Goal: Task Accomplishment & Management: Use online tool/utility

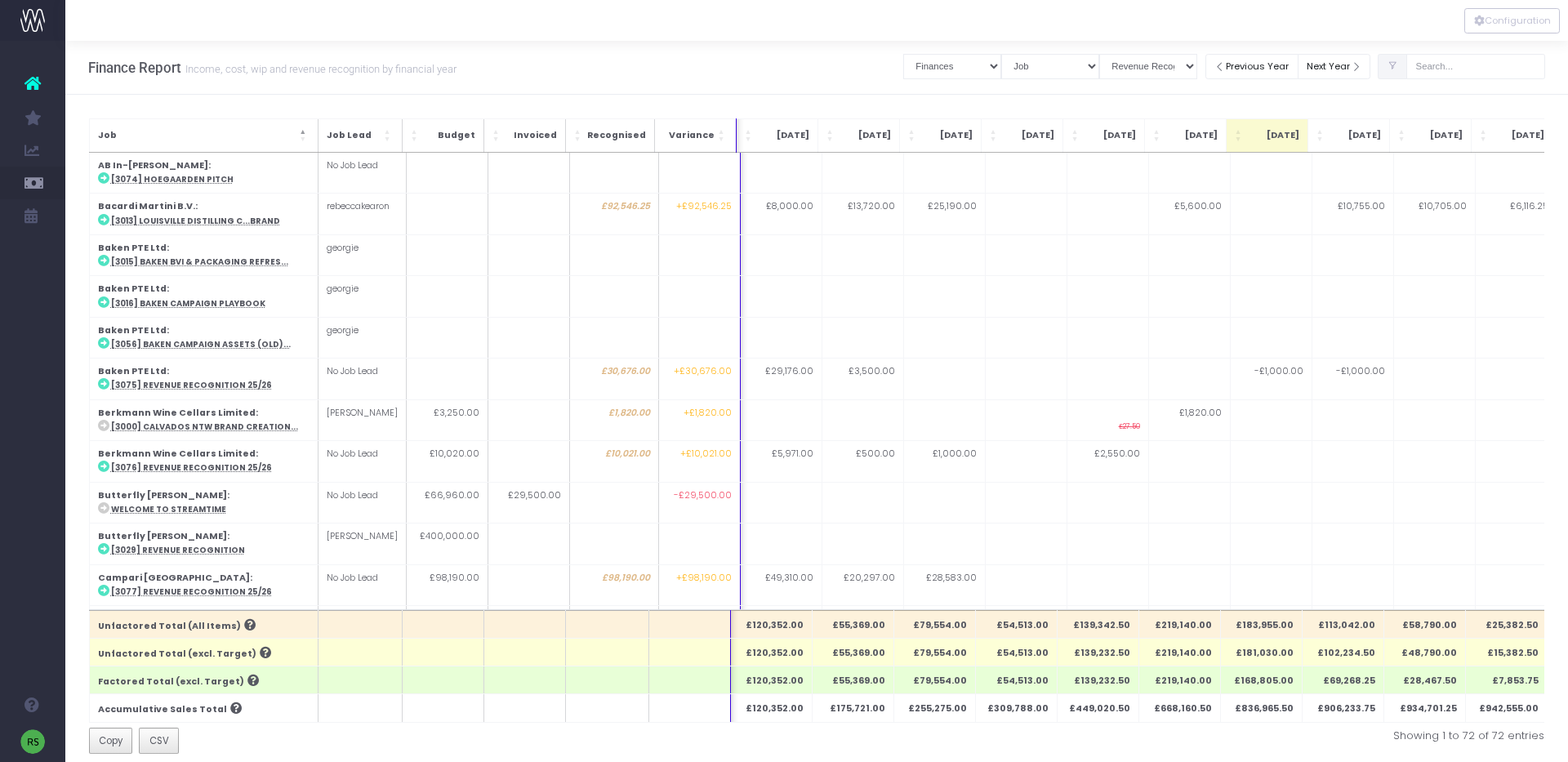
select select "finances"
select select "job"
select select "revrec"
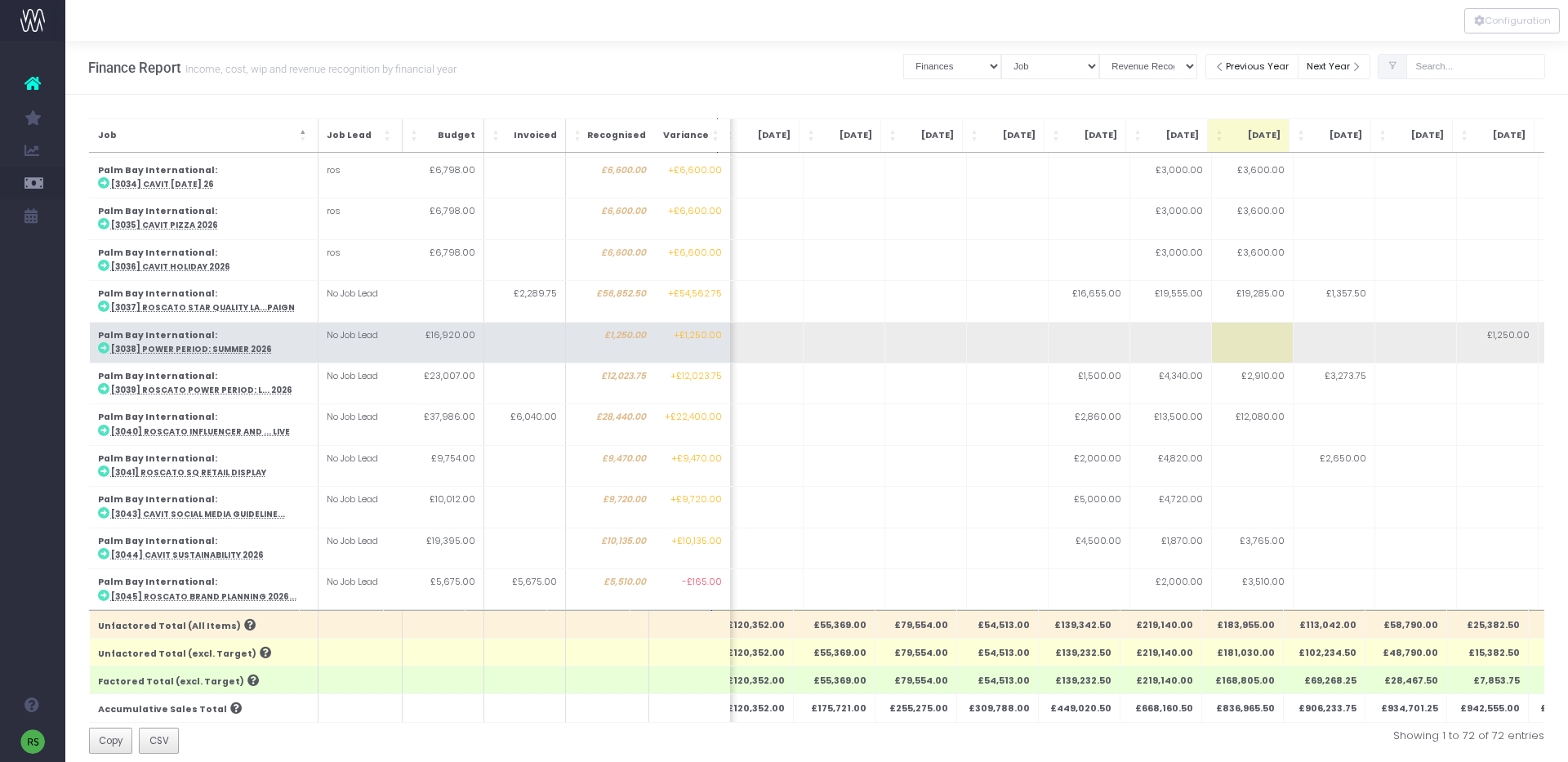
scroll to position [1588, 19]
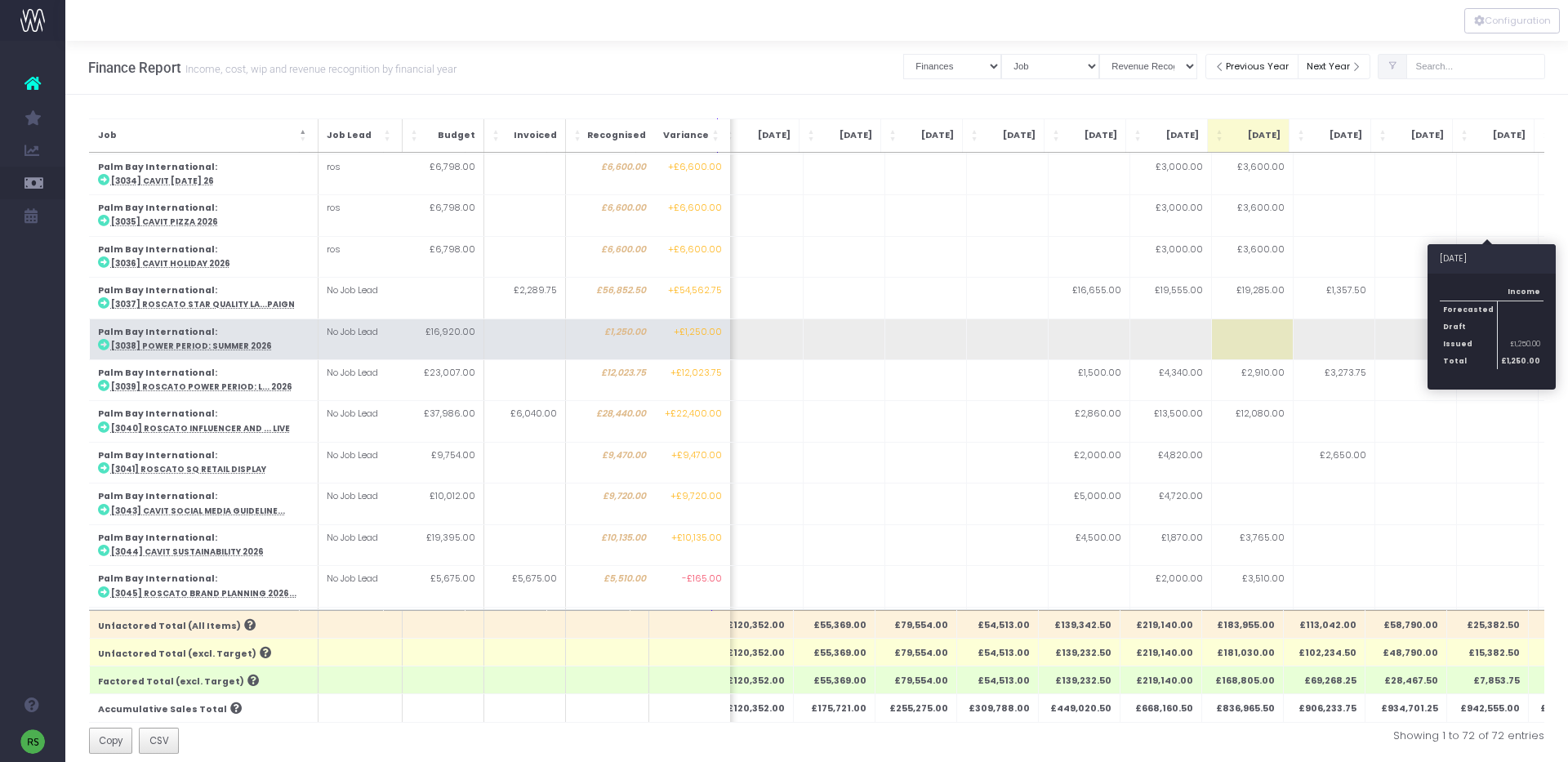
click at [1472, 319] on td "£1,250.00" at bounding box center [1496, 339] width 82 height 41
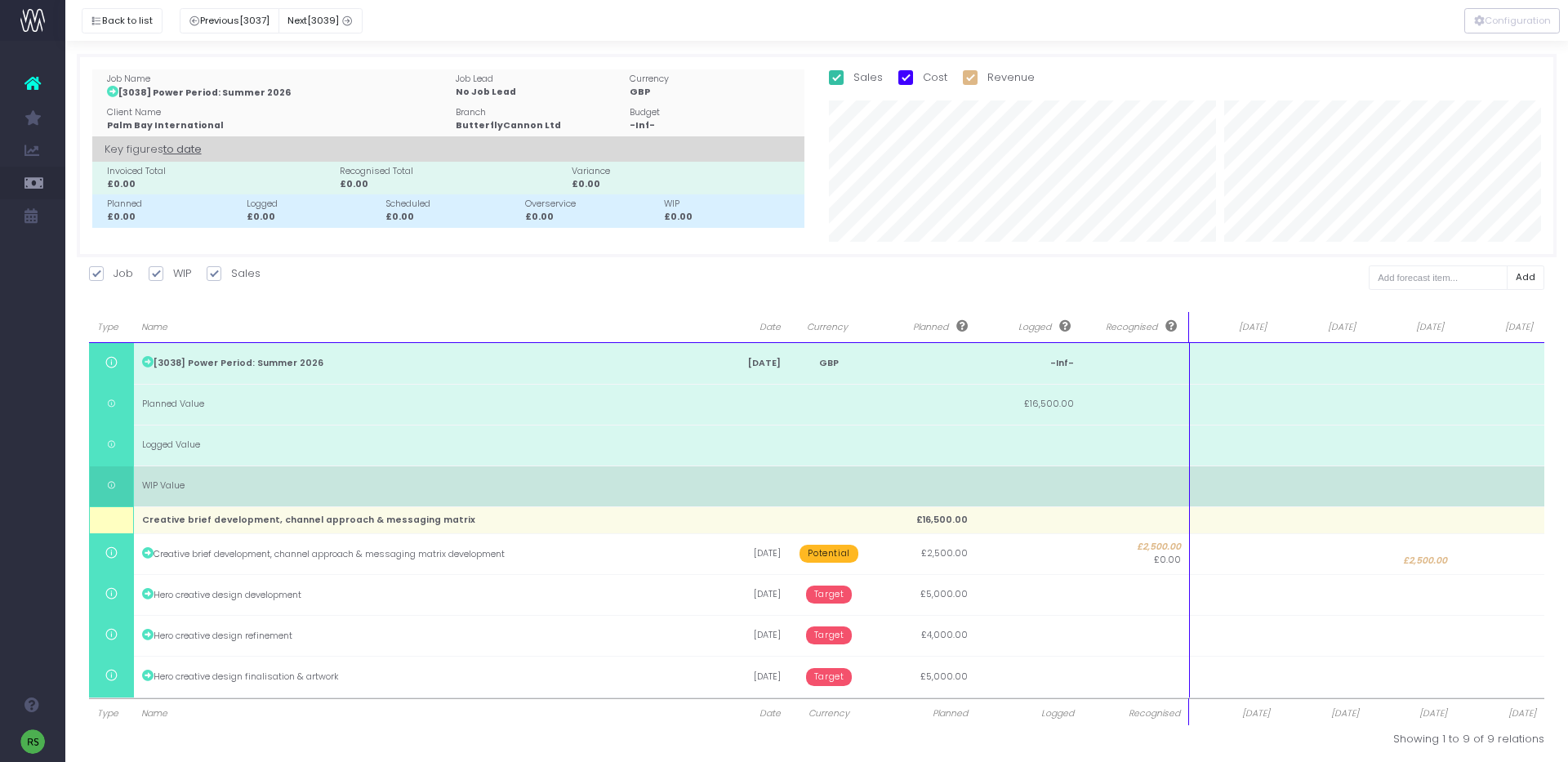
scroll to position [7, 0]
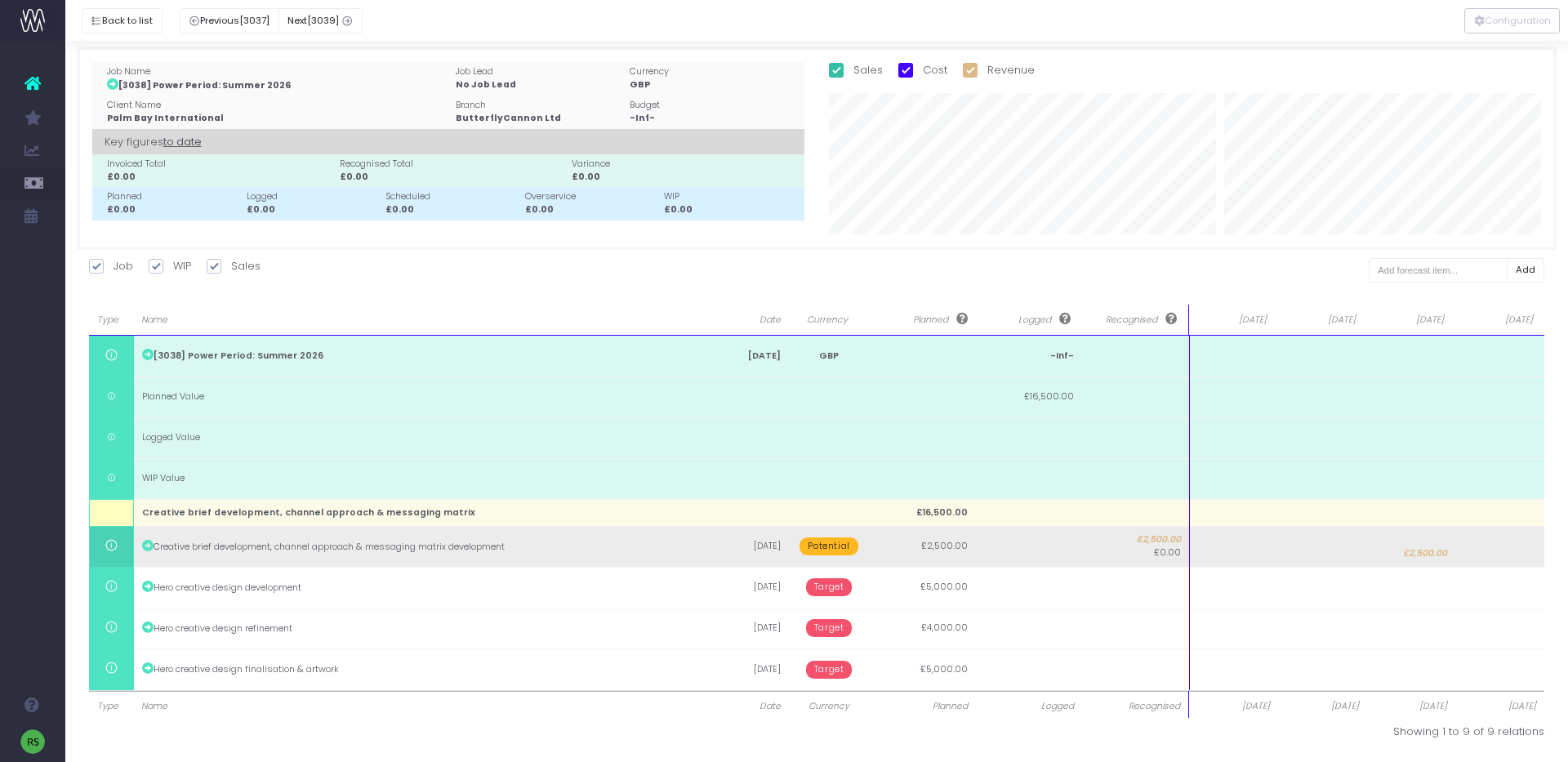
click at [1423, 547] on span "£2,500.00" at bounding box center [1425, 554] width 44 height 13
type input "2500"
click at [1489, 547] on body "Oh my... this is bad. [PERSON_NAME] wasn't able to load this page. Please conta…" at bounding box center [784, 374] width 1568 height 762
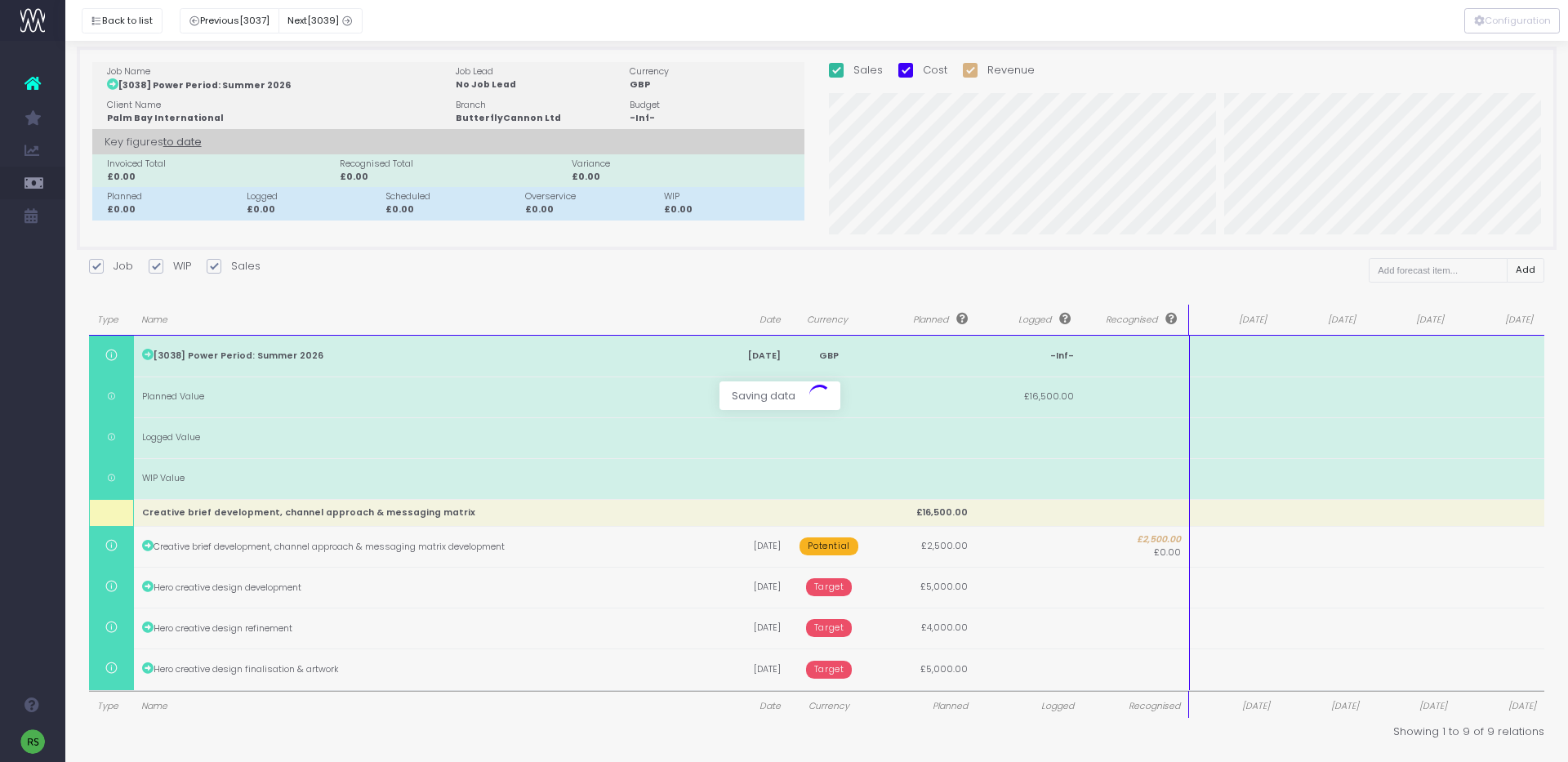
scroll to position [0, 0]
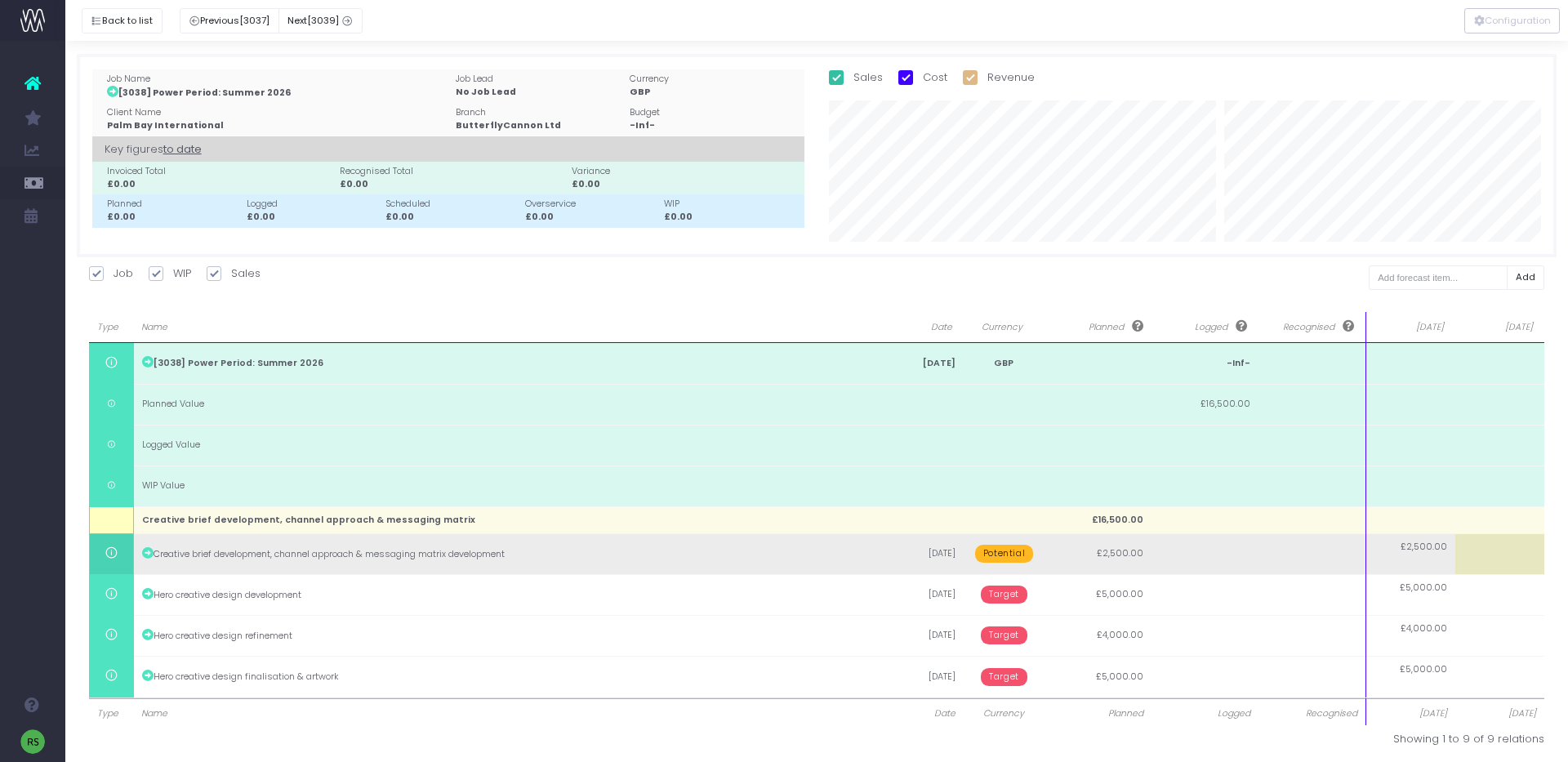
click at [1493, 555] on td at bounding box center [1499, 553] width 89 height 41
type input "2500"
click at [1424, 565] on body "Oh my... this is bad. [PERSON_NAME] wasn't able to load this page. Please conta…" at bounding box center [784, 381] width 1568 height 762
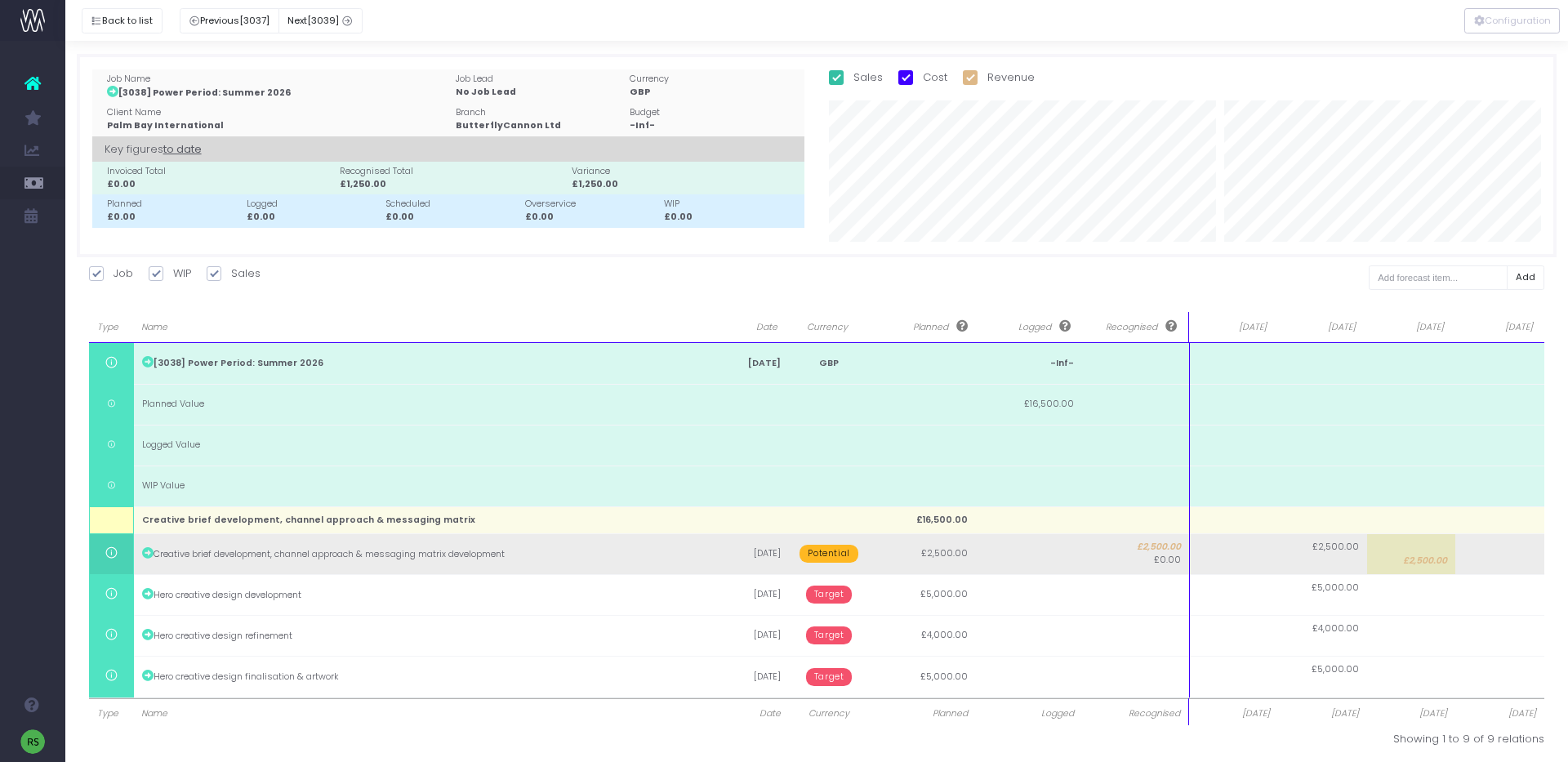
click at [1492, 555] on td at bounding box center [1499, 553] width 89 height 41
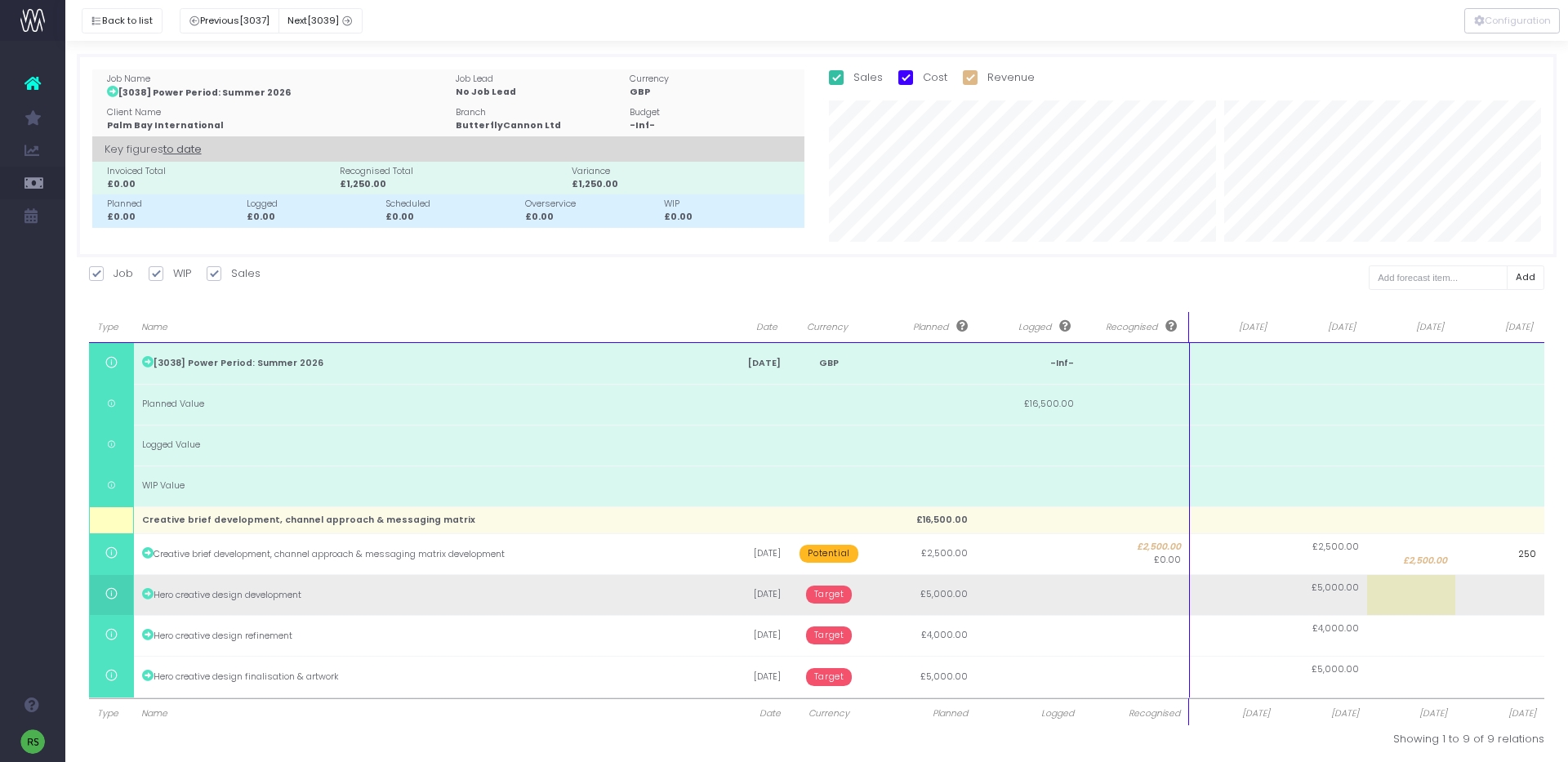
type input "2500"
click at [1473, 599] on body "Oh my... this is bad. [PERSON_NAME] wasn't able to load this page. Please conta…" at bounding box center [784, 381] width 1568 height 762
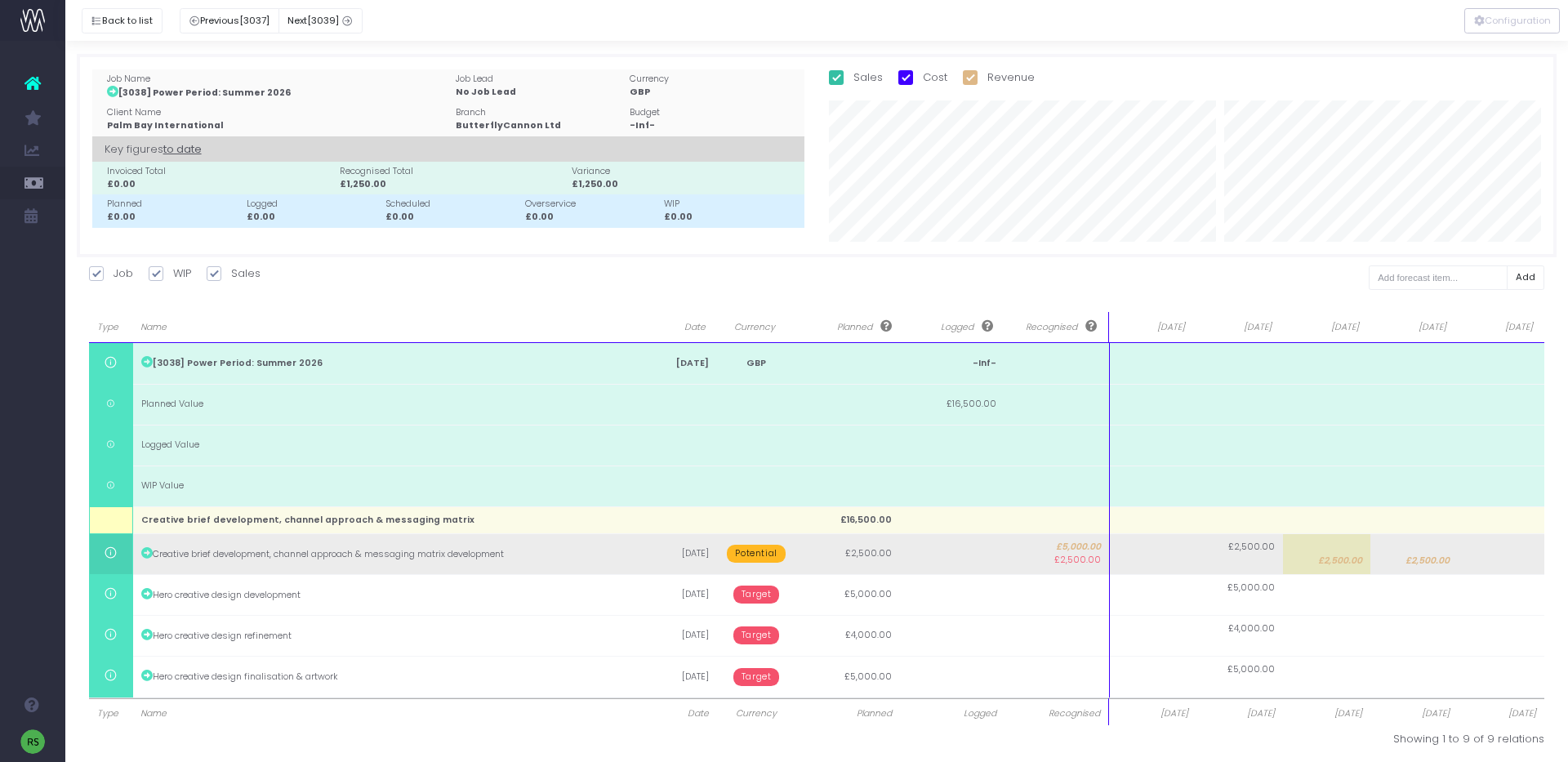
click at [1527, 560] on td at bounding box center [1501, 553] width 87 height 41
type input "-2500"
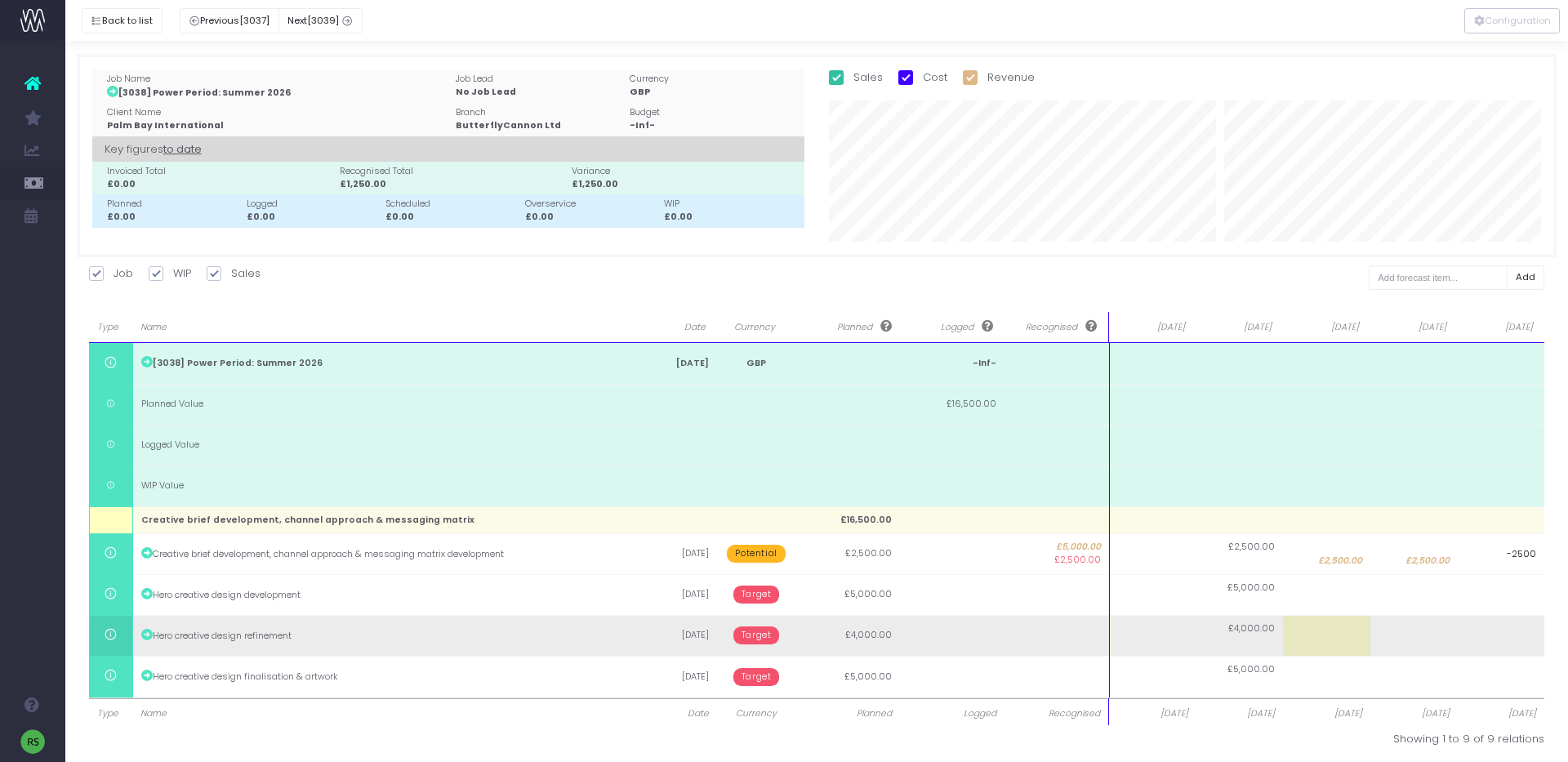
click at [1441, 631] on body "Oh my... this is bad. [PERSON_NAME] wasn't able to load this page. Please conta…" at bounding box center [784, 381] width 1568 height 762
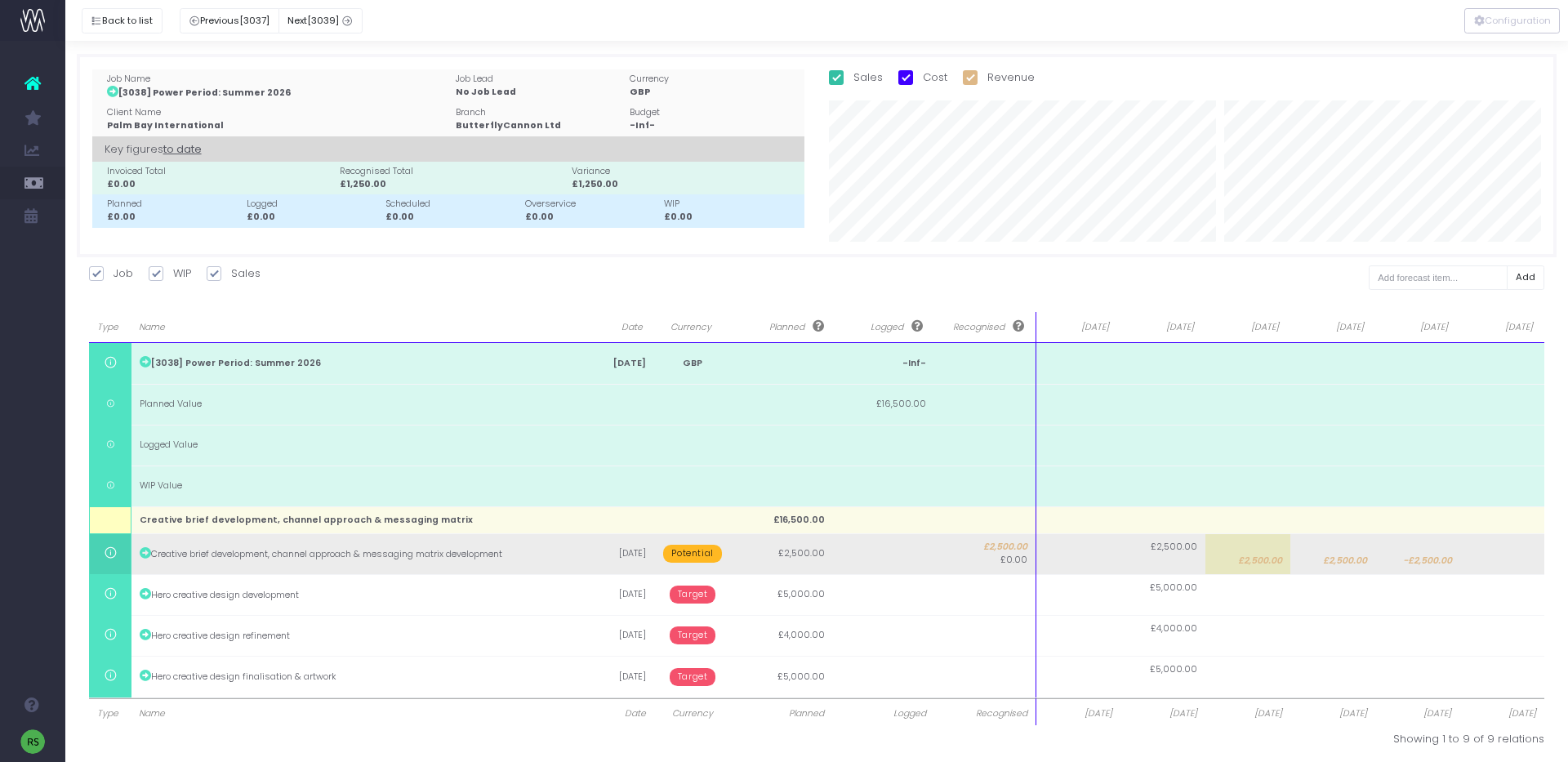
click at [1259, 558] on span "£2,500.00" at bounding box center [1259, 562] width 44 height 13
type input "2500"
click at [1492, 557] on body "Oh my... this is bad. [PERSON_NAME] wasn't able to load this page. Please conta…" at bounding box center [784, 381] width 1568 height 762
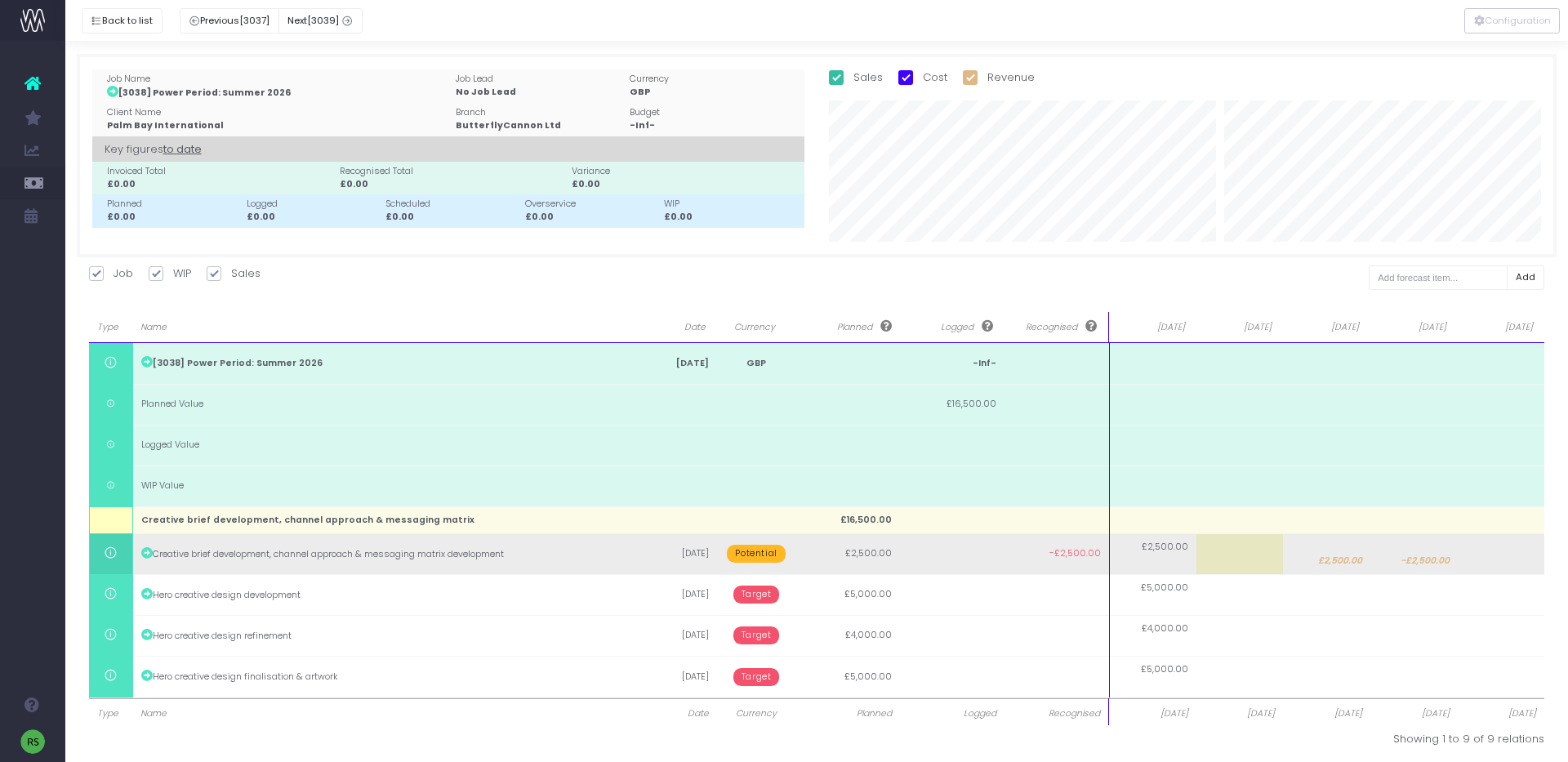
click at [1491, 557] on td at bounding box center [1501, 553] width 87 height 41
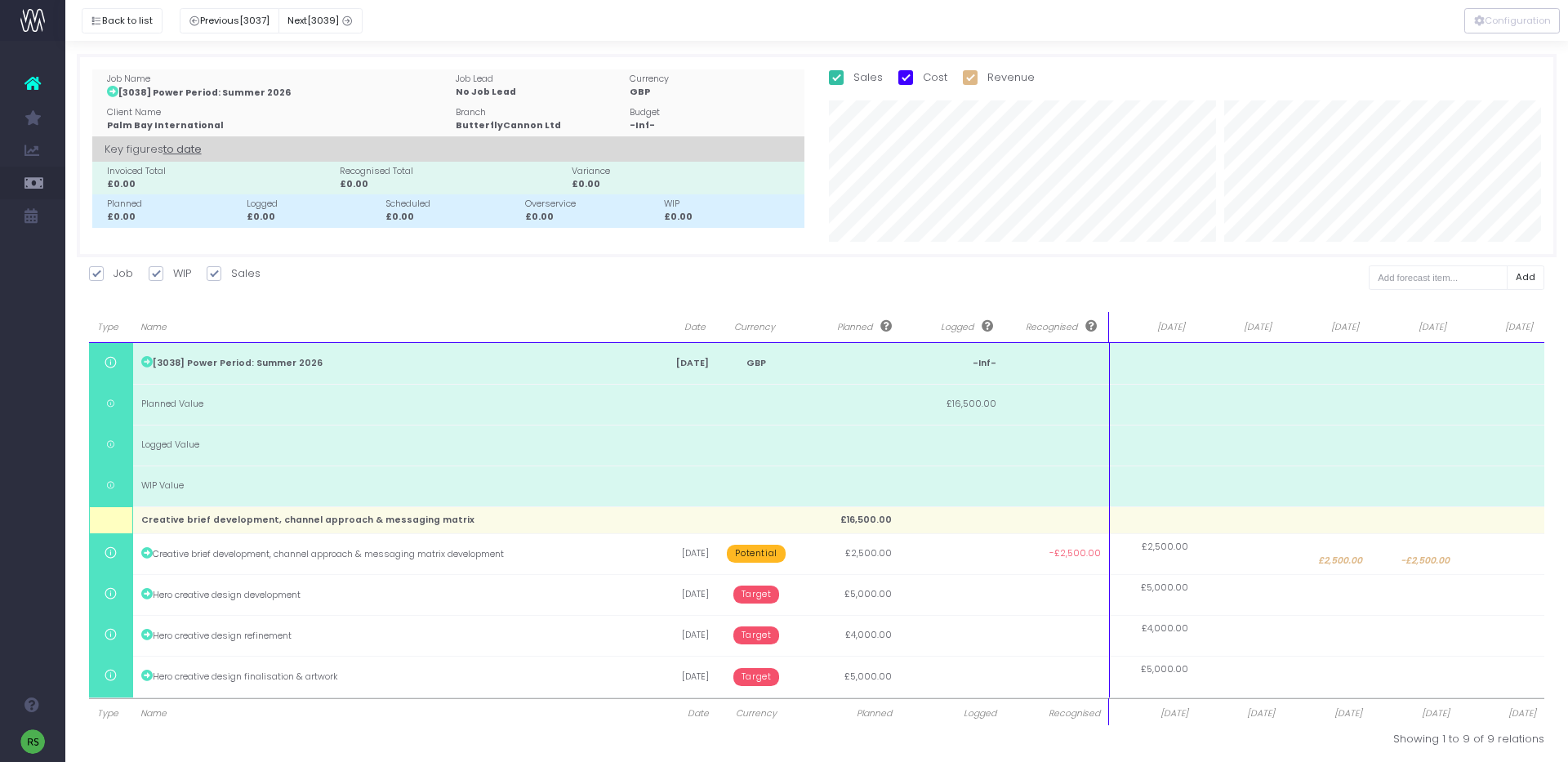
type input "2500"
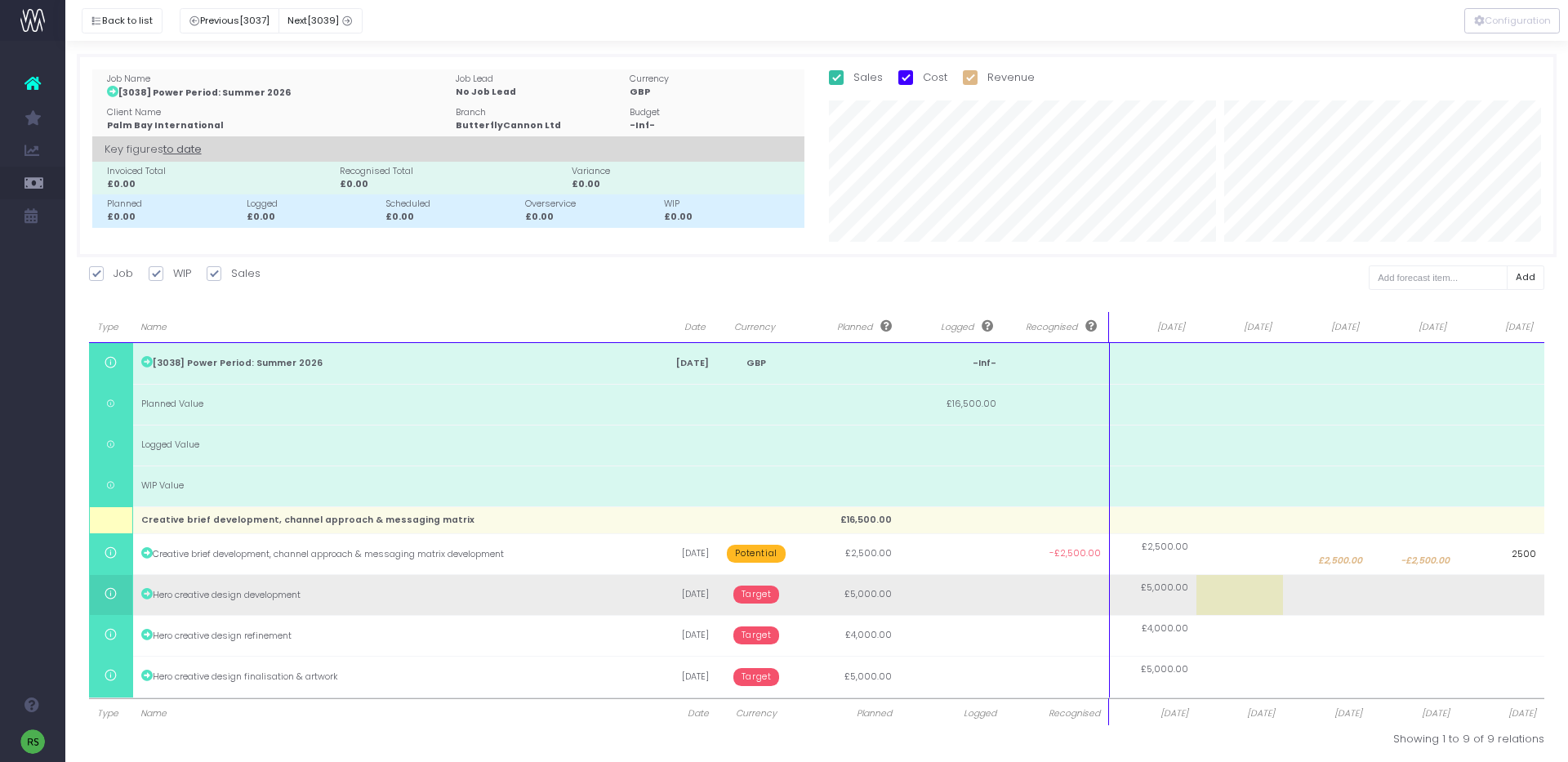
click at [1460, 598] on body "Oh my... this is bad. [PERSON_NAME] wasn't able to load this page. Please conta…" at bounding box center [784, 381] width 1568 height 762
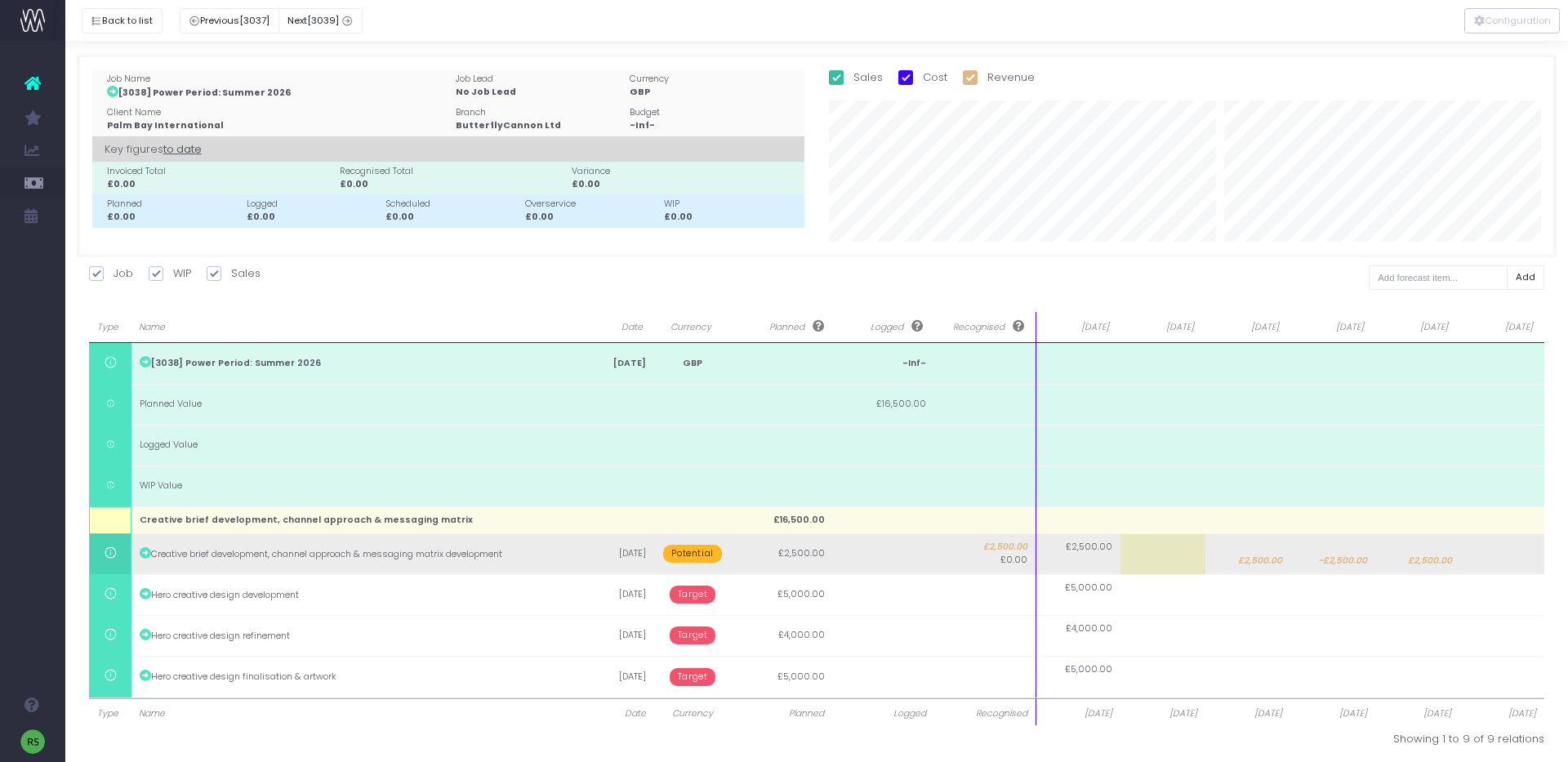
click at [1262, 553] on td "£2,500.00" at bounding box center [1248, 553] width 85 height 41
type input "2500"
click at [1505, 560] on body "Oh my... this is bad. [PERSON_NAME] wasn't able to load this page. Please conta…" at bounding box center [784, 381] width 1568 height 762
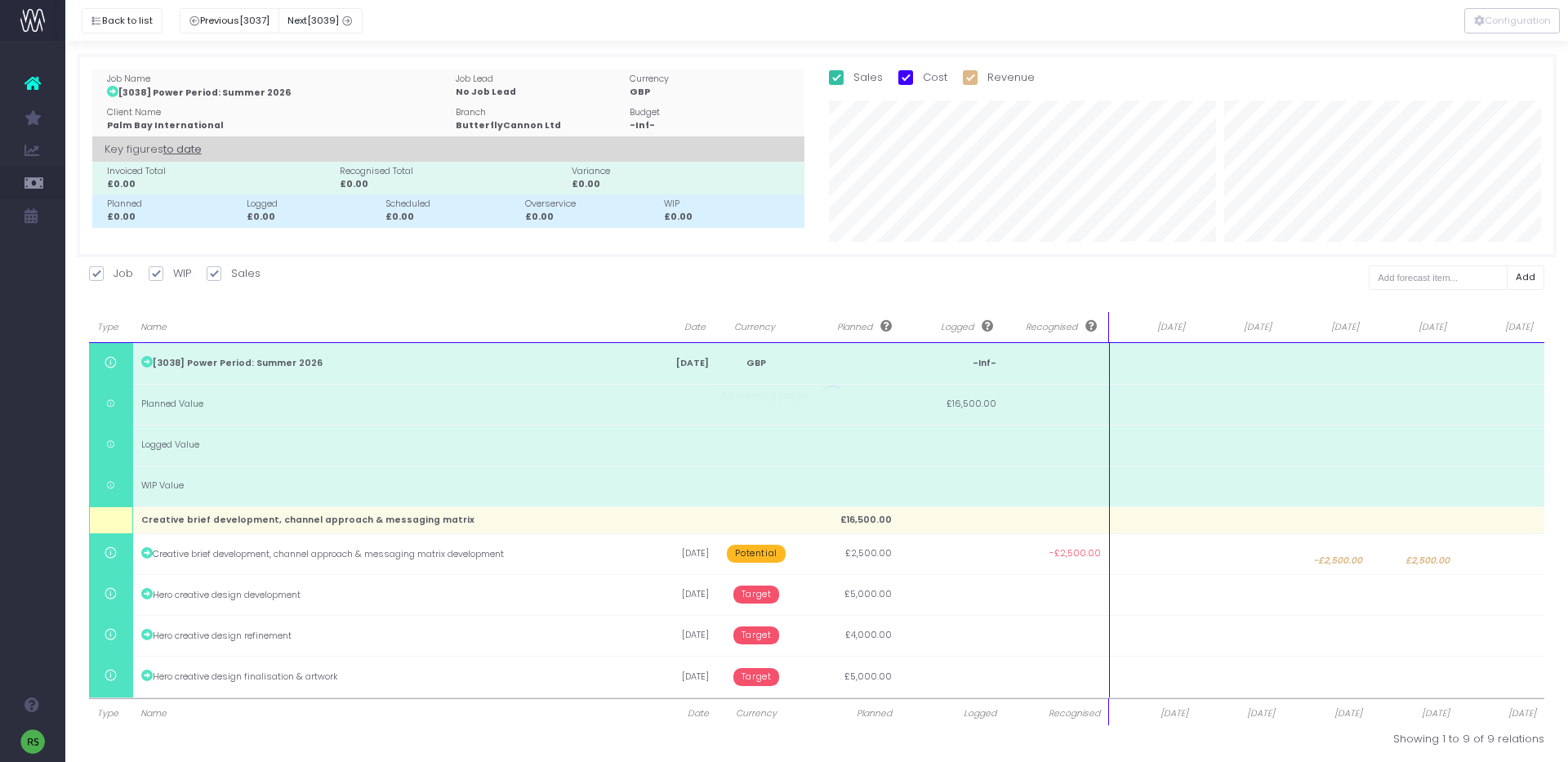
click at [1500, 557] on td at bounding box center [1501, 553] width 87 height 41
type input "2500"
drag, startPoint x: 1491, startPoint y: 651, endPoint x: 1452, endPoint y: 627, distance: 45.8
click at [1490, 650] on body "Oh my... this is bad. [PERSON_NAME] wasn't able to load this page. Please conta…" at bounding box center [784, 381] width 1568 height 762
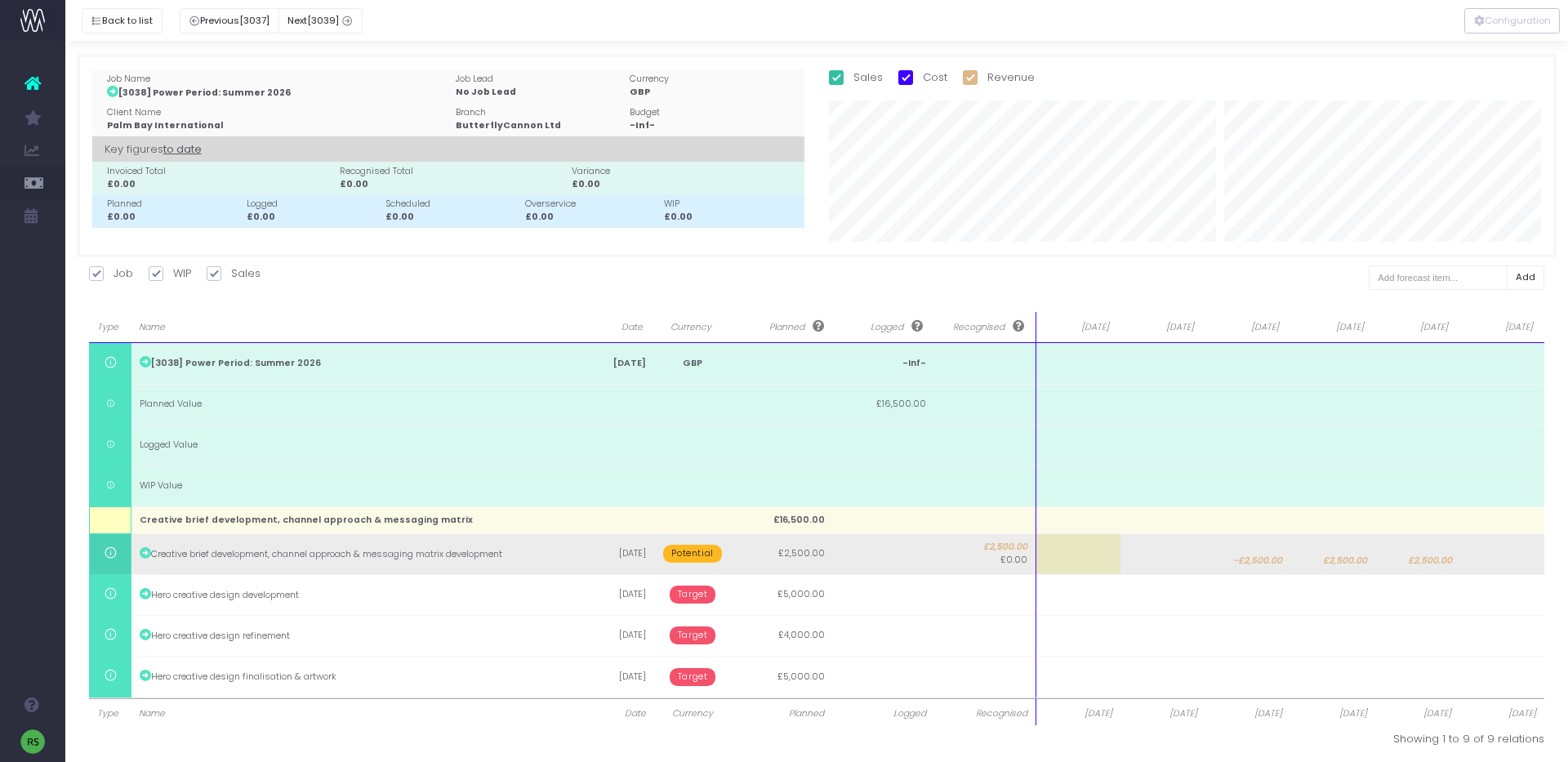
click at [1347, 557] on span "£2,500.00" at bounding box center [1344, 562] width 44 height 13
type input "2500"
click at [1254, 557] on body "Oh my... this is bad. [PERSON_NAME] wasn't able to load this page. Please conta…" at bounding box center [784, 381] width 1568 height 762
click at [1269, 562] on span "-£2,500.00" at bounding box center [1257, 562] width 49 height 13
type input "-2500"
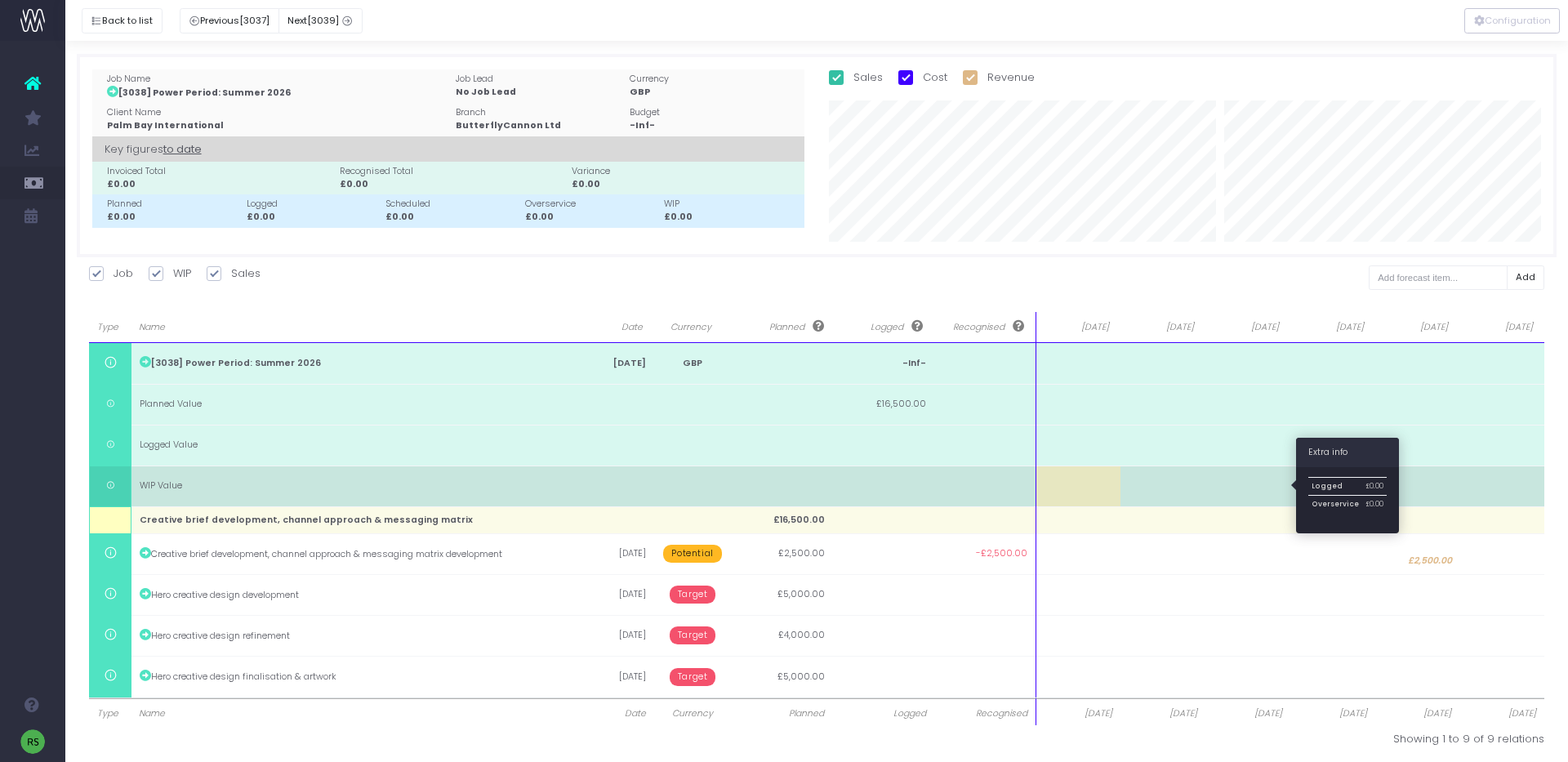
click at [1216, 492] on body "Oh my... this is bad. [PERSON_NAME] wasn't able to load this page. Please conta…" at bounding box center [784, 381] width 1568 height 762
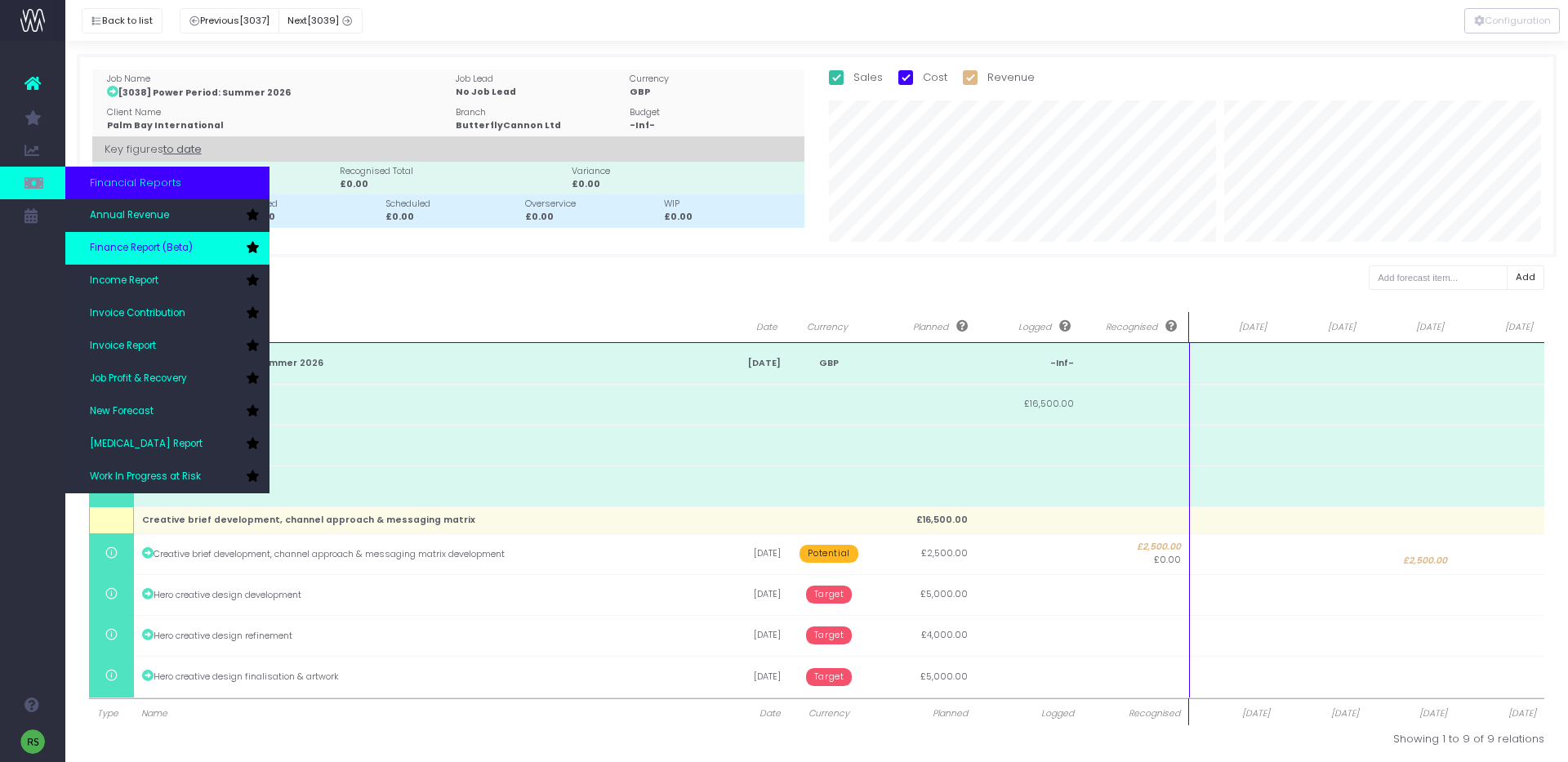
drag, startPoint x: 142, startPoint y: 250, endPoint x: 131, endPoint y: 249, distance: 11.0
click at [141, 250] on span "Finance Report (Beta)" at bounding box center [141, 249] width 103 height 15
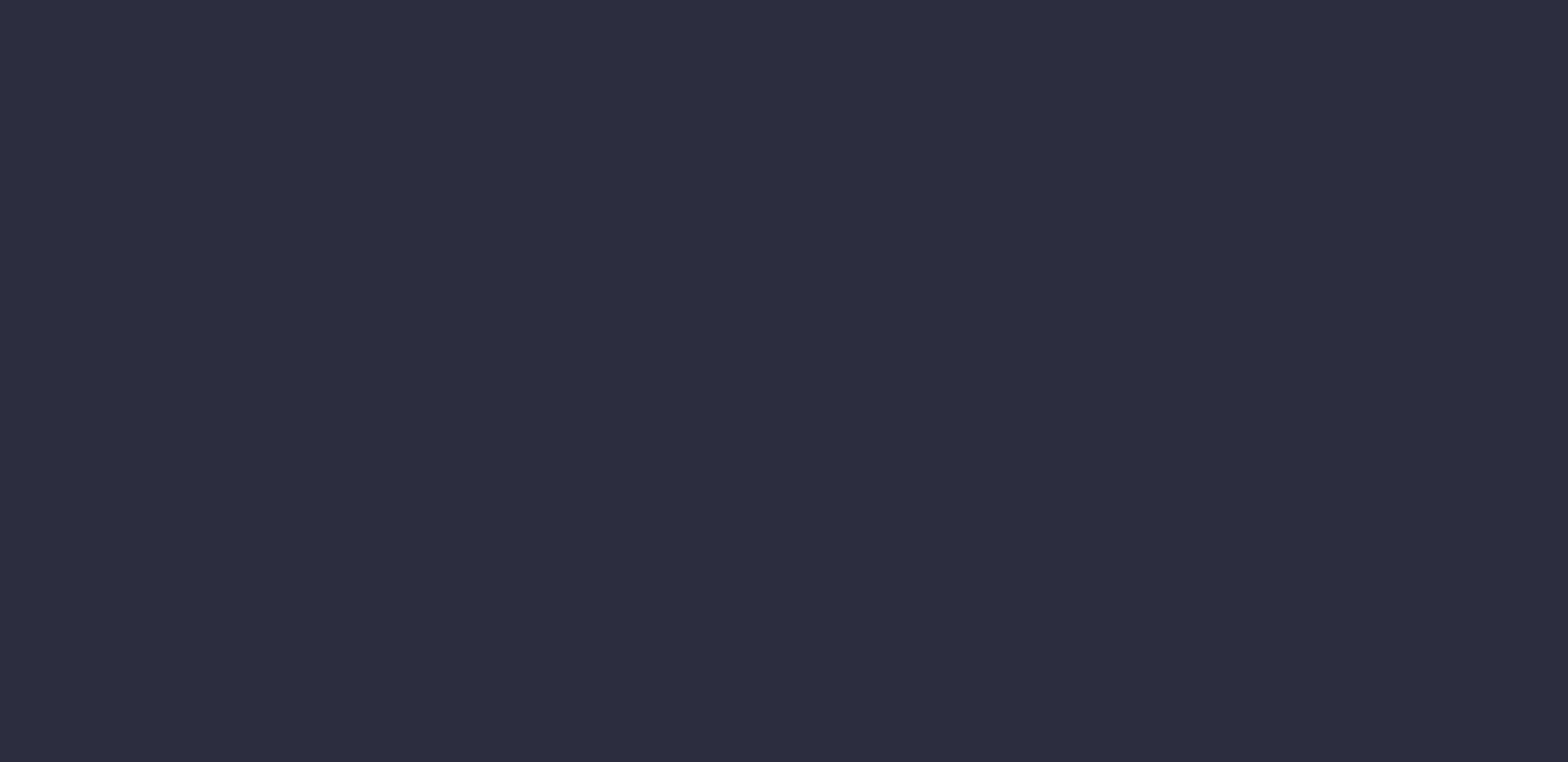
select select "finances"
select select "job"
select select "revrec"
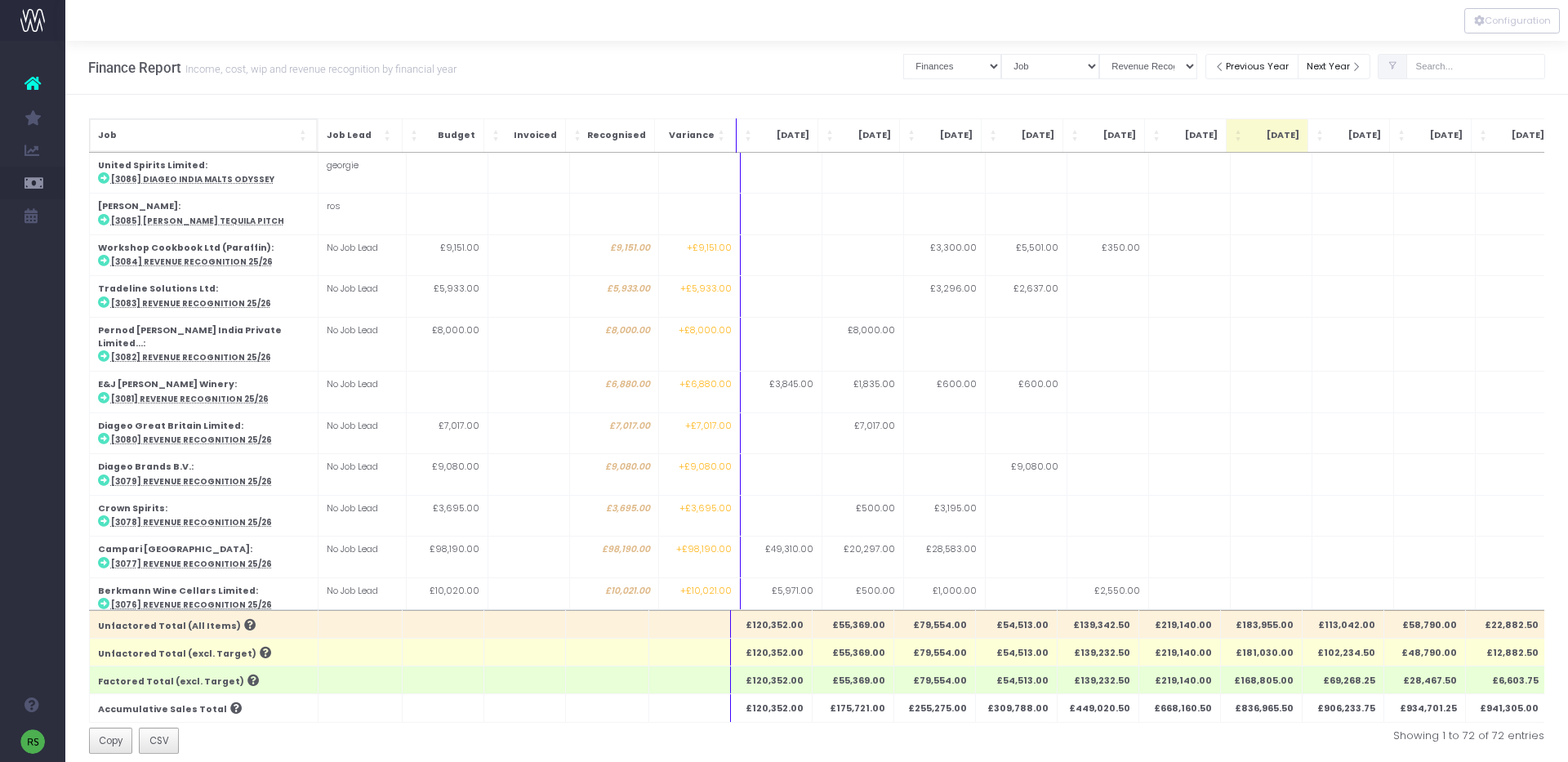
click at [285, 136] on span "Job" at bounding box center [197, 136] width 199 height 13
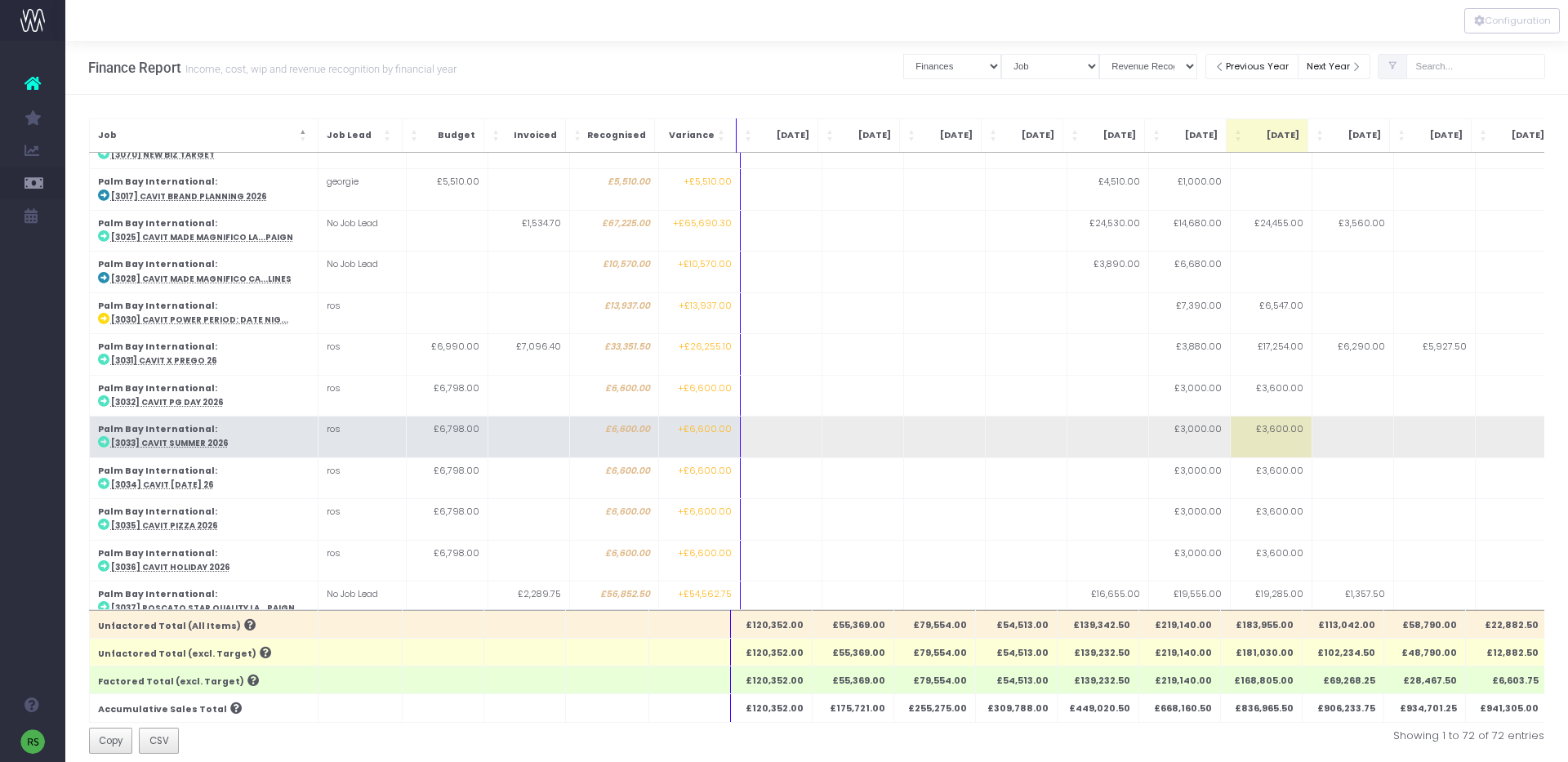
scroll to position [1285, 0]
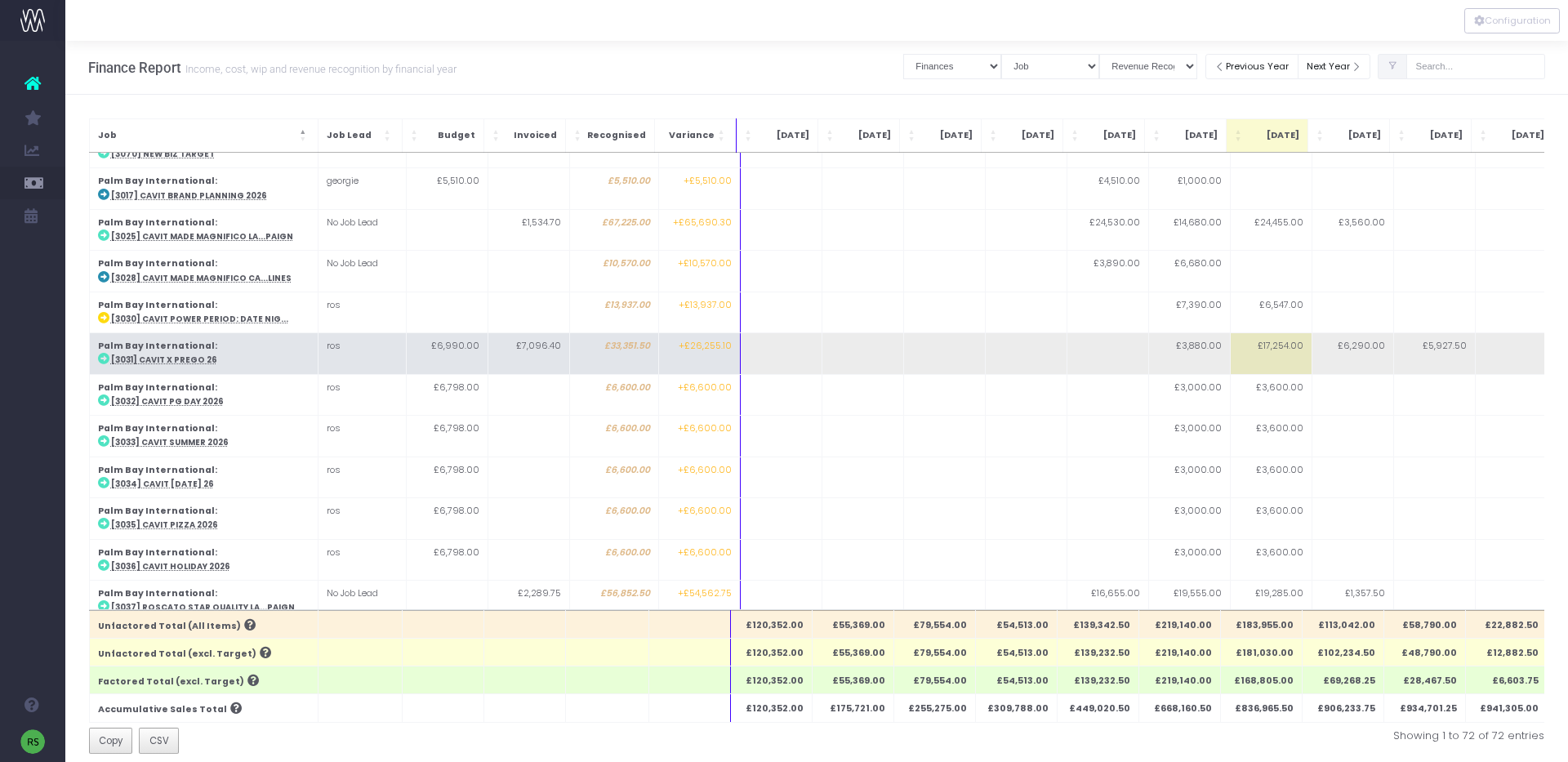
click at [198, 354] on abbr "[3031] Cavit x Prego 26" at bounding box center [165, 359] width 106 height 11
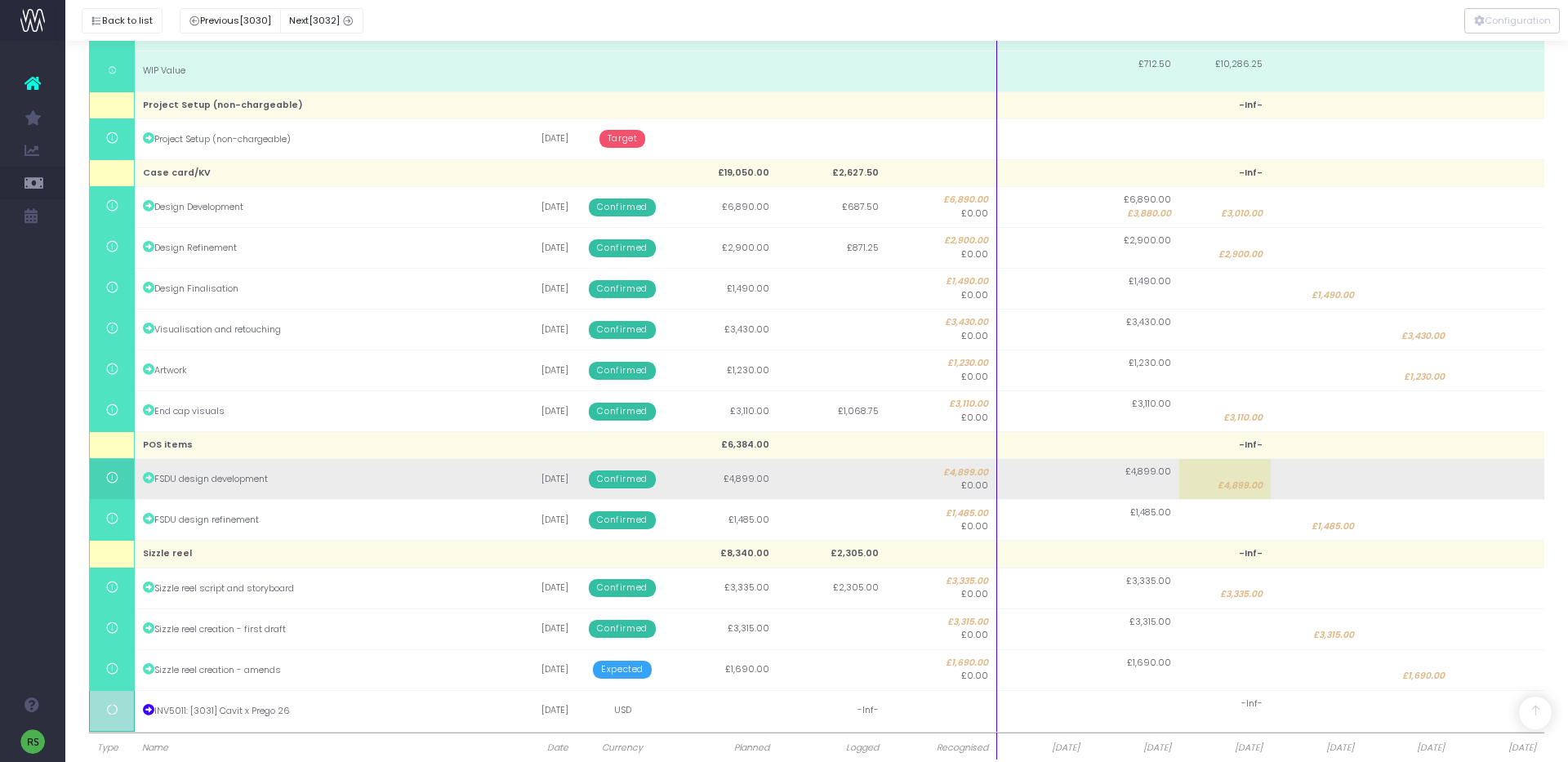
scroll to position [428, 0]
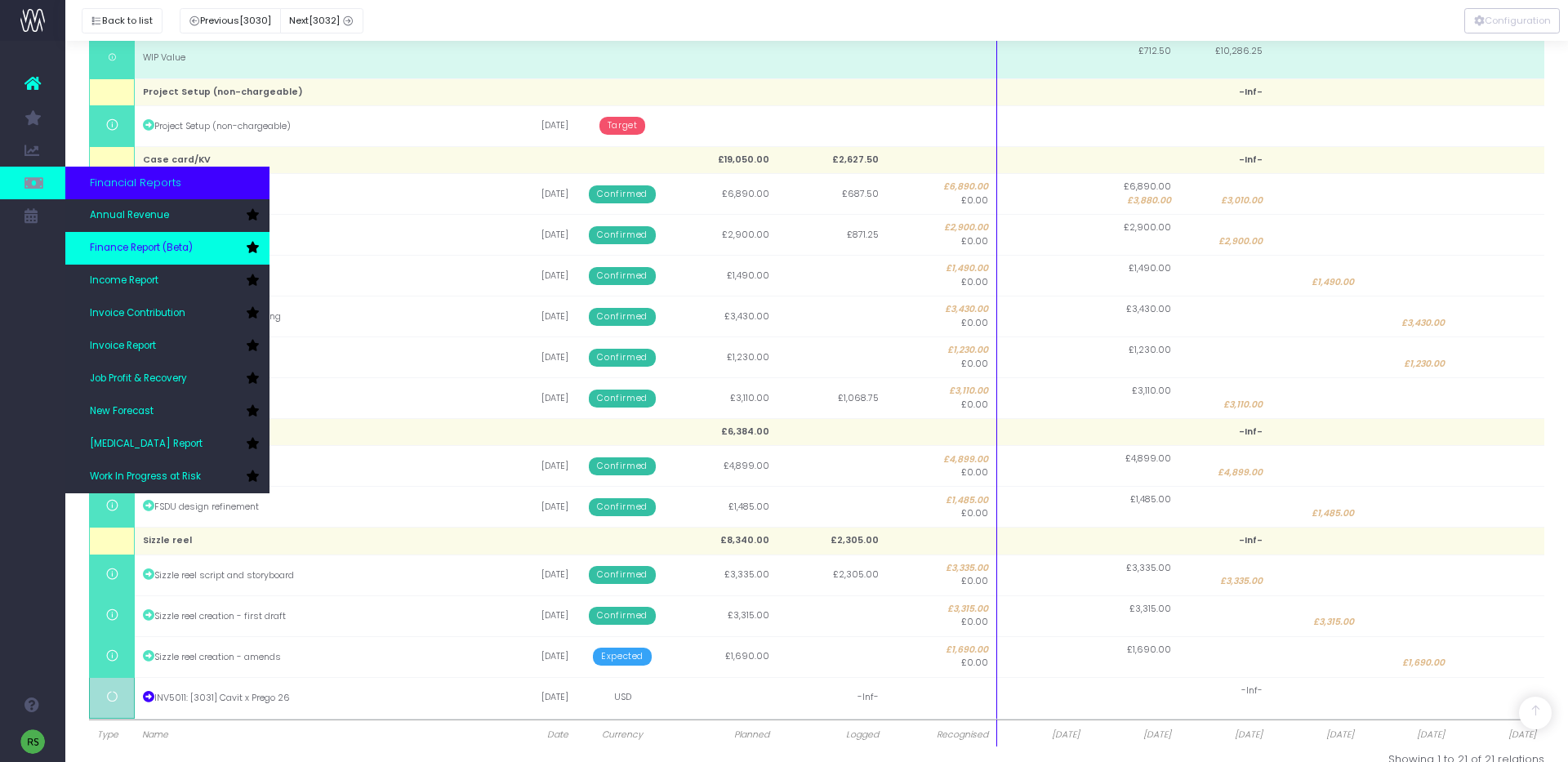
click at [171, 257] on link "Finance Report (Beta)" at bounding box center [167, 248] width 204 height 32
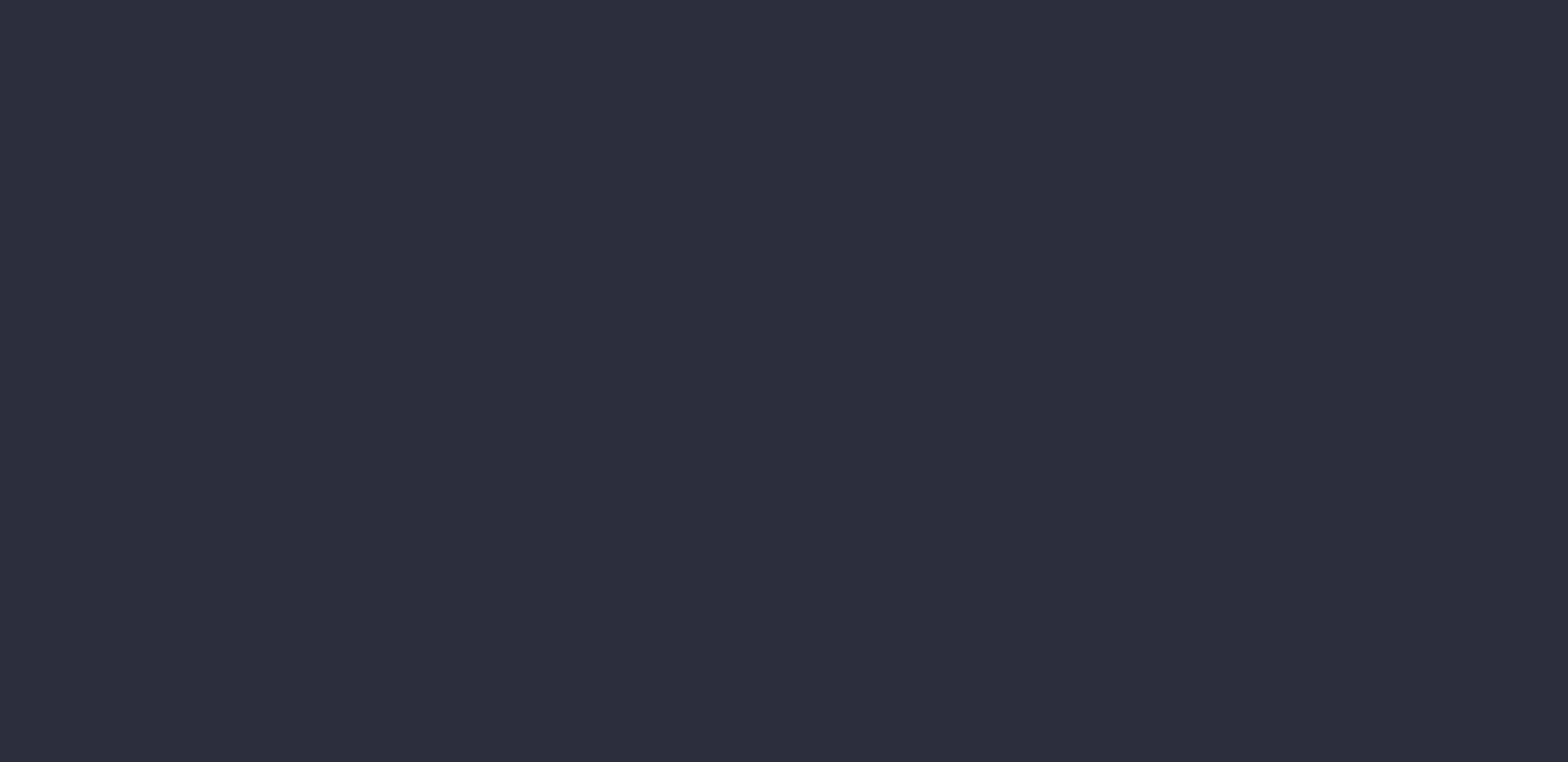
select select "finances"
select select "job"
select select "revrec"
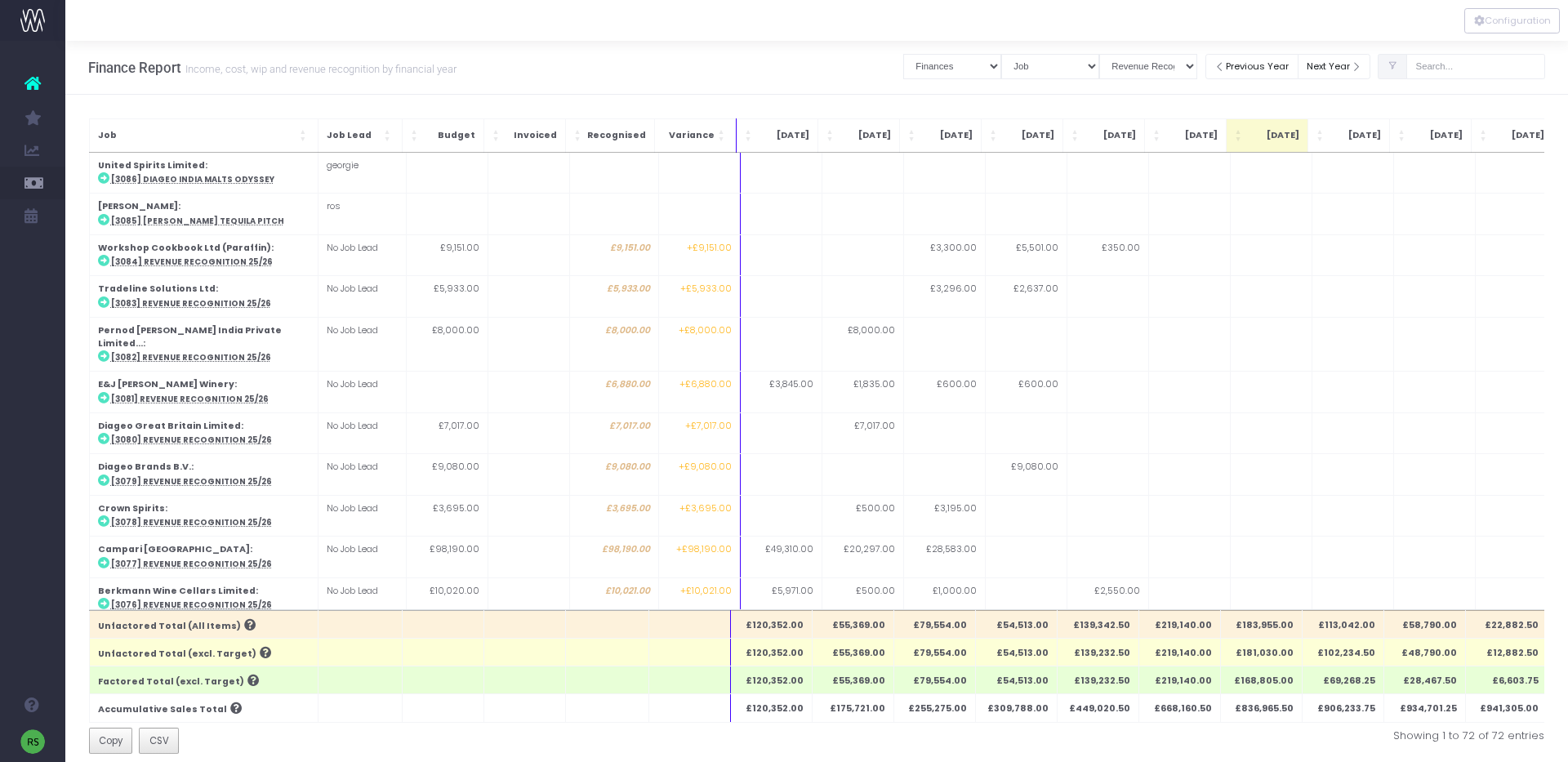
scroll to position [15, 0]
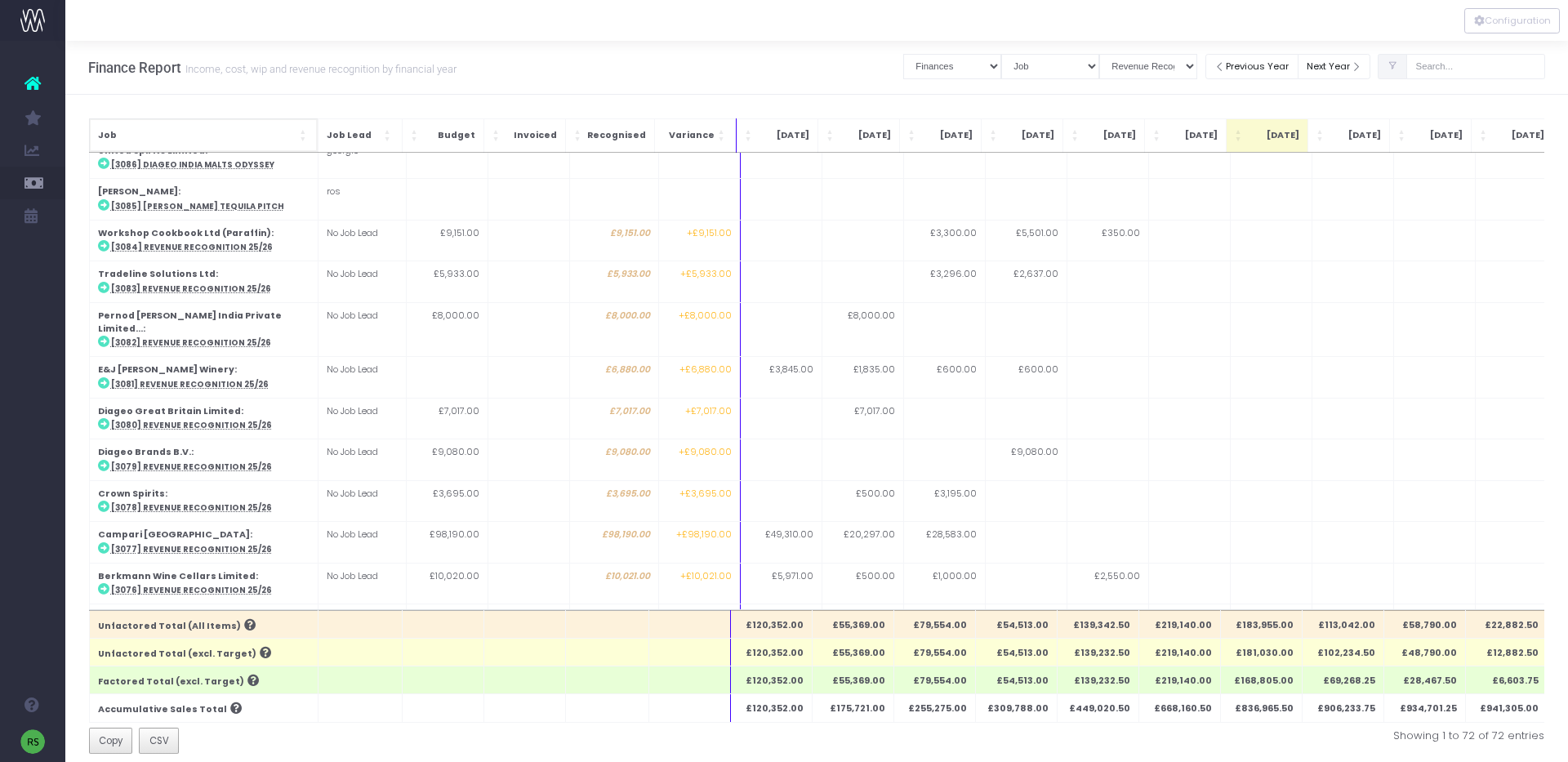
click at [285, 141] on span "Job" at bounding box center [197, 136] width 199 height 13
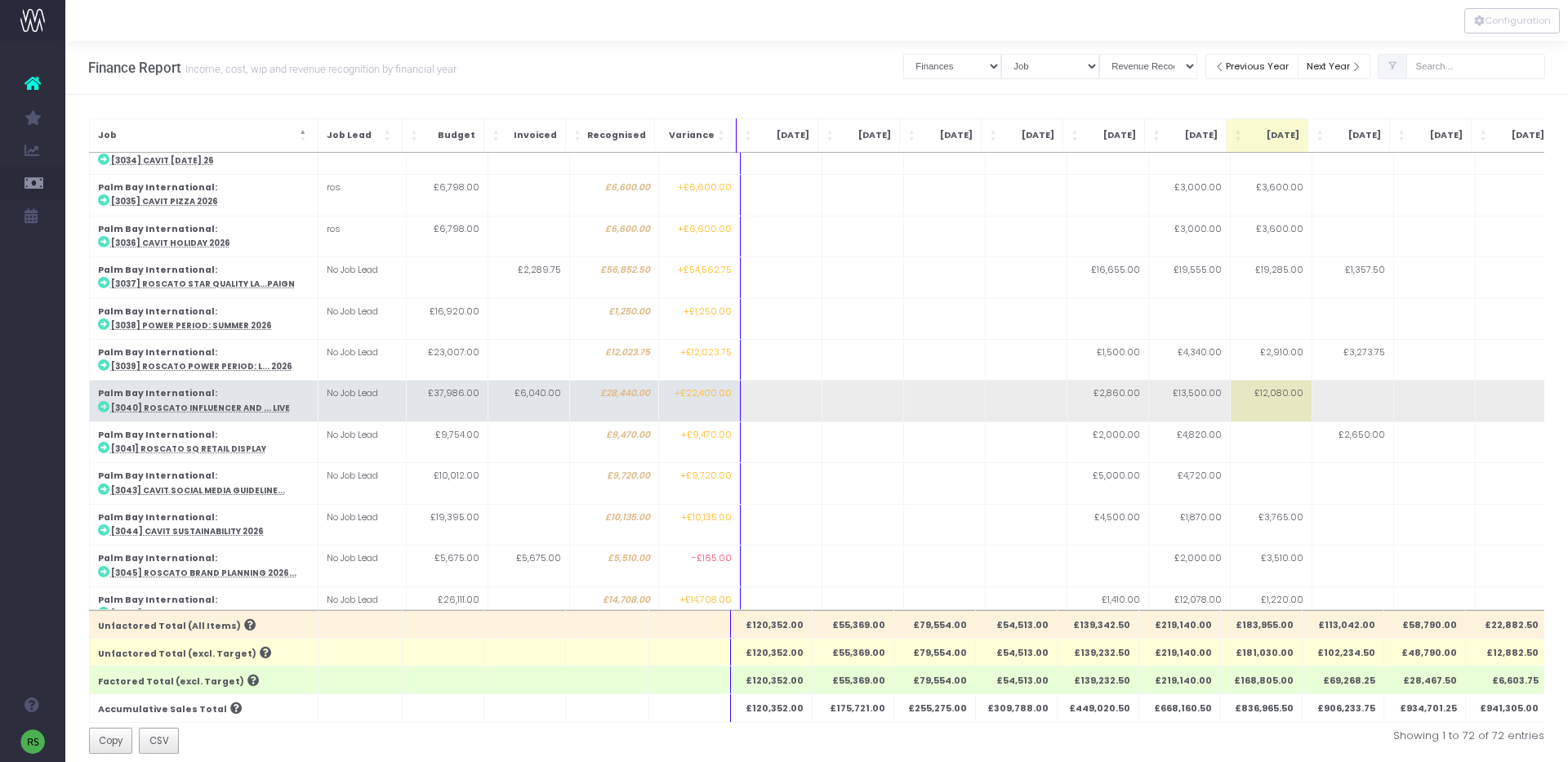
scroll to position [1631, 0]
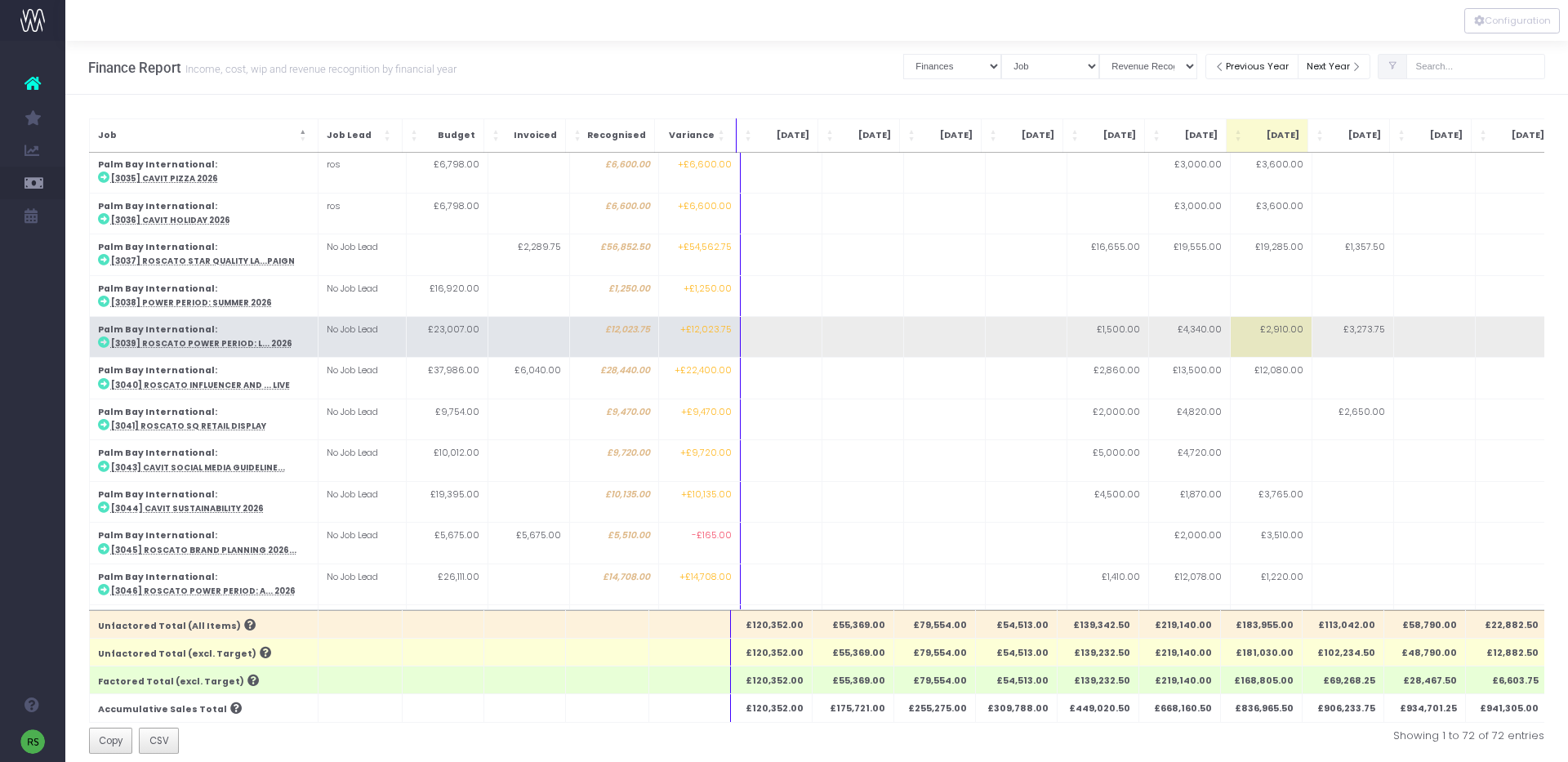
click at [245, 338] on abbr "[3039] Roscato Power Period: L... 2026" at bounding box center [202, 343] width 181 height 11
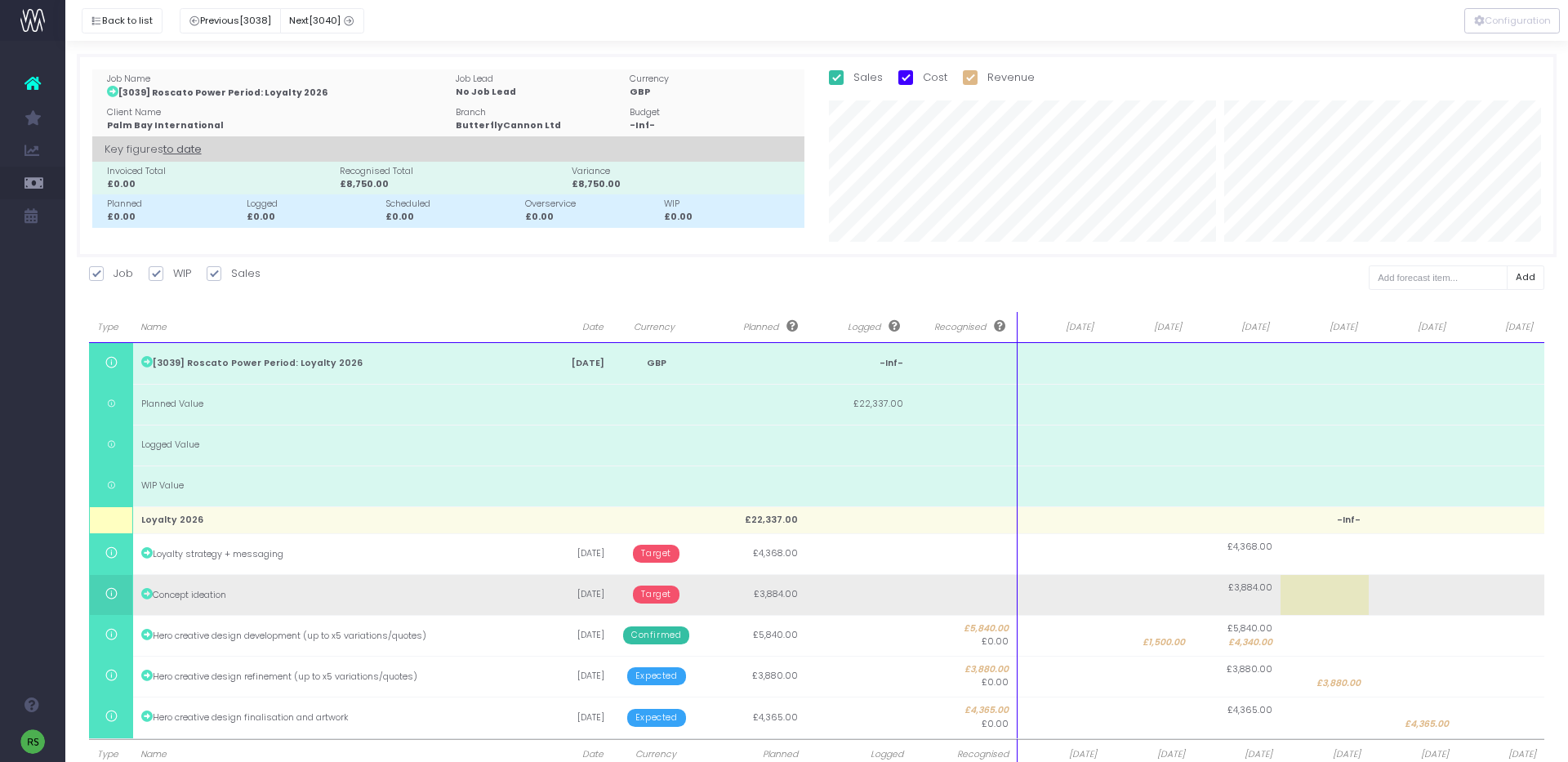
scroll to position [48, 0]
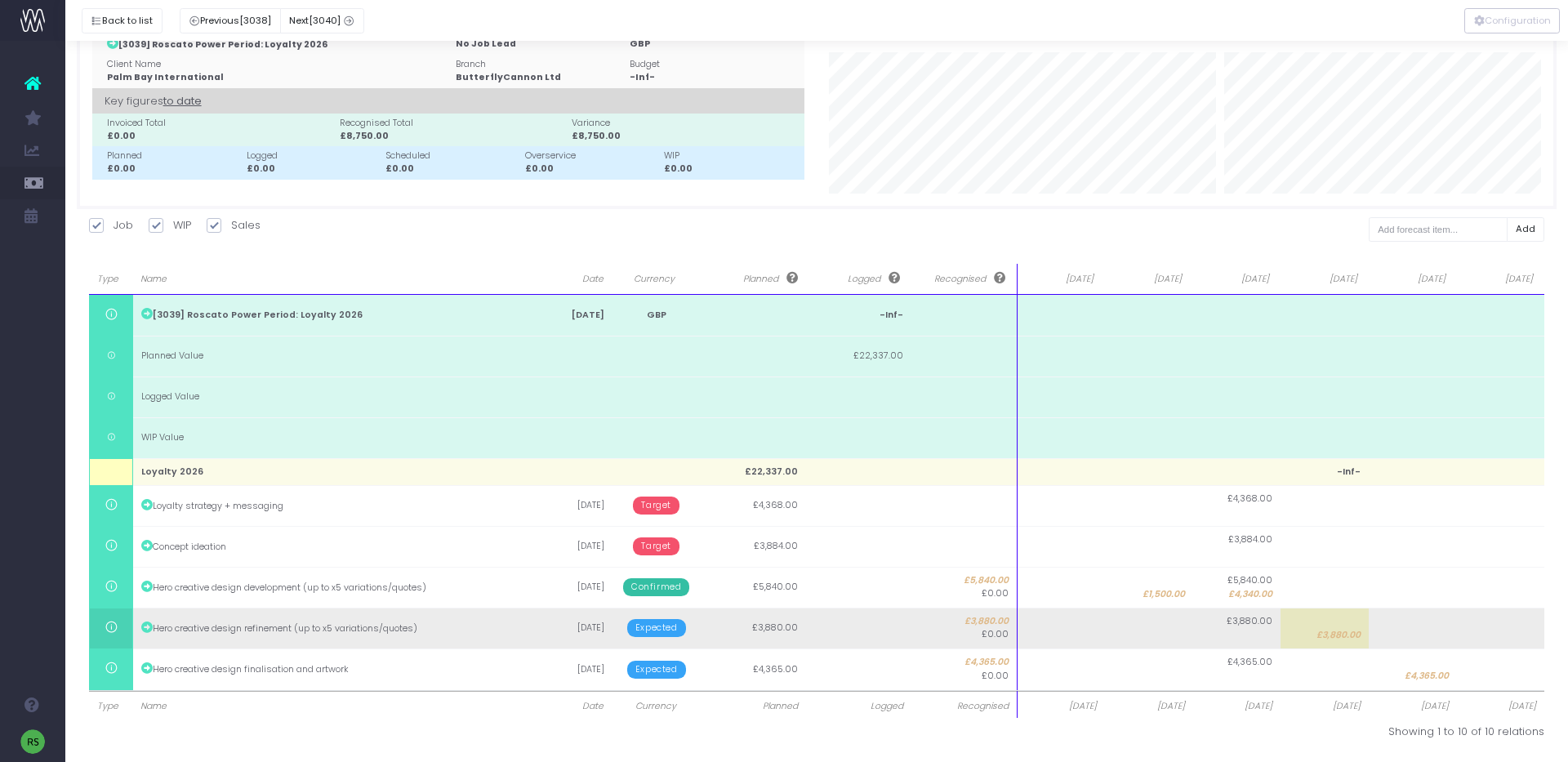
click at [1312, 637] on td "£3,880.00" at bounding box center [1324, 627] width 88 height 41
type input "3880"
click at [1405, 630] on body "Oh my... this is bad. [PERSON_NAME] wasn't able to load this page. Please conta…" at bounding box center [784, 333] width 1568 height 762
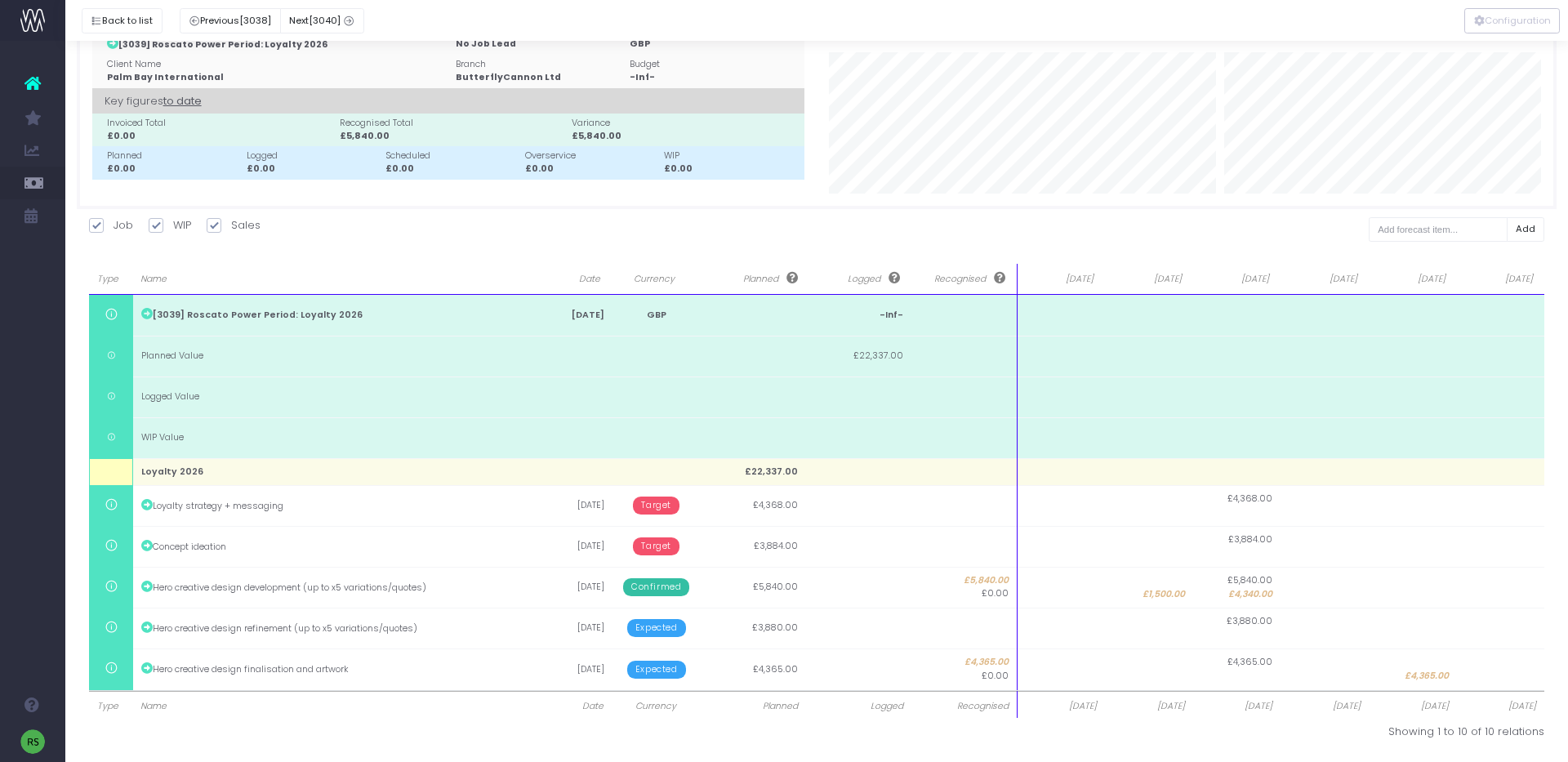
click at [1410, 631] on td at bounding box center [1412, 627] width 88 height 41
type input "3880"
click at [1449, 677] on body "Oh my... this is bad. [PERSON_NAME] wasn't able to load this page. Please conta…" at bounding box center [784, 333] width 1568 height 762
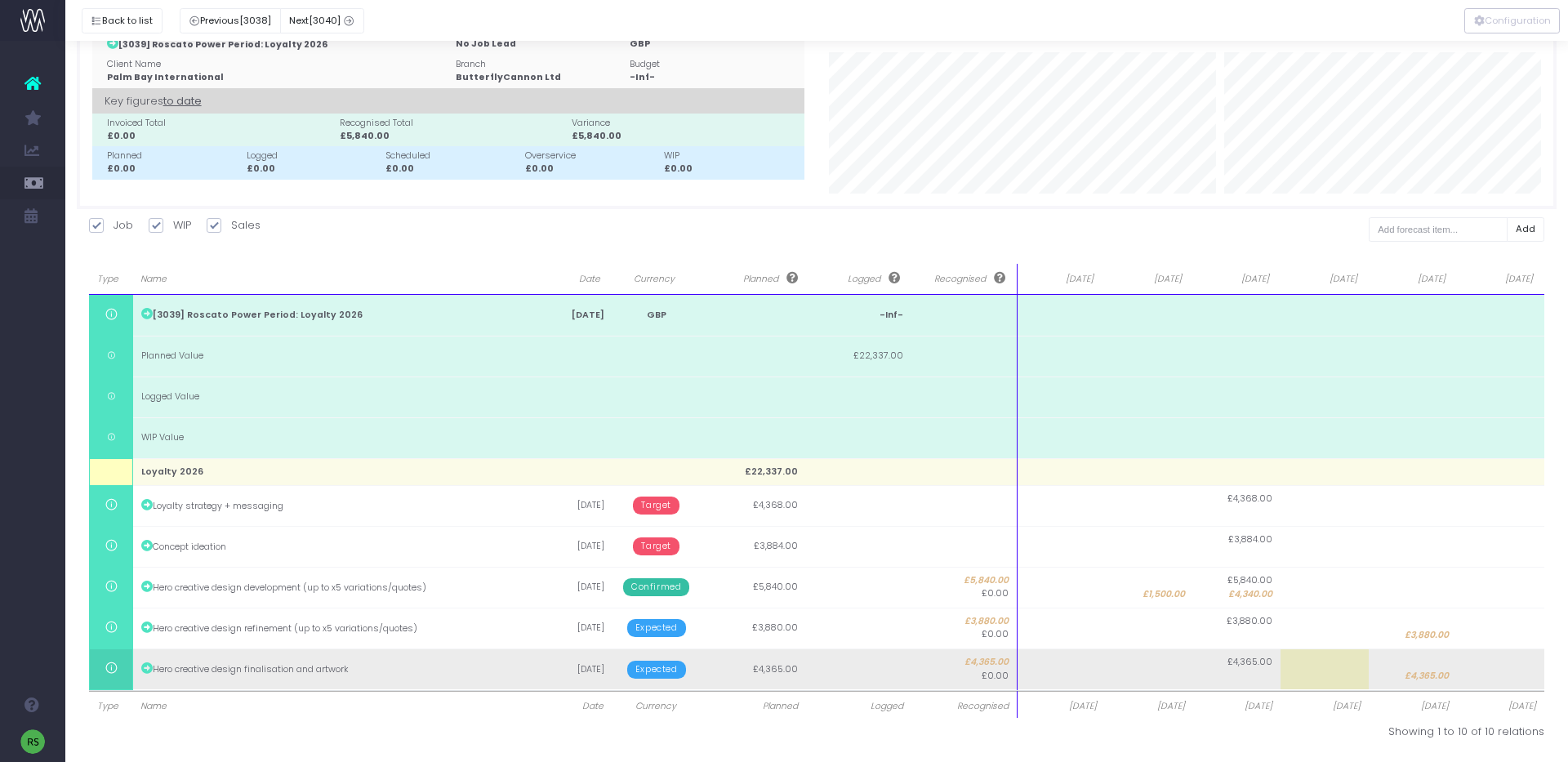
click at [1442, 674] on span "£4,365.00" at bounding box center [1427, 676] width 44 height 13
type input "4365"
click at [1496, 671] on body "Oh my... this is bad. [PERSON_NAME] wasn't able to load this page. Please conta…" at bounding box center [784, 333] width 1568 height 762
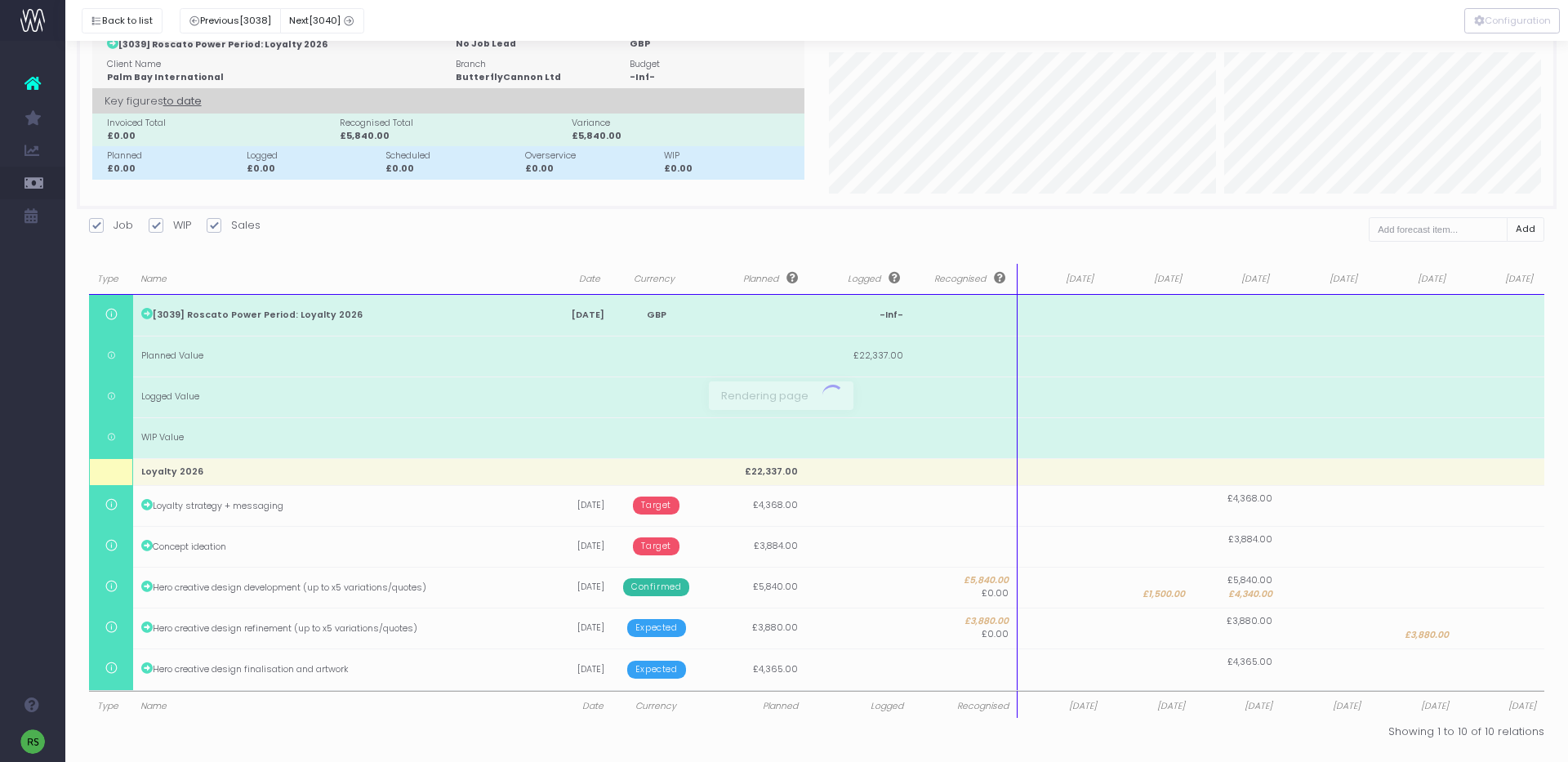
click at [1494, 672] on div at bounding box center [784, 381] width 1568 height 762
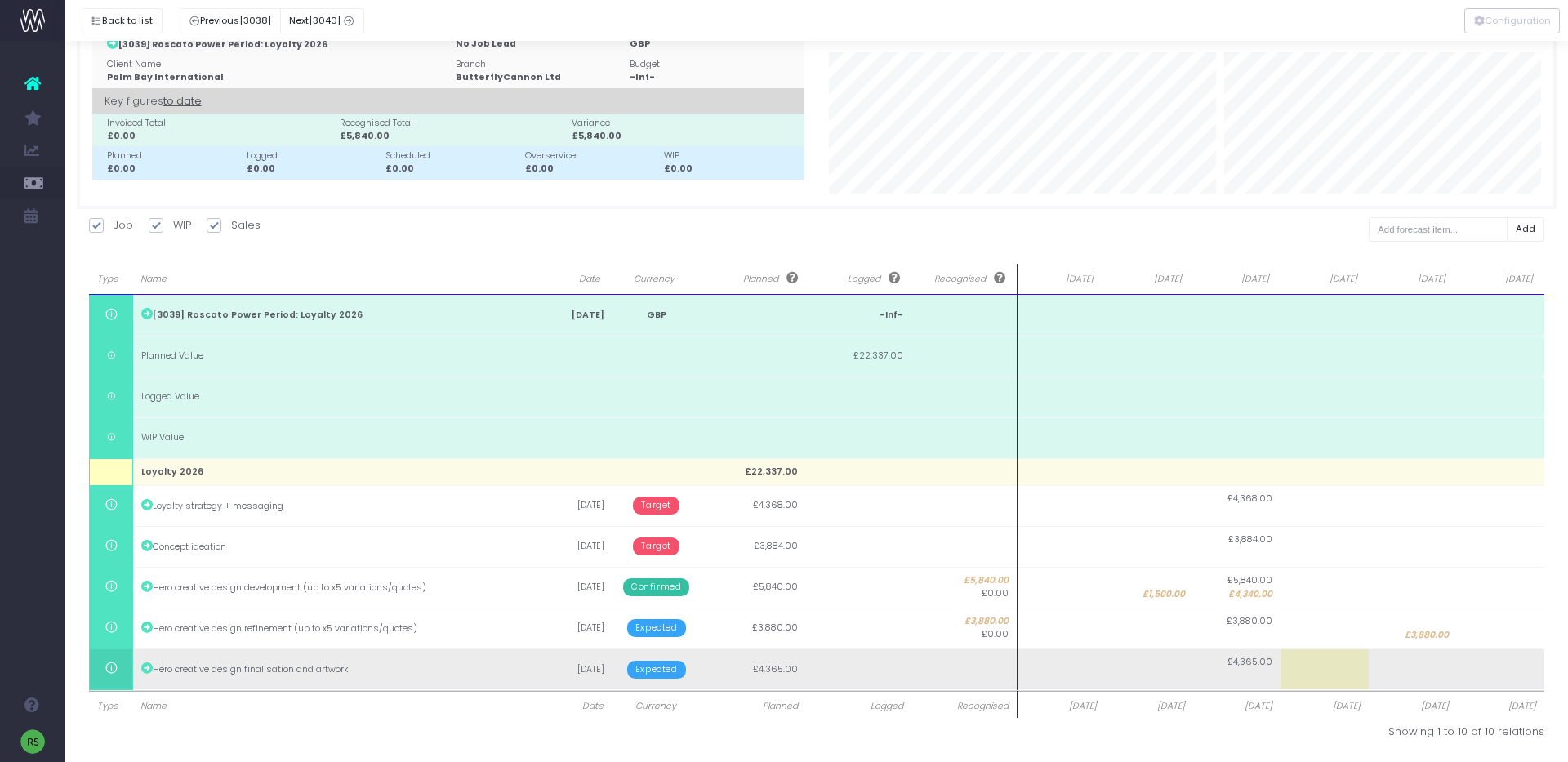
click at [1491, 673] on td at bounding box center [1501, 668] width 88 height 41
type input "4365"
click at [1372, 680] on td at bounding box center [1412, 668] width 88 height 41
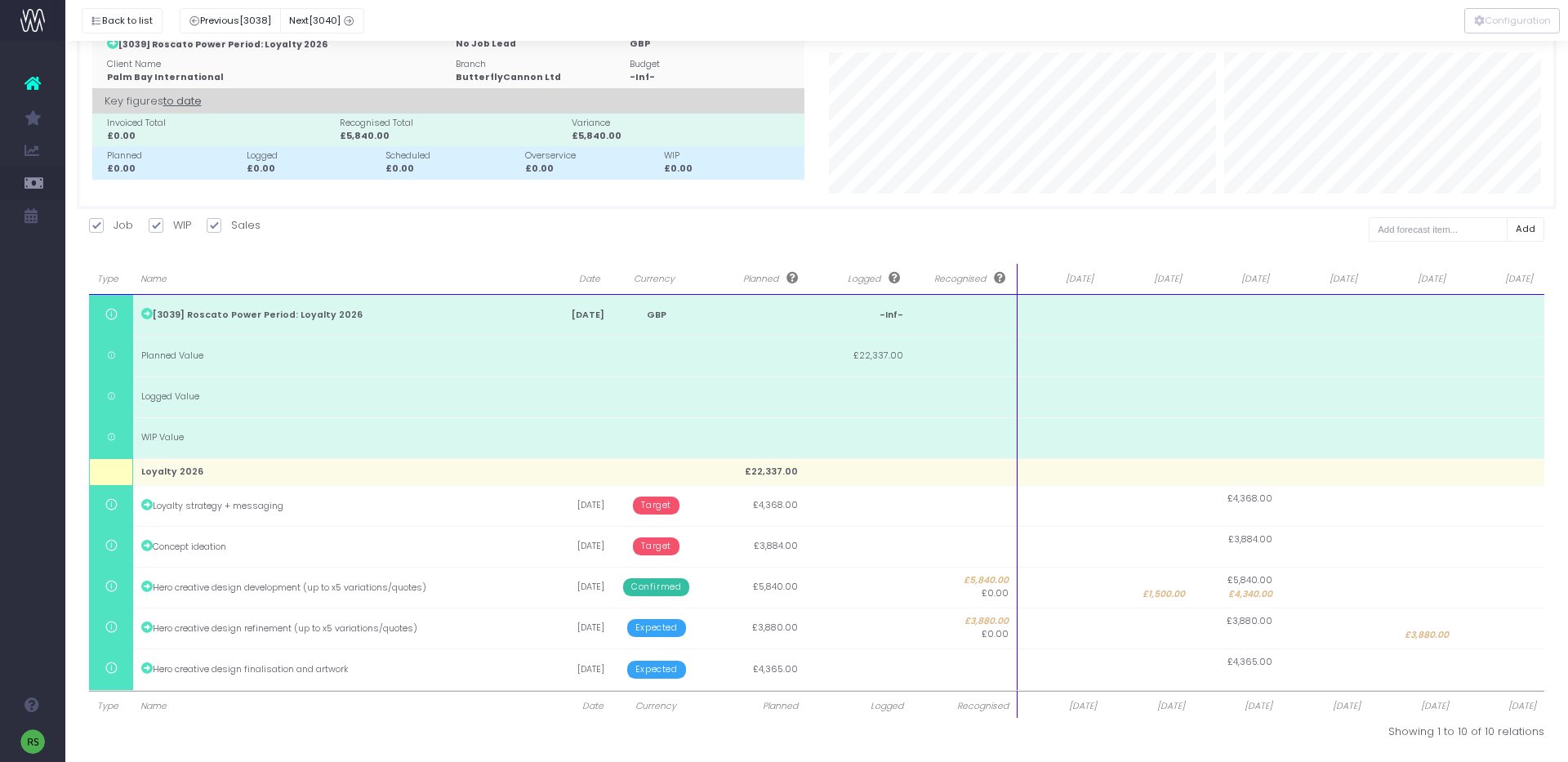
type input "4365"
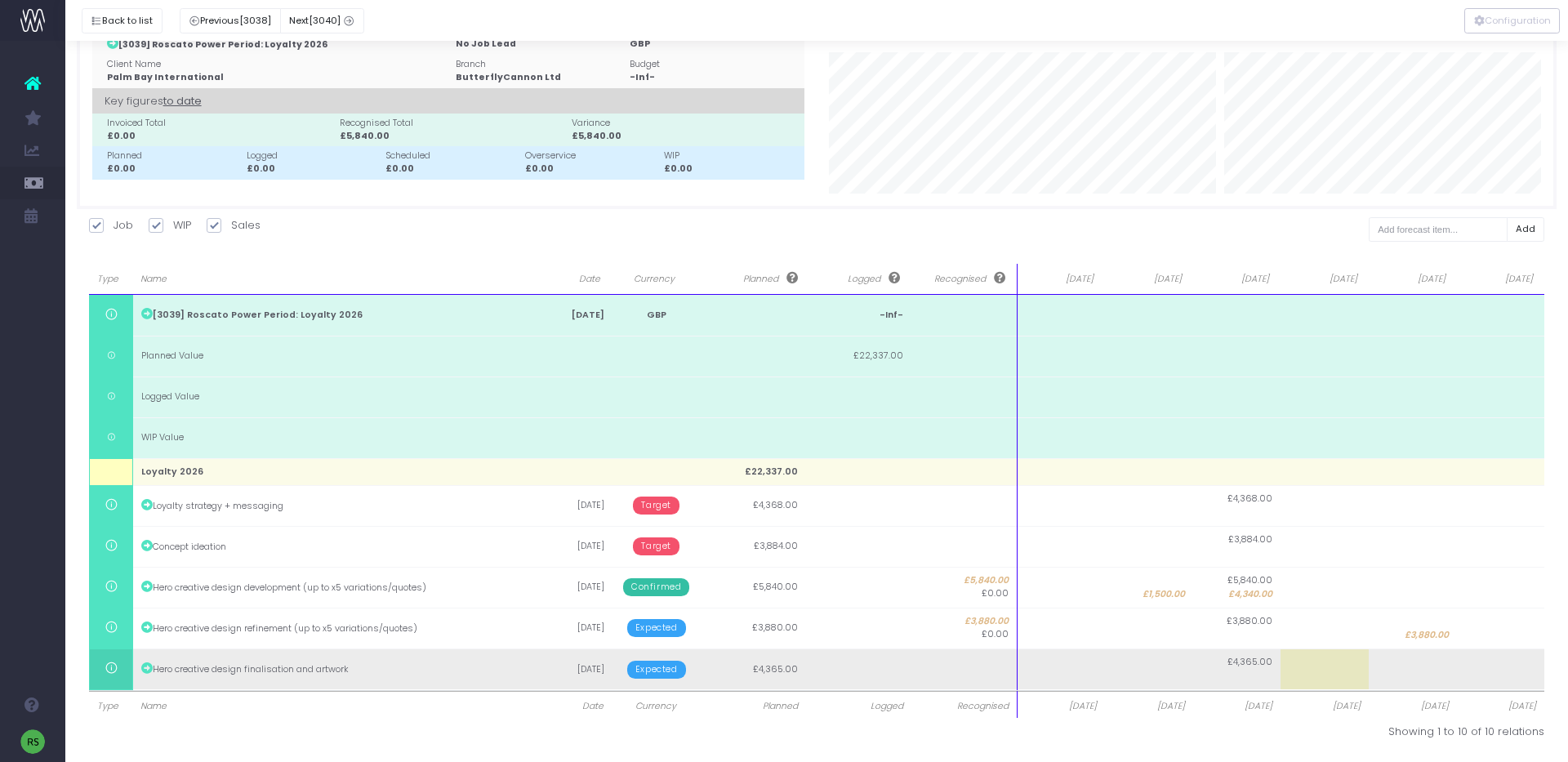
click at [1491, 671] on td at bounding box center [1501, 668] width 88 height 41
type input "4365"
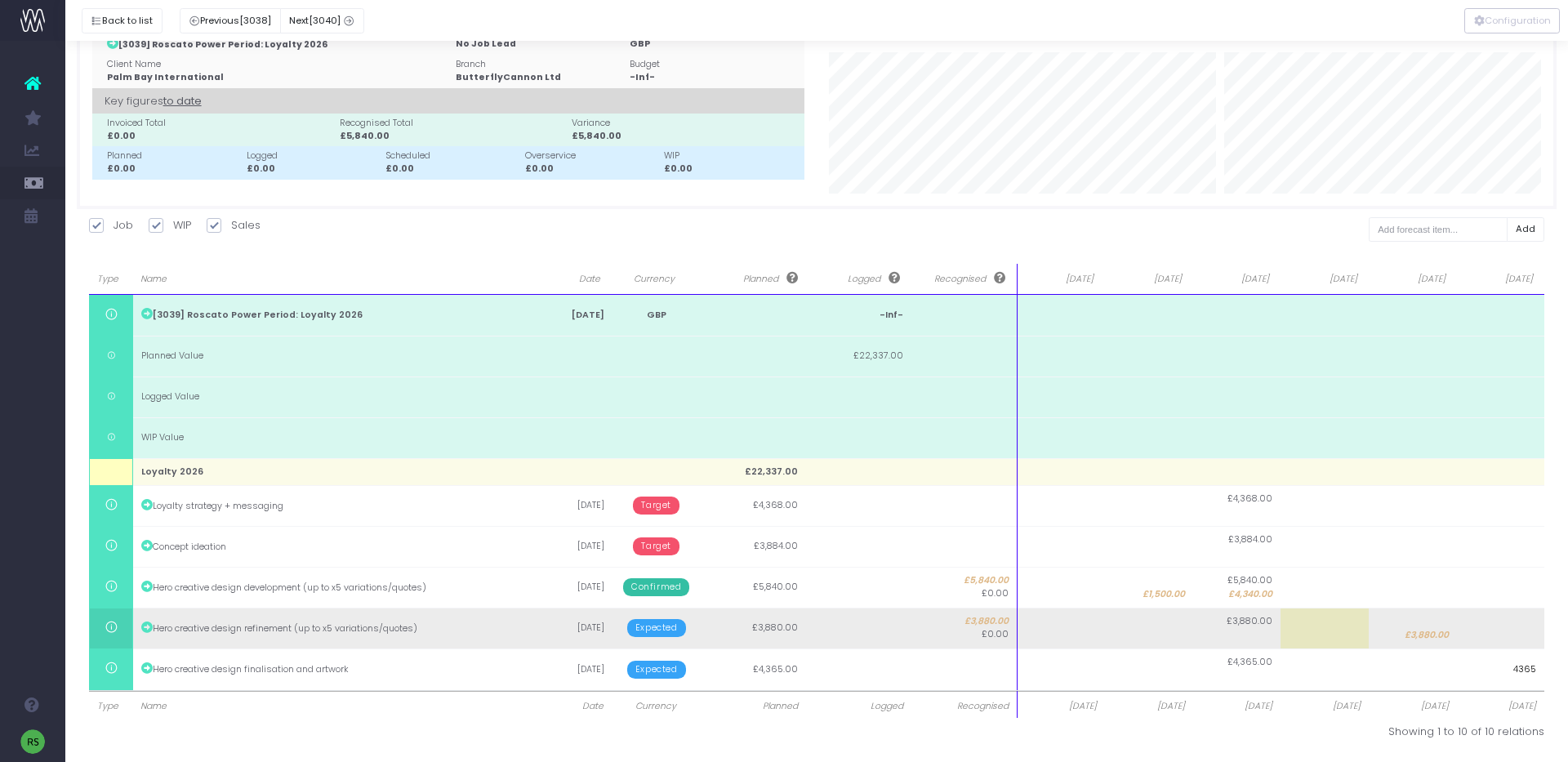
click at [1488, 608] on body "Oh my... this is bad. [PERSON_NAME] wasn't able to load this page. Please conta…" at bounding box center [784, 333] width 1568 height 762
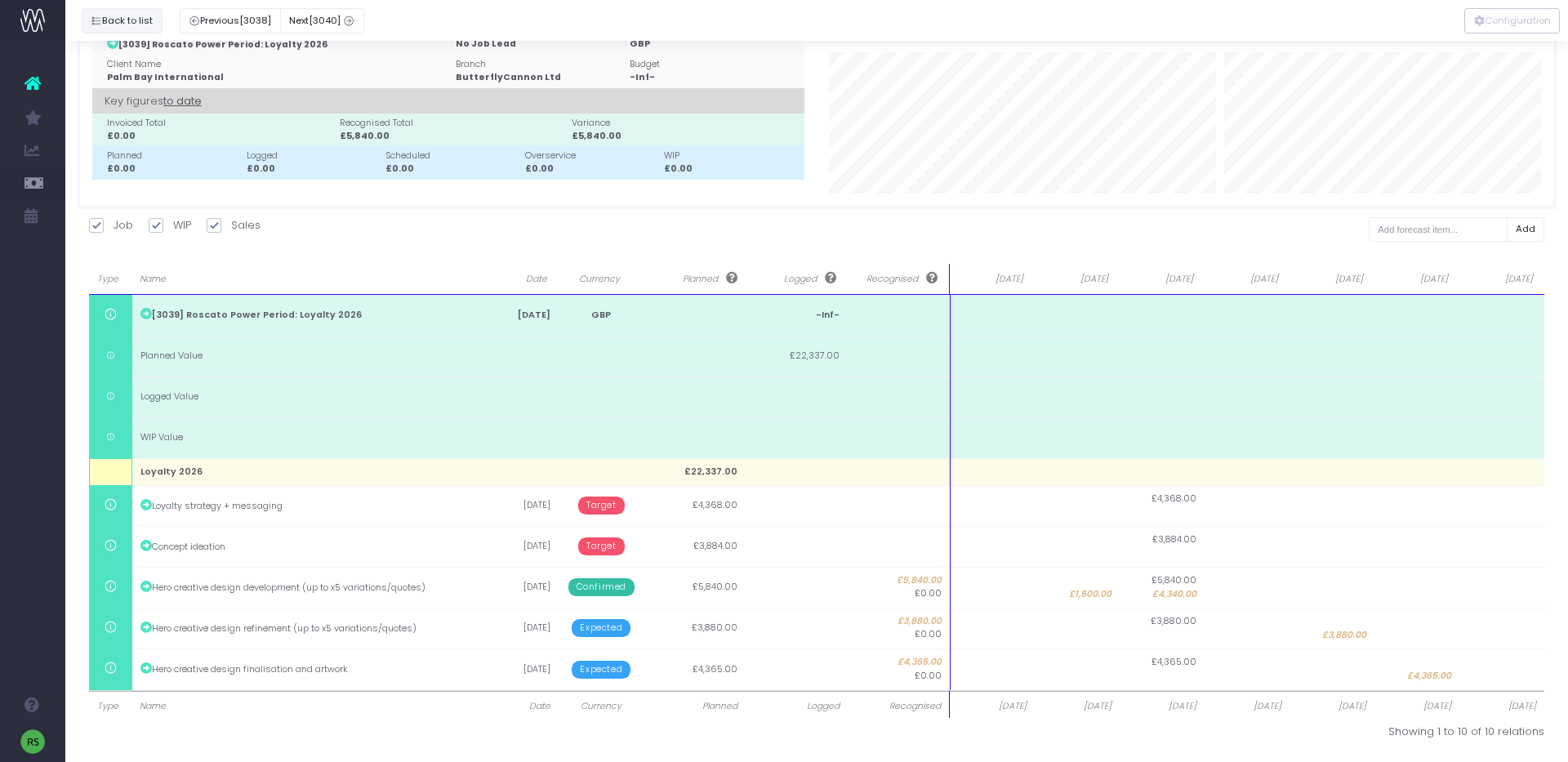
click at [114, 20] on button "Back to list" at bounding box center [121, 21] width 81 height 25
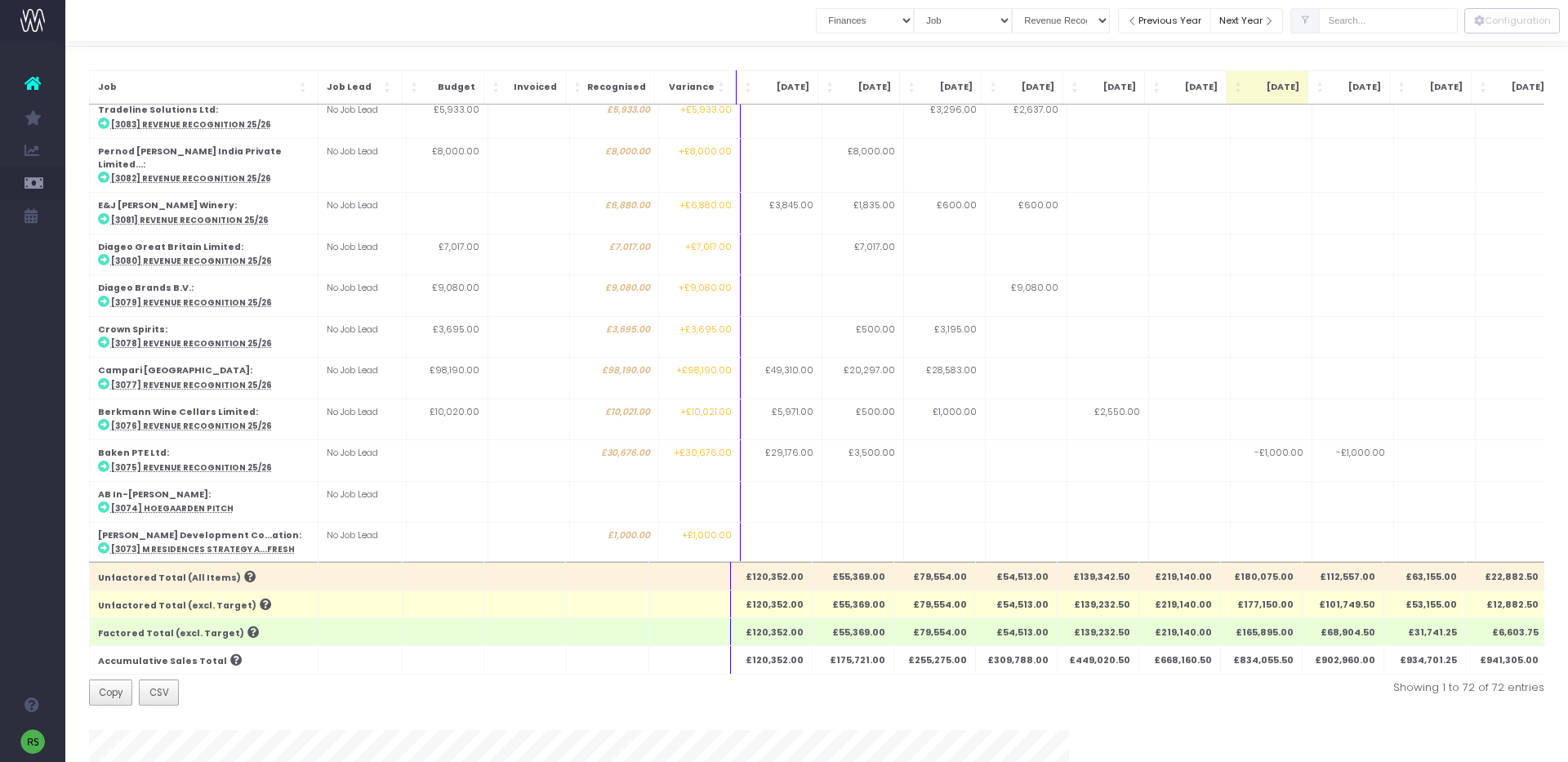
scroll to position [141, 0]
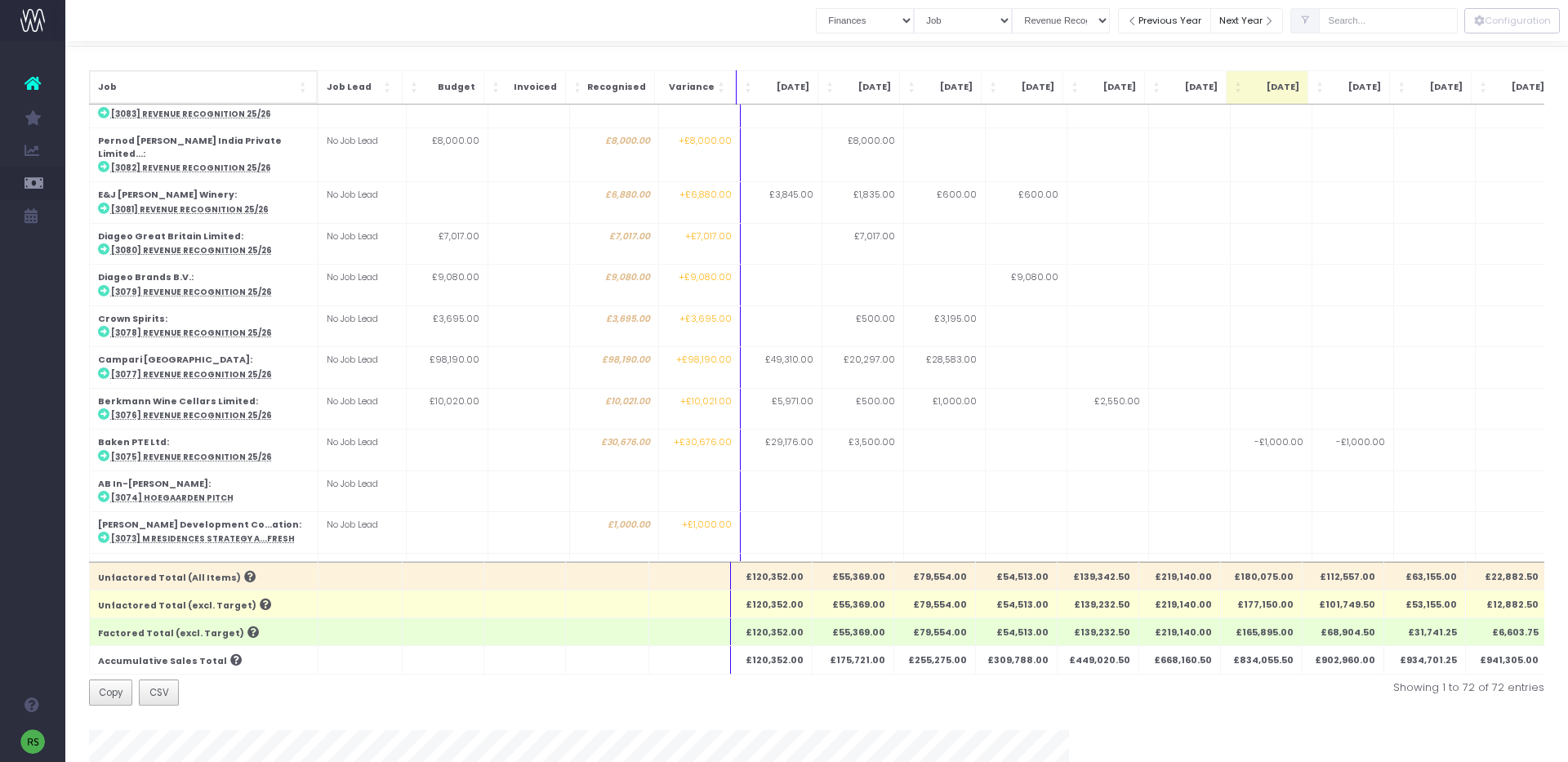
click at [268, 82] on span "Job" at bounding box center [197, 87] width 199 height 13
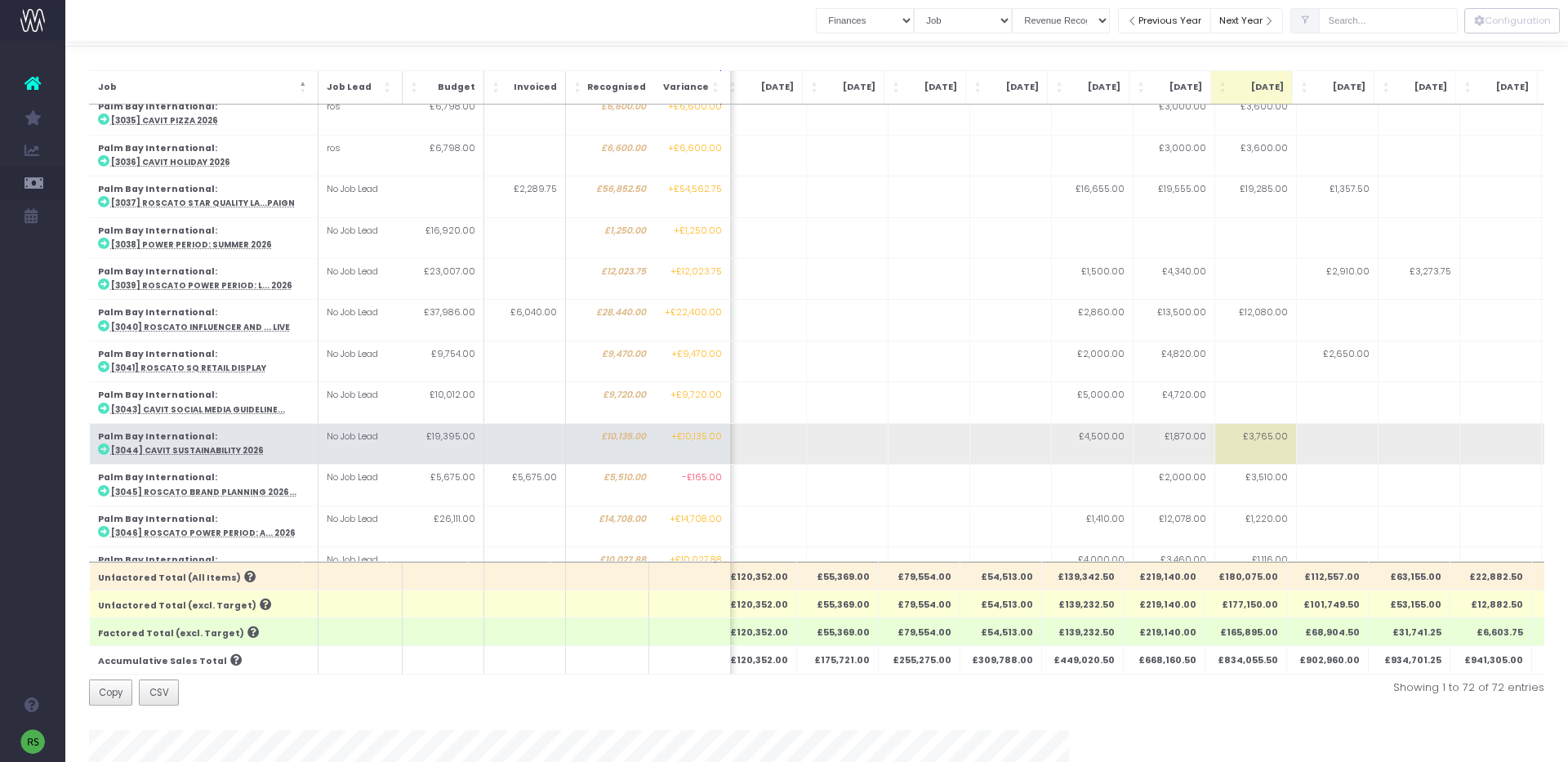
scroll to position [1638, 16]
click at [225, 448] on abbr "[3044] Cavit Sustainability 2026" at bounding box center [187, 453] width 153 height 11
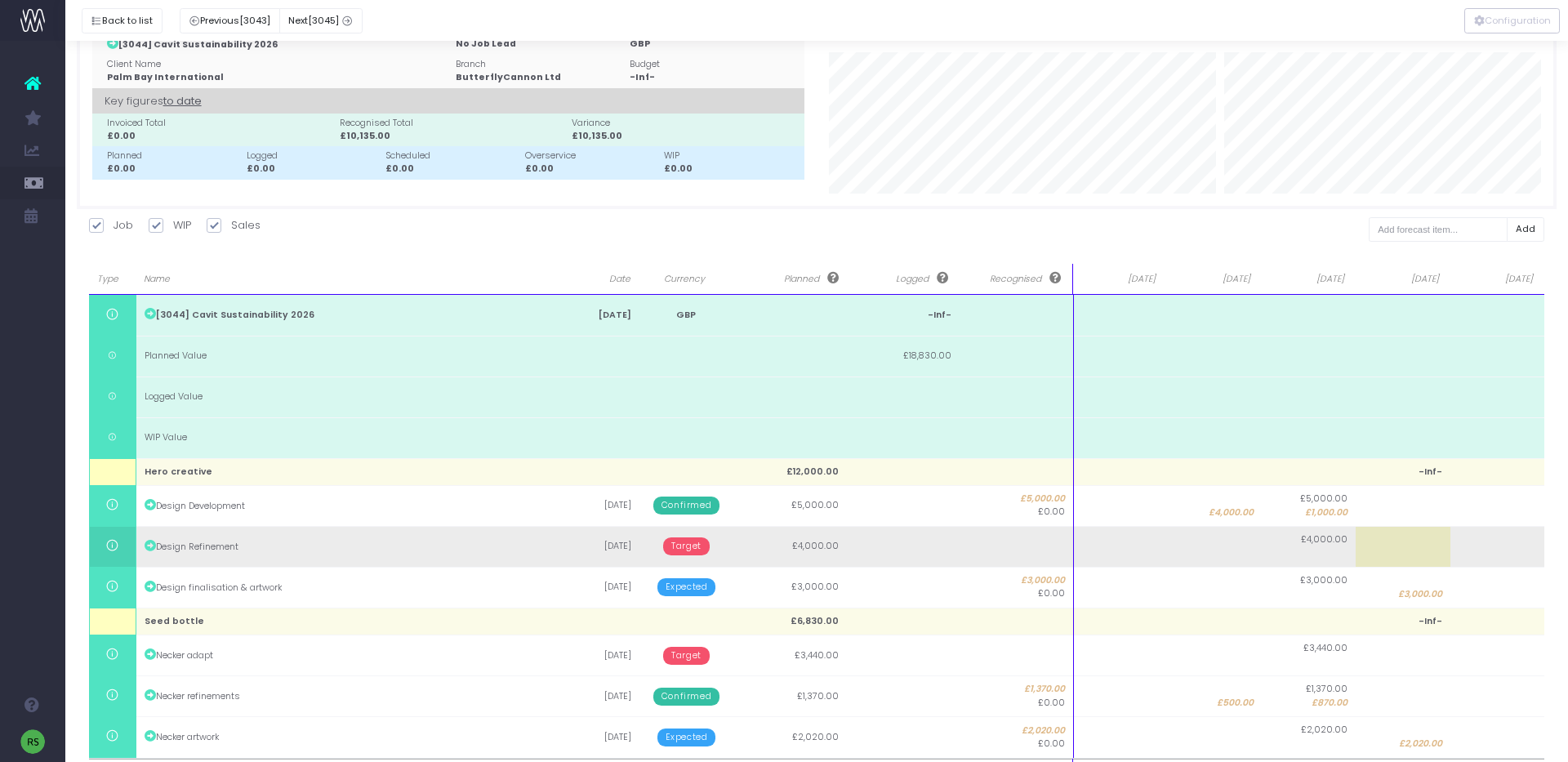
scroll to position [116, 0]
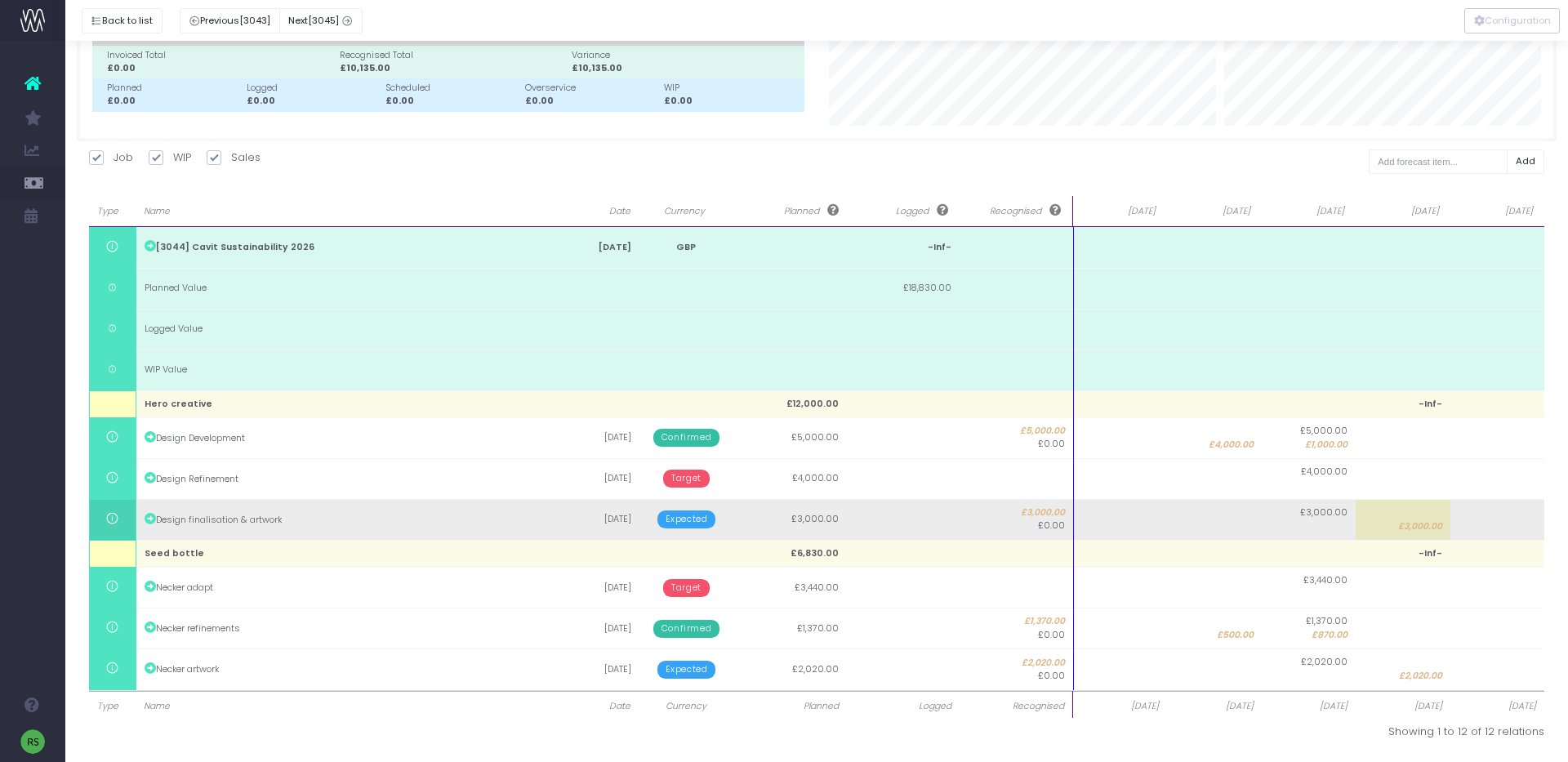
click at [1421, 523] on span "£3,000.00" at bounding box center [1420, 527] width 44 height 13
type input "3000"
click at [1496, 523] on body "Oh my... this is bad. [PERSON_NAME] wasn't able to load this page. Please conta…" at bounding box center [784, 265] width 1568 height 762
click at [1496, 522] on td at bounding box center [1497, 519] width 95 height 41
type input "3000"
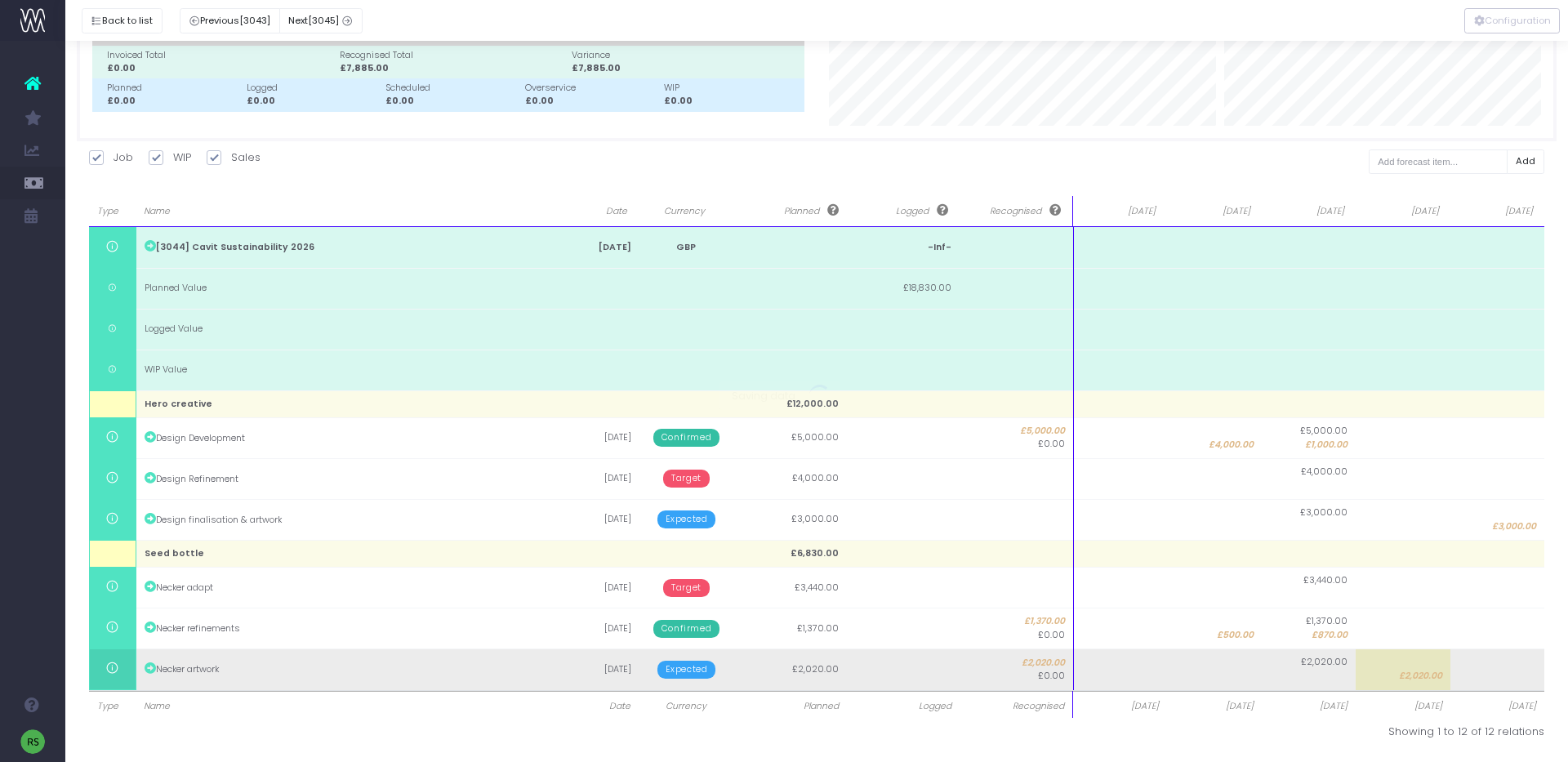
click at [1418, 646] on body "Oh my... this is bad. [PERSON_NAME] wasn't able to load this page. Please conta…" at bounding box center [784, 265] width 1568 height 762
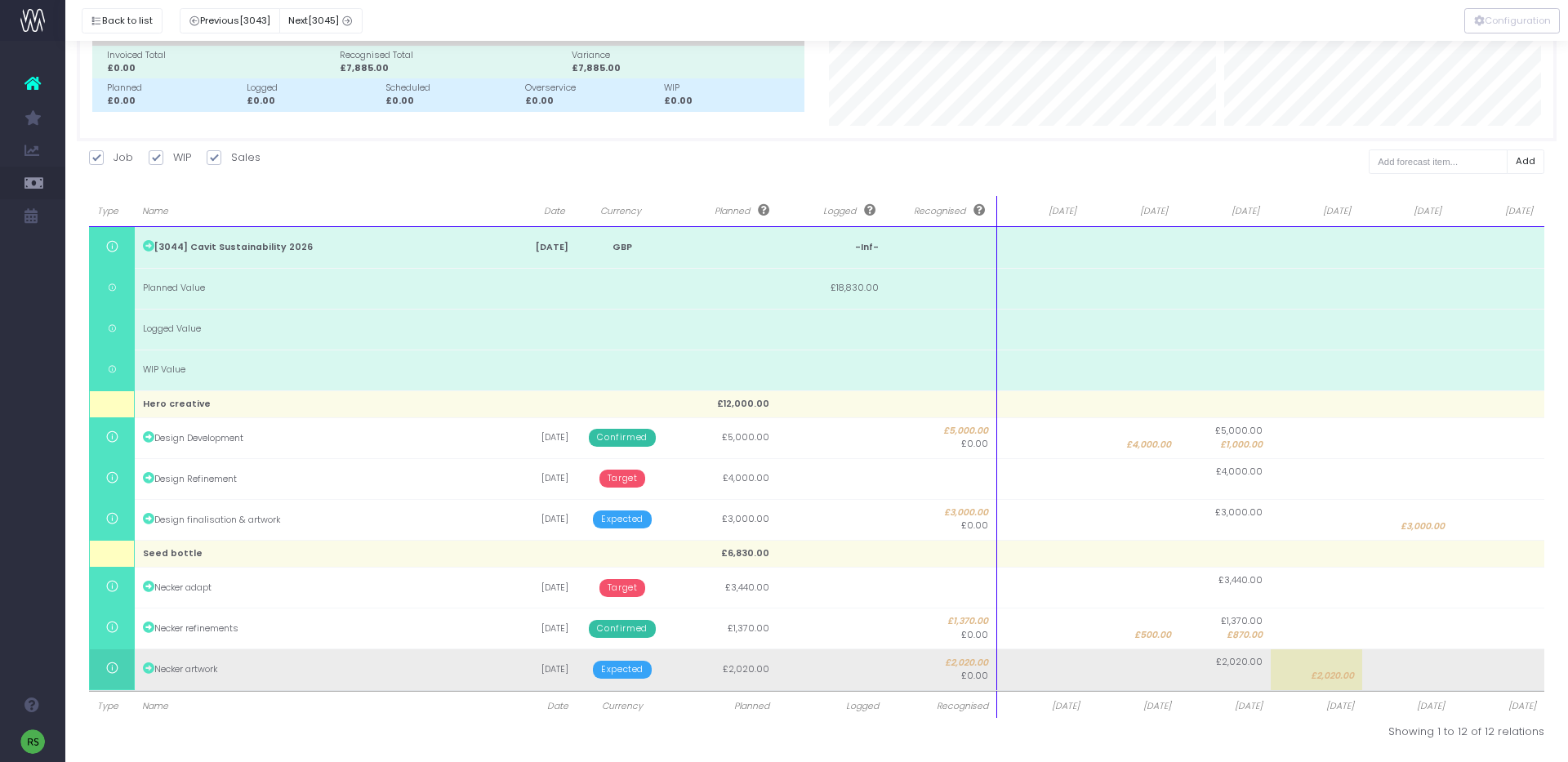
click at [1331, 676] on span "£2,020.00" at bounding box center [1333, 676] width 43 height 13
type input "2020"
click at [1420, 646] on body "Oh my... this is bad. [PERSON_NAME] wasn't able to load this page. Please conta…" at bounding box center [784, 265] width 1568 height 762
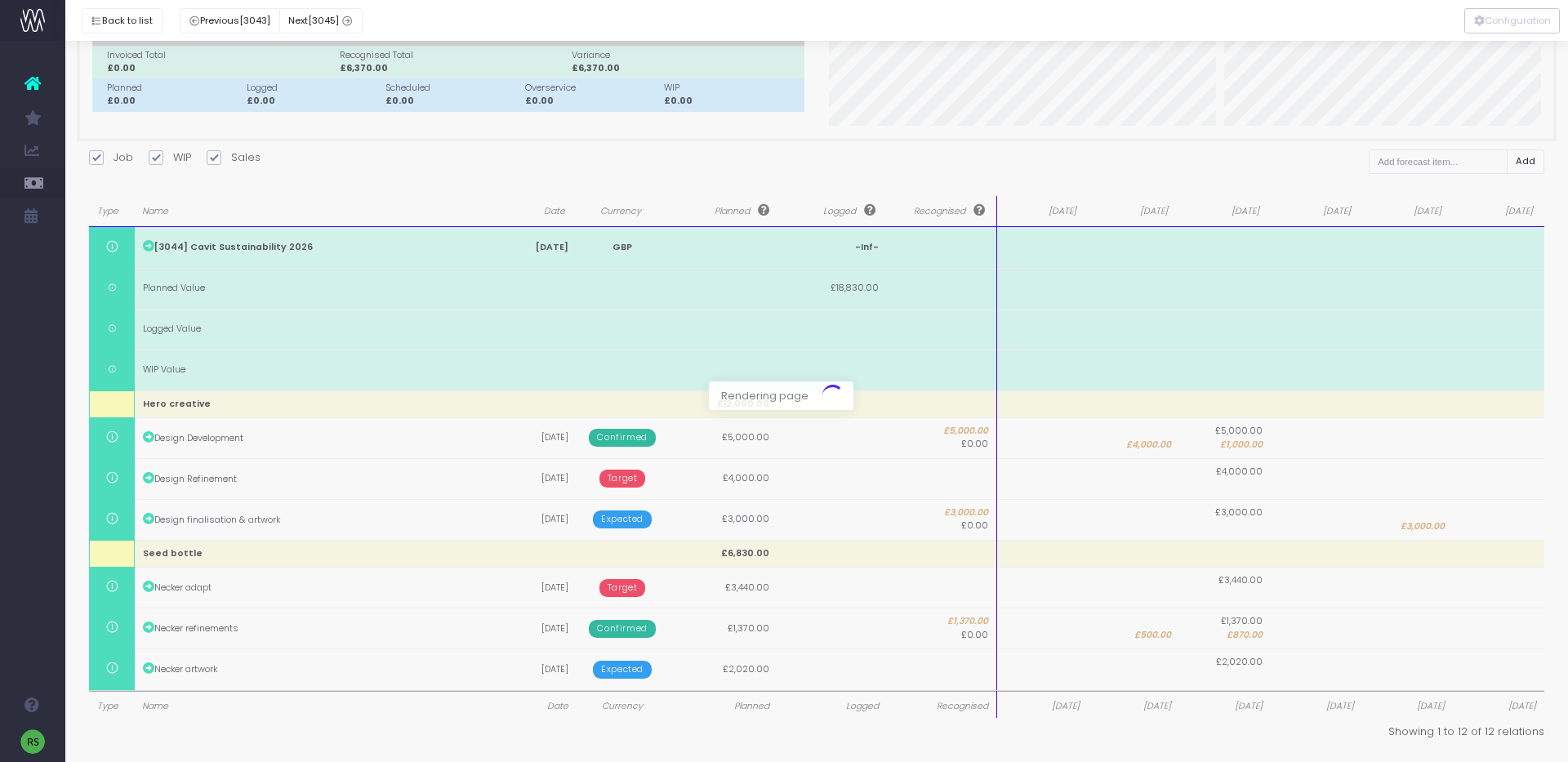
click at [1417, 670] on div at bounding box center [784, 381] width 1568 height 762
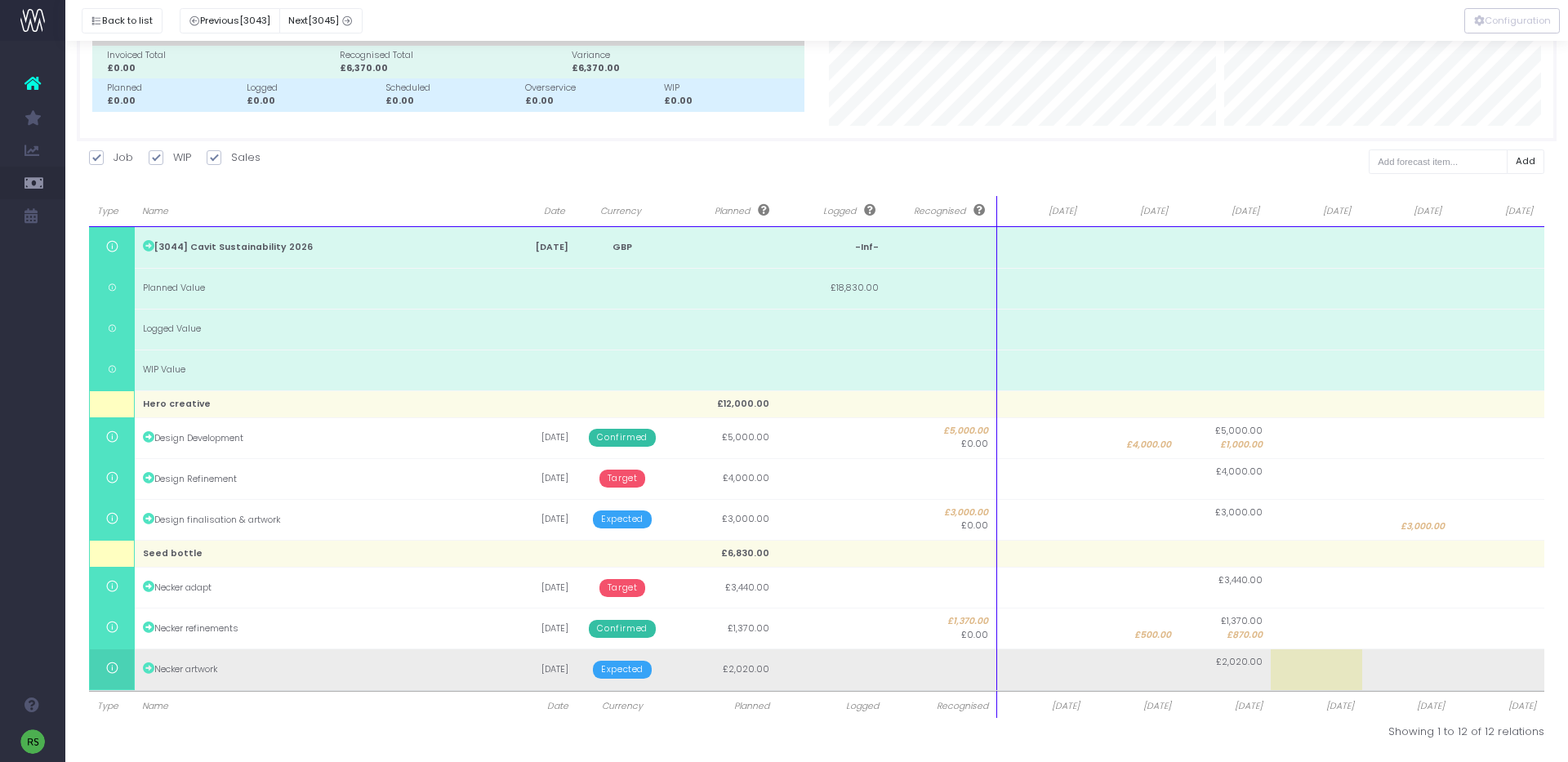
click at [1442, 670] on td at bounding box center [1407, 669] width 92 height 41
type input "2020"
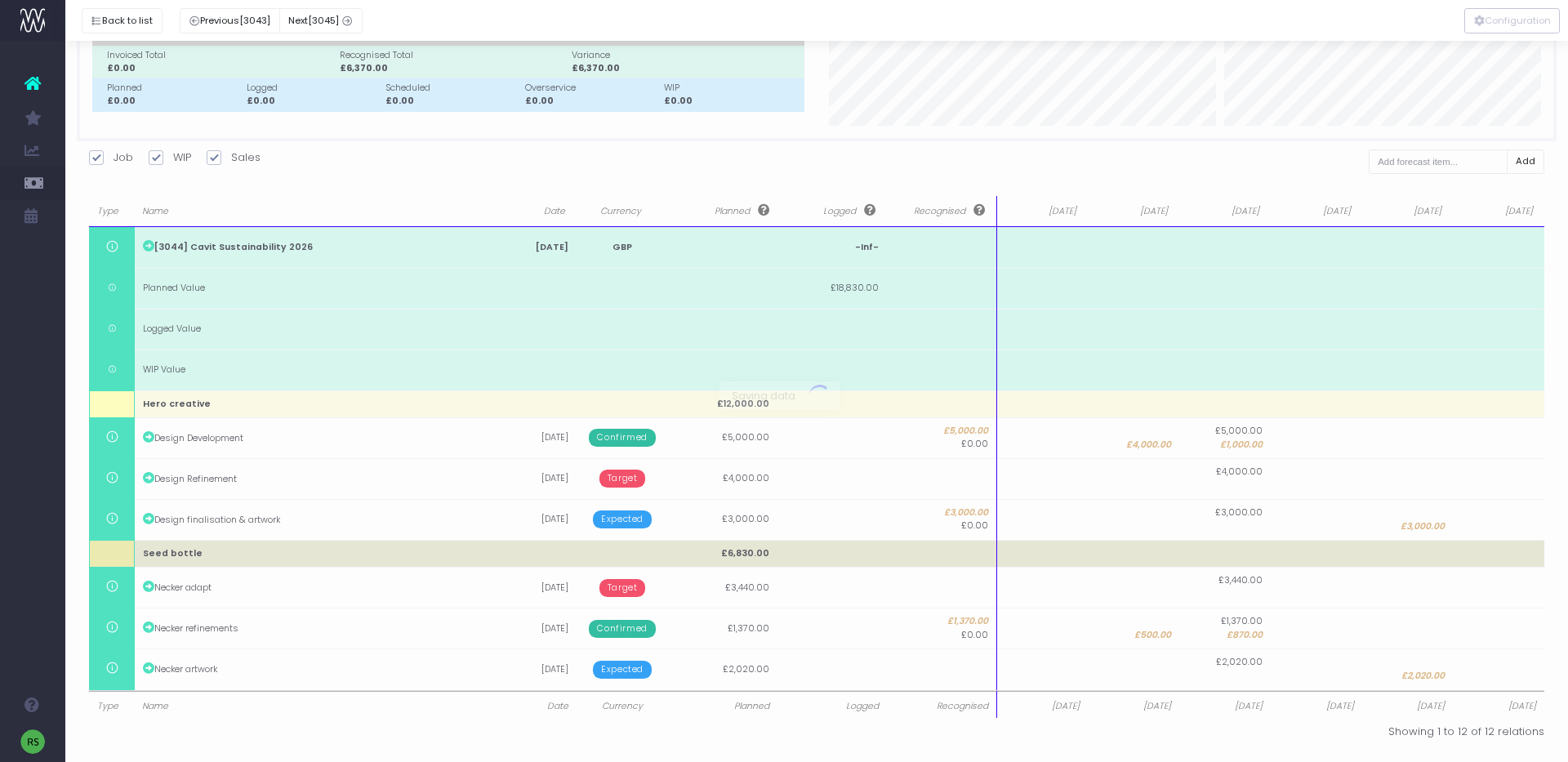
click at [1343, 547] on body "Oh my... this is bad. [PERSON_NAME] wasn't able to load this page. Please conta…" at bounding box center [784, 265] width 1568 height 762
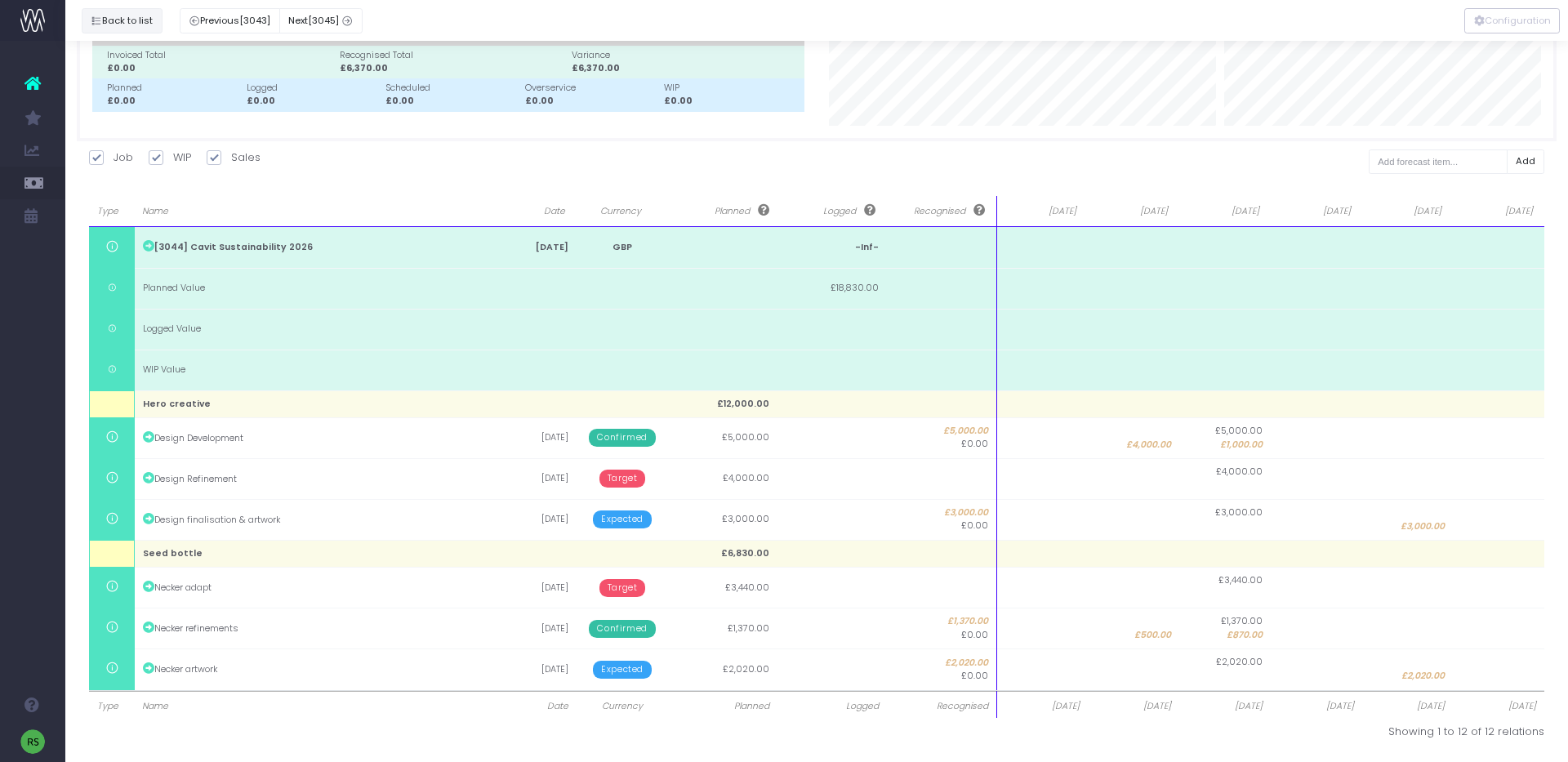
click at [144, 22] on button "Back to list" at bounding box center [121, 21] width 81 height 25
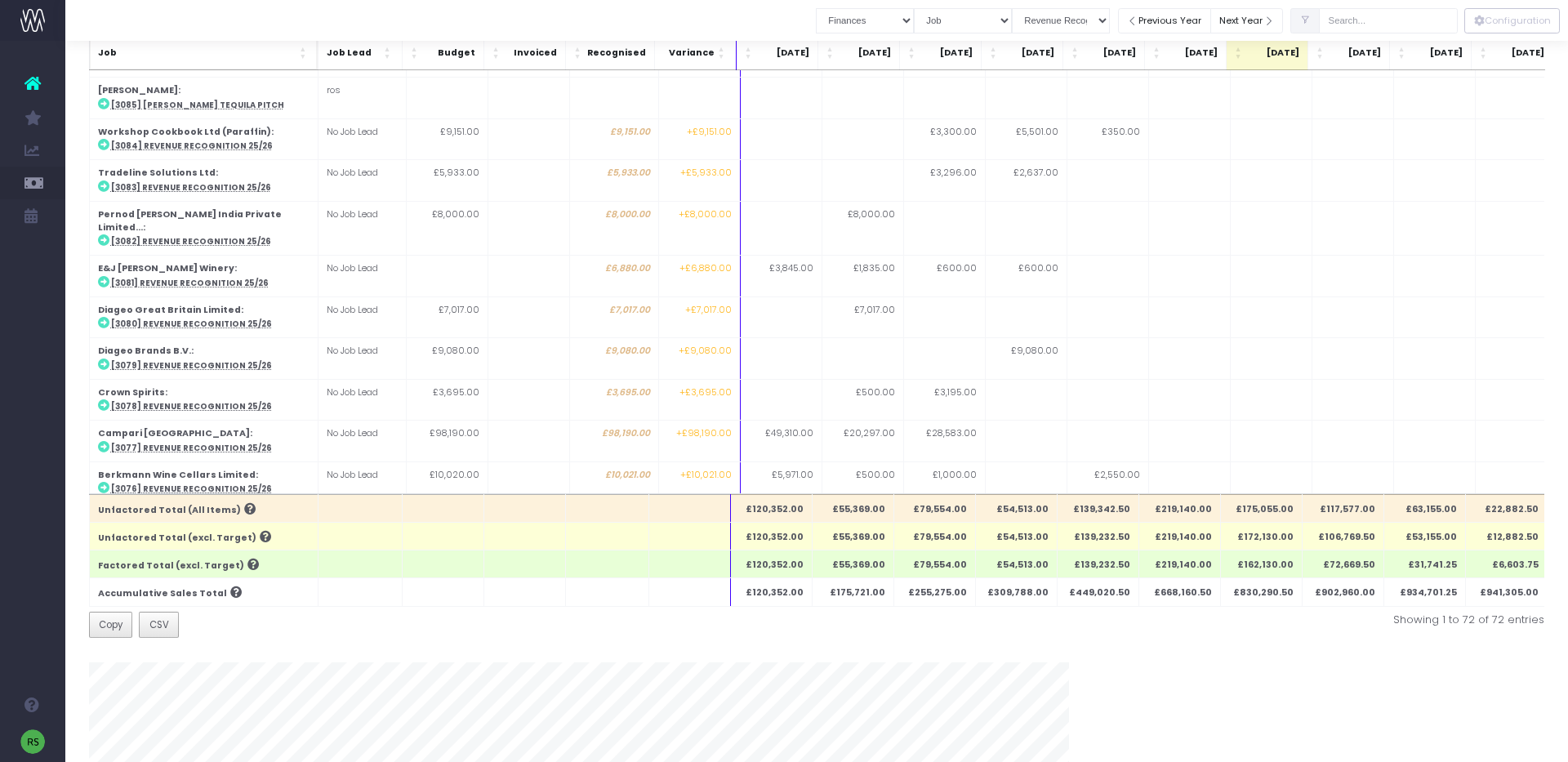
click at [261, 48] on span "Job" at bounding box center [197, 53] width 199 height 13
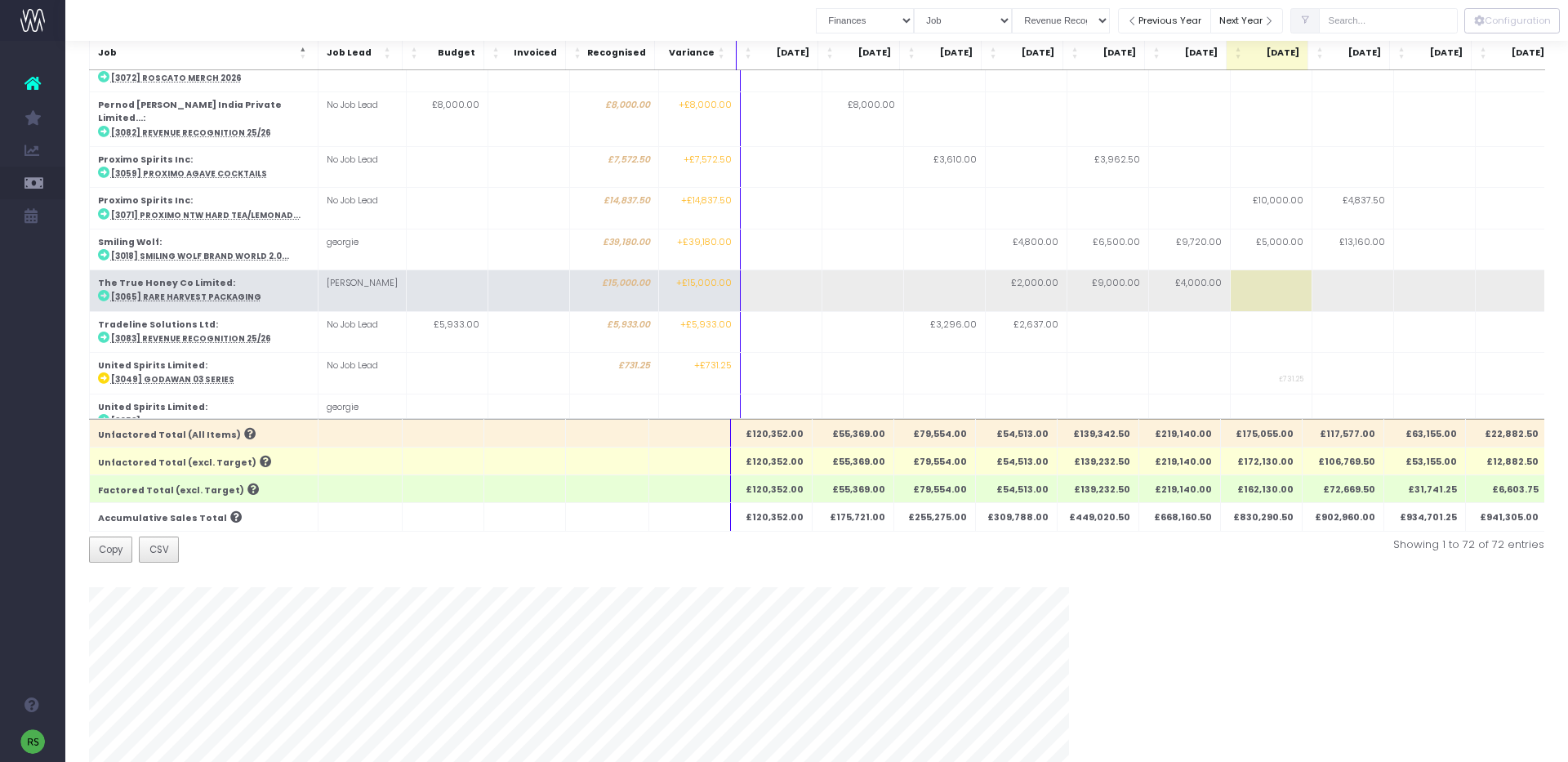
scroll to position [2482, 0]
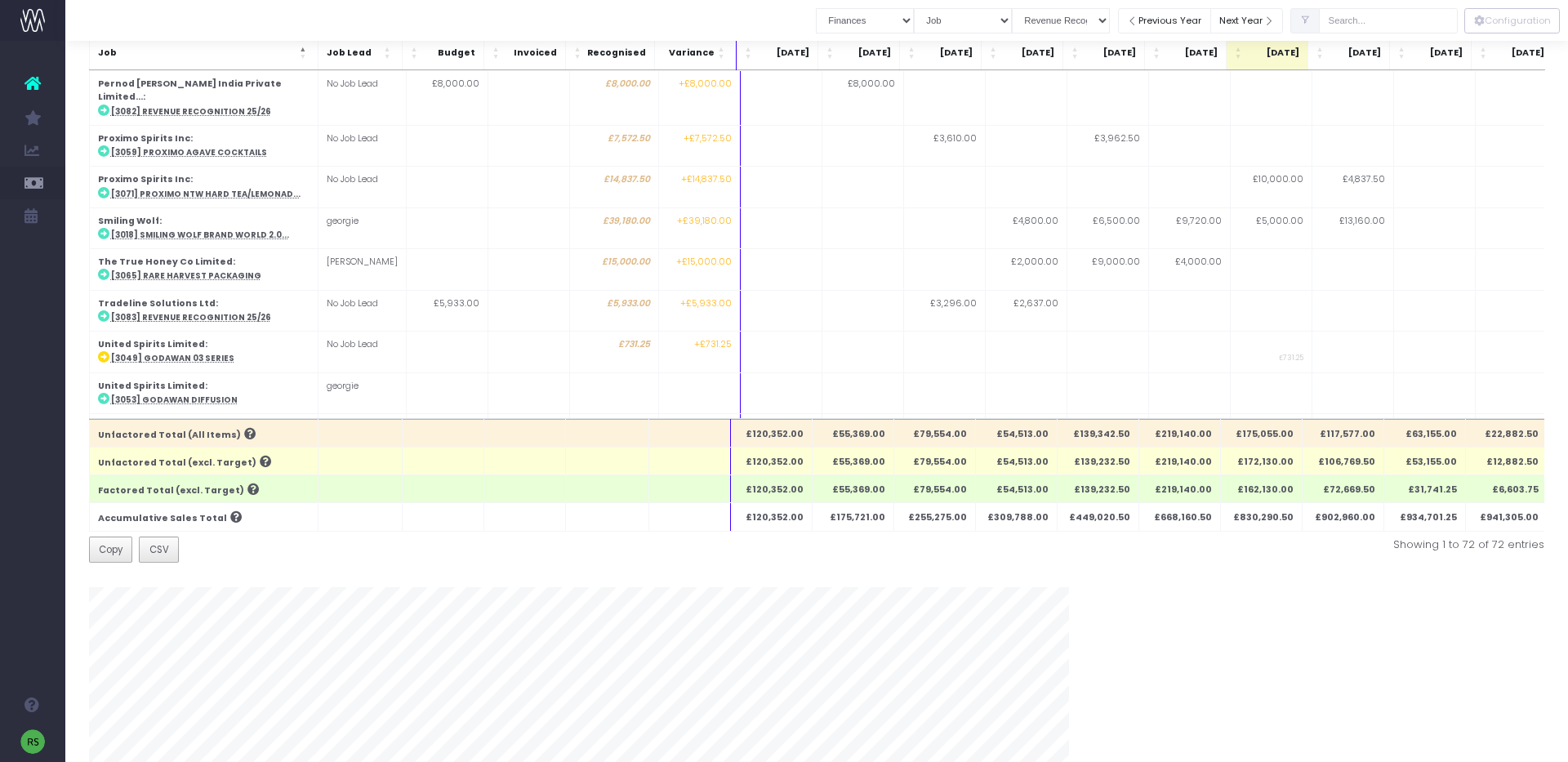
click at [1502, 497] on td at bounding box center [1516, 517] width 82 height 41
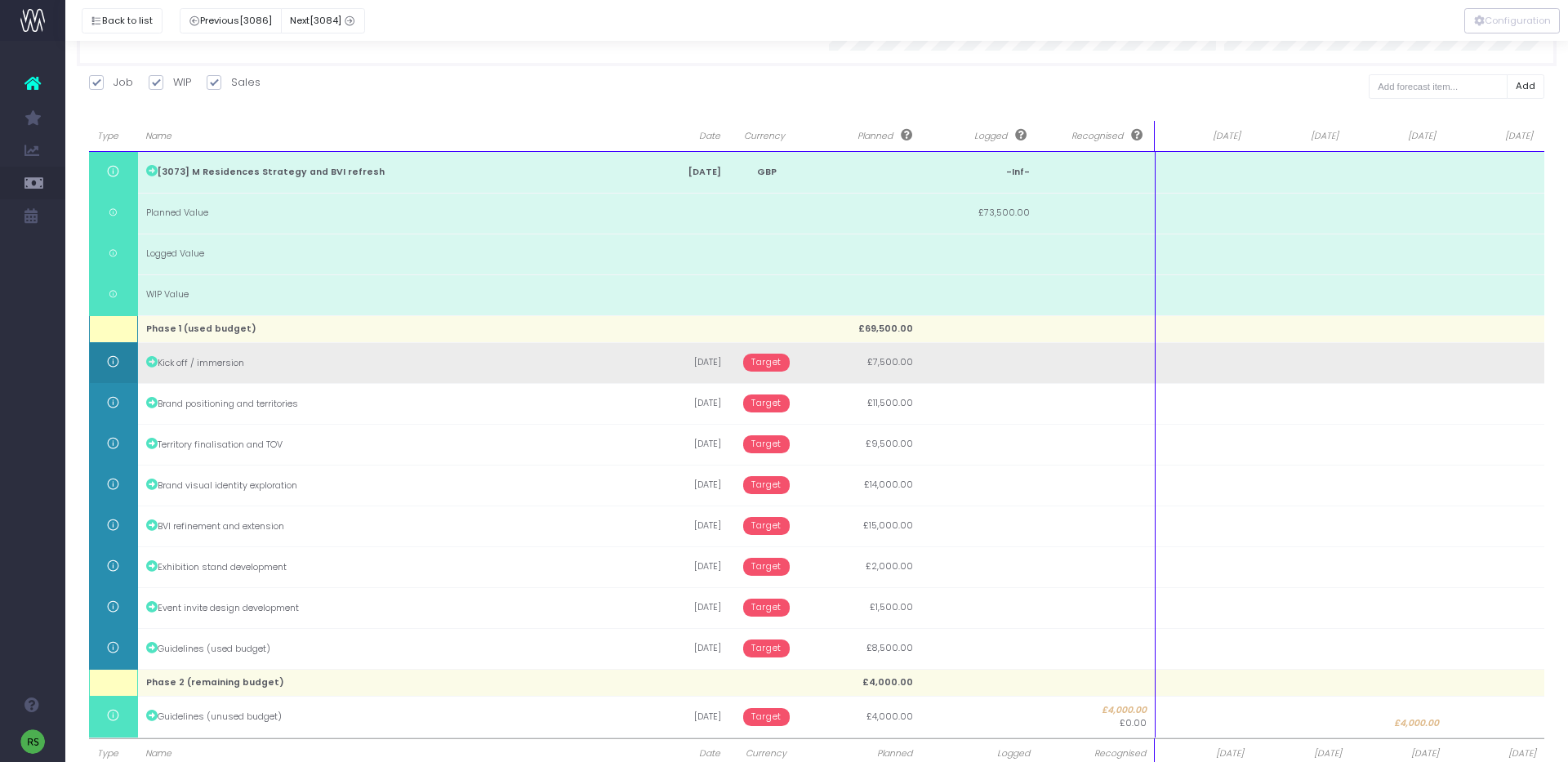
scroll to position [239, 0]
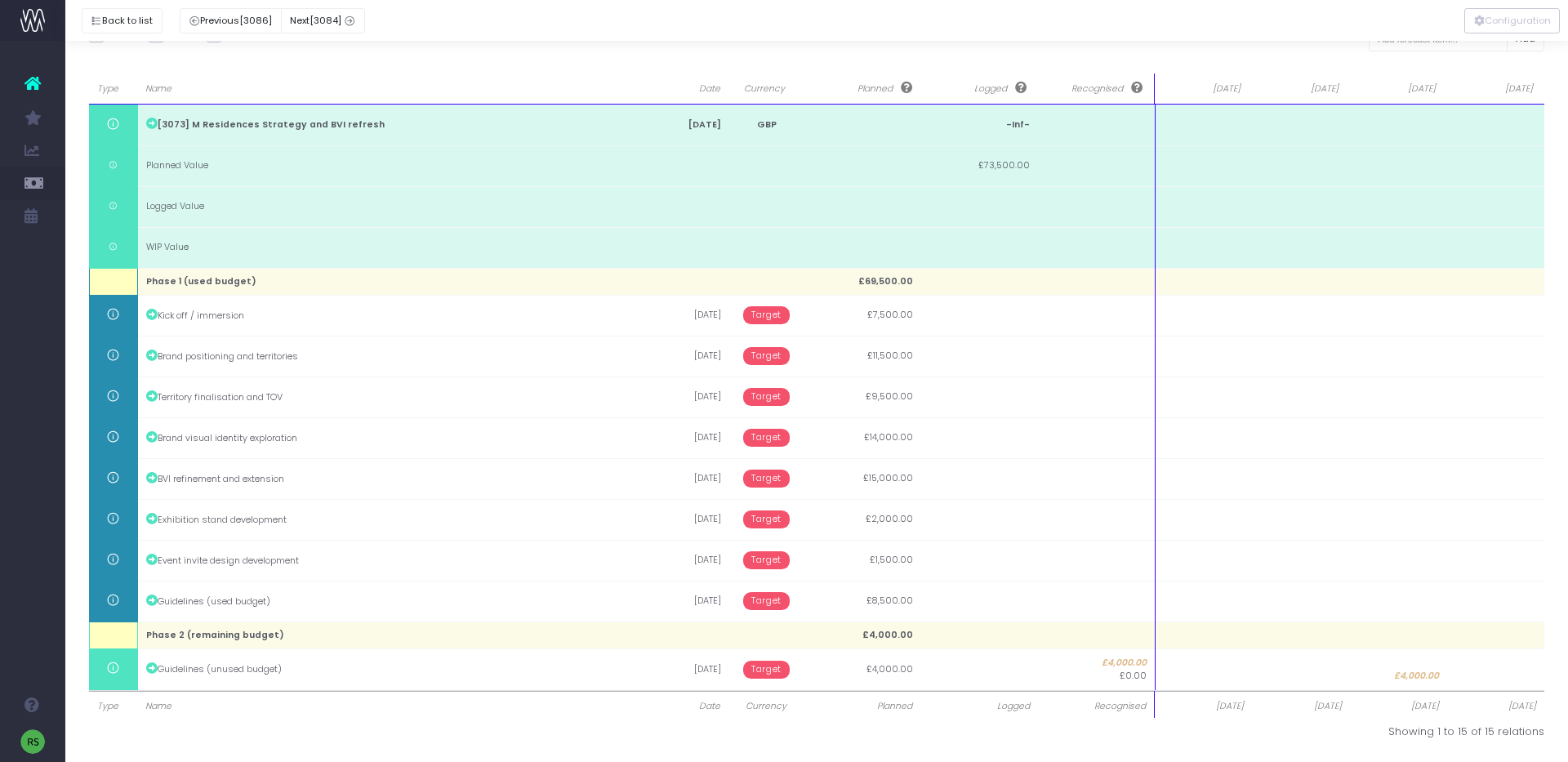
click at [1528, 599] on td at bounding box center [1496, 601] width 97 height 41
type input "4500"
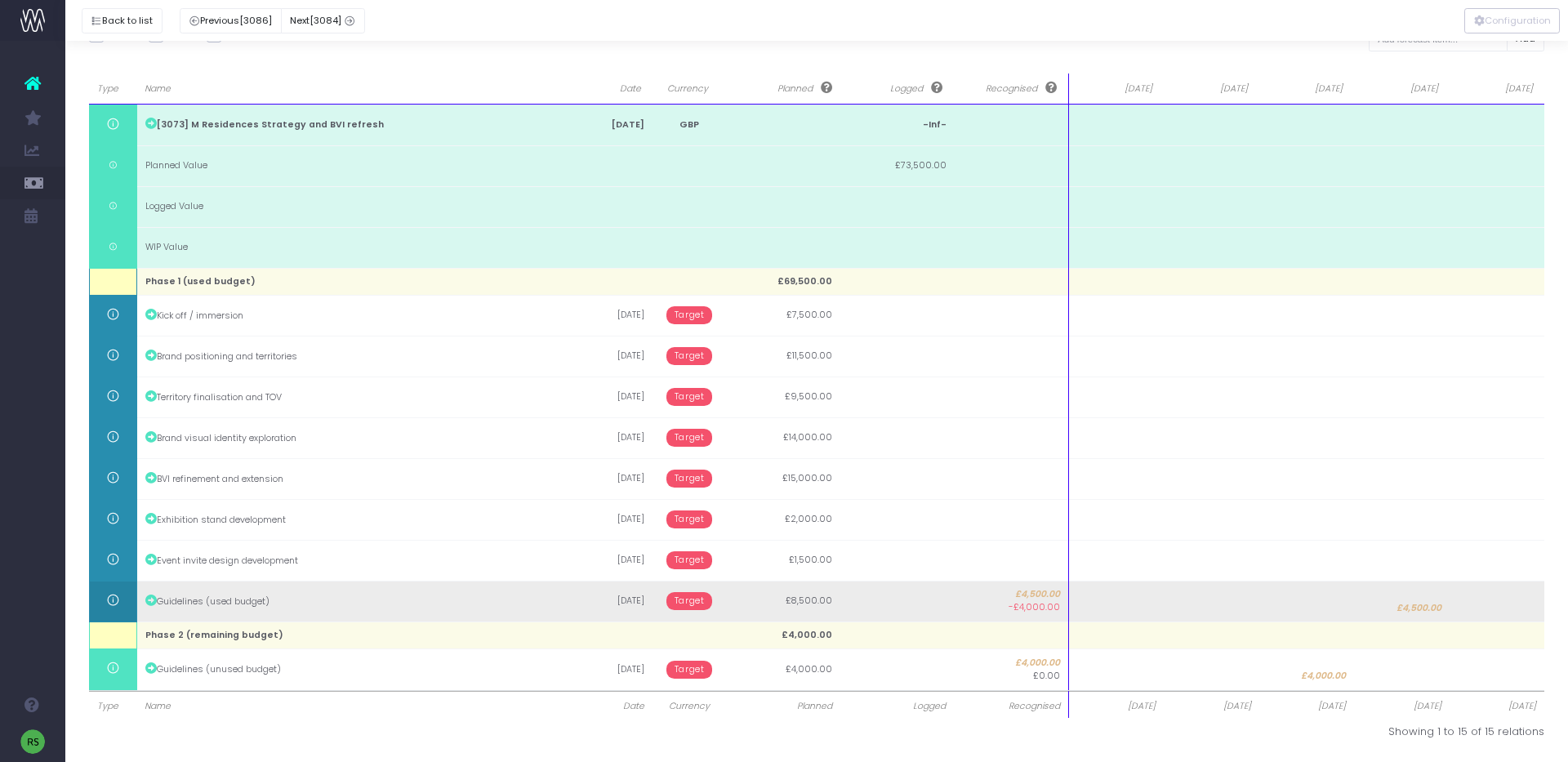
click at [1413, 602] on span "£4,500.00" at bounding box center [1419, 609] width 45 height 13
type input "4000"
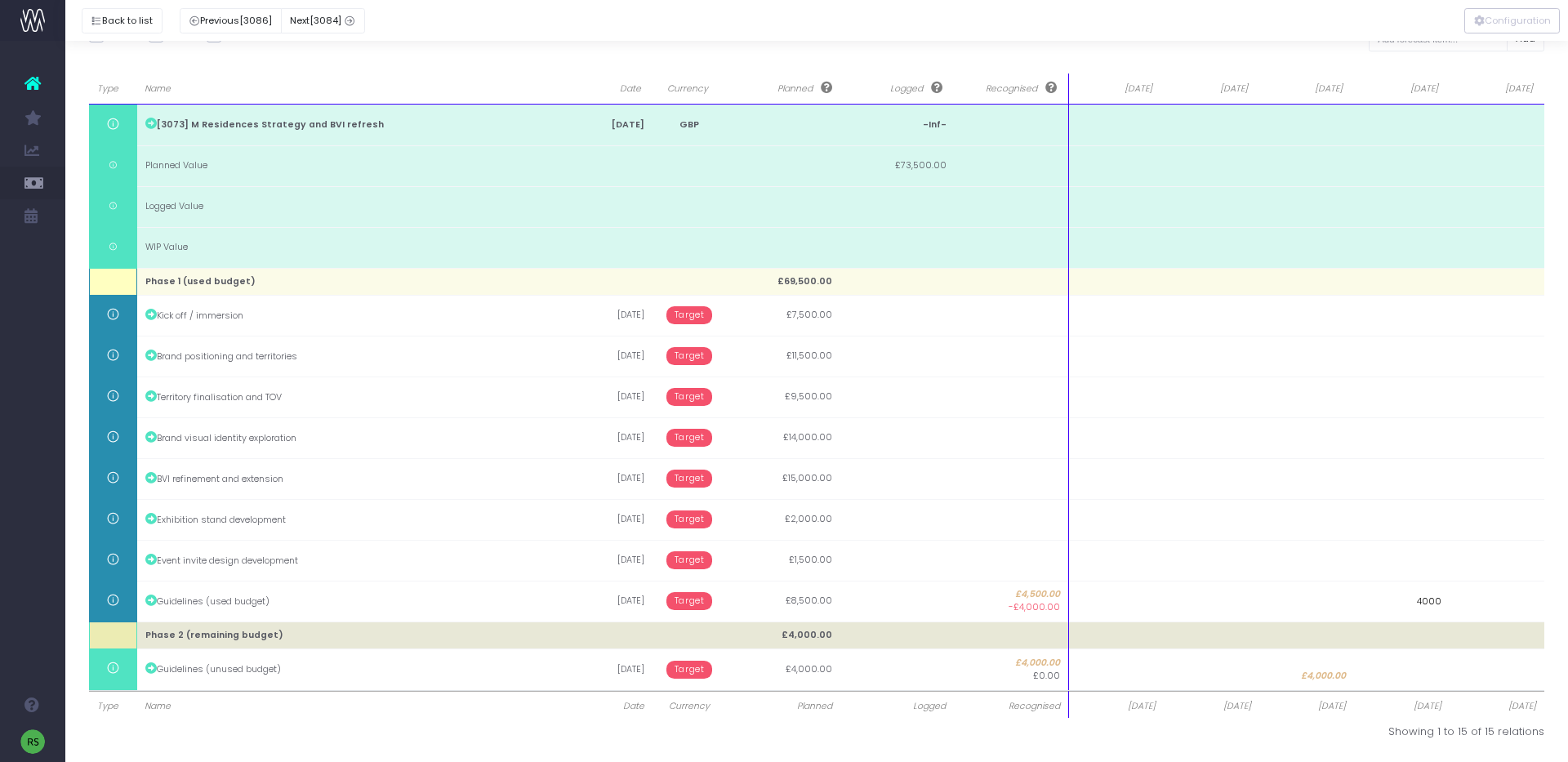
click at [1380, 523] on body "Oh my... this is bad. [PERSON_NAME] wasn't able to load this page. Please conta…" at bounding box center [784, 142] width 1568 height 762
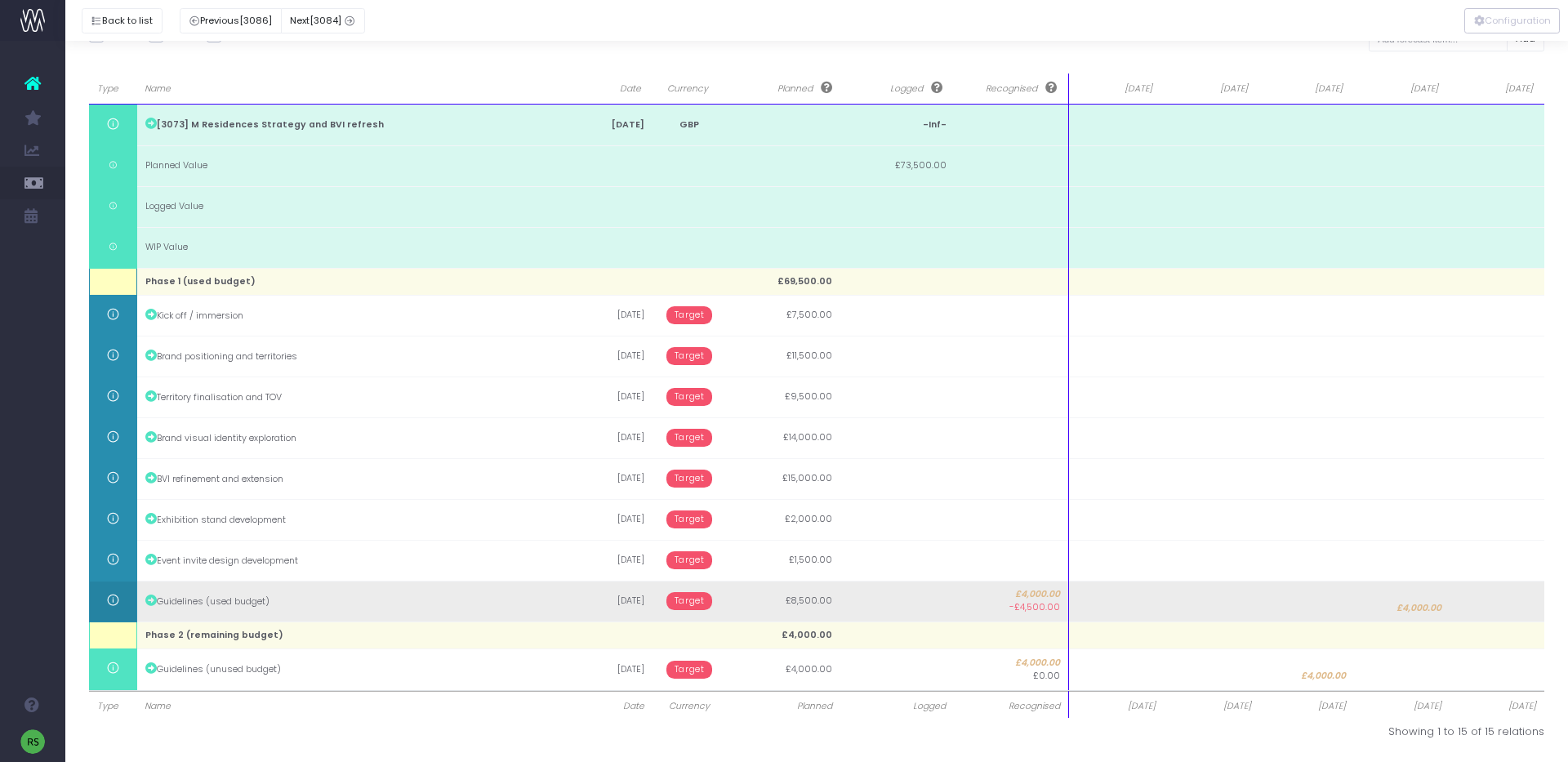
click at [691, 604] on span "Target" at bounding box center [690, 601] width 47 height 18
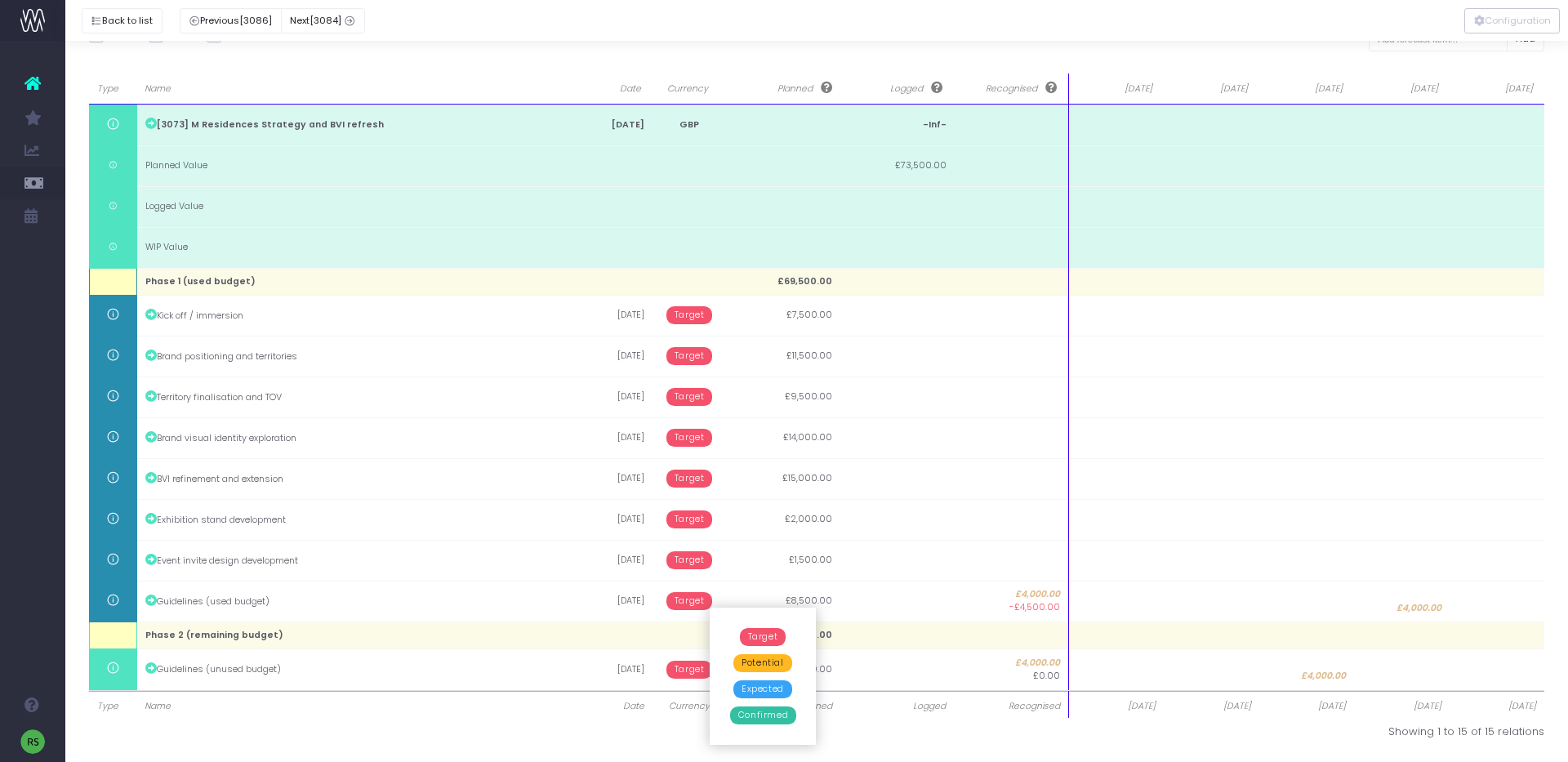
click at [755, 654] on span "Potential" at bounding box center [763, 663] width 58 height 18
click at [104, 20] on button "Back to list" at bounding box center [121, 21] width 81 height 25
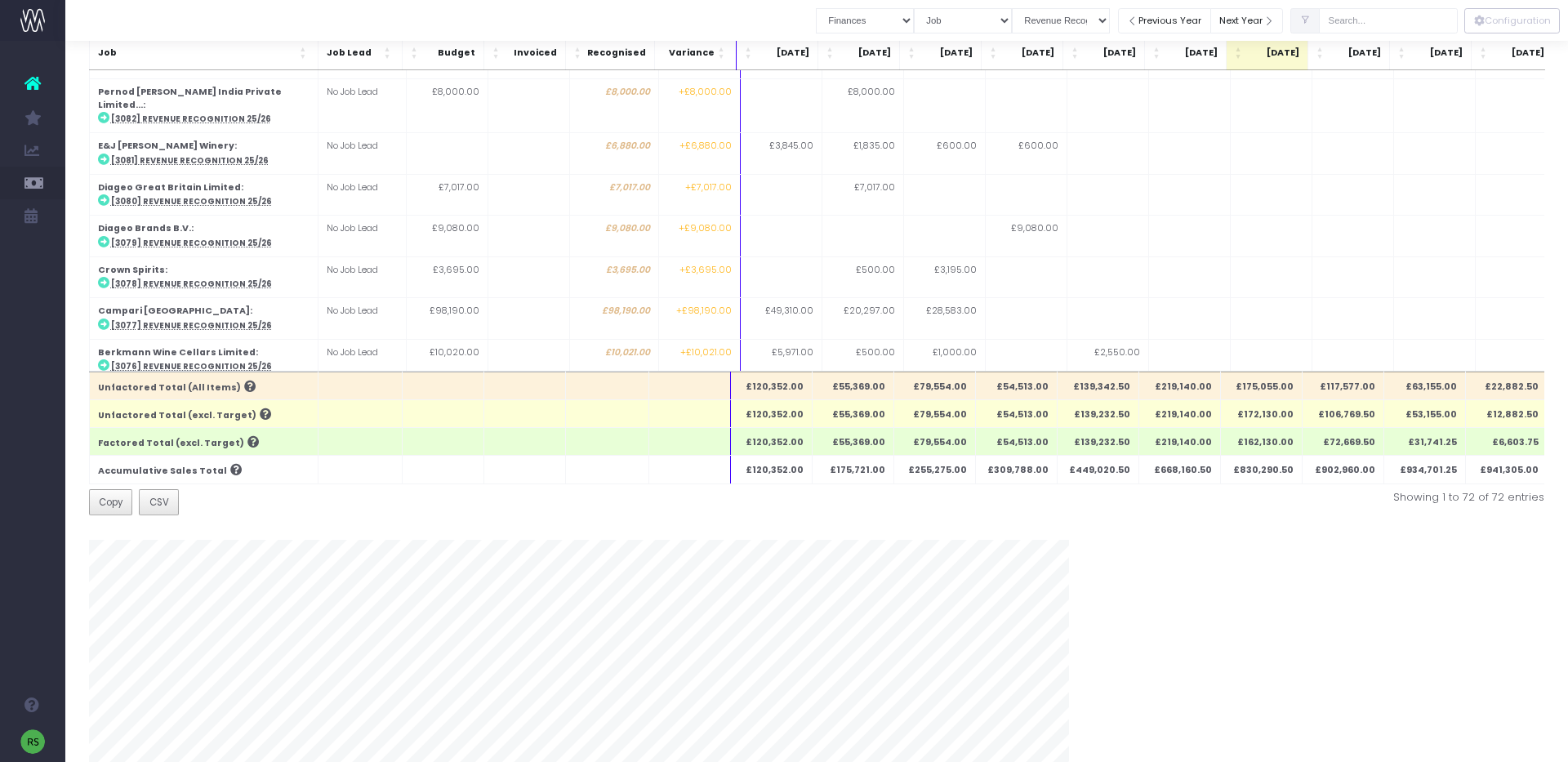
scroll to position [0, 0]
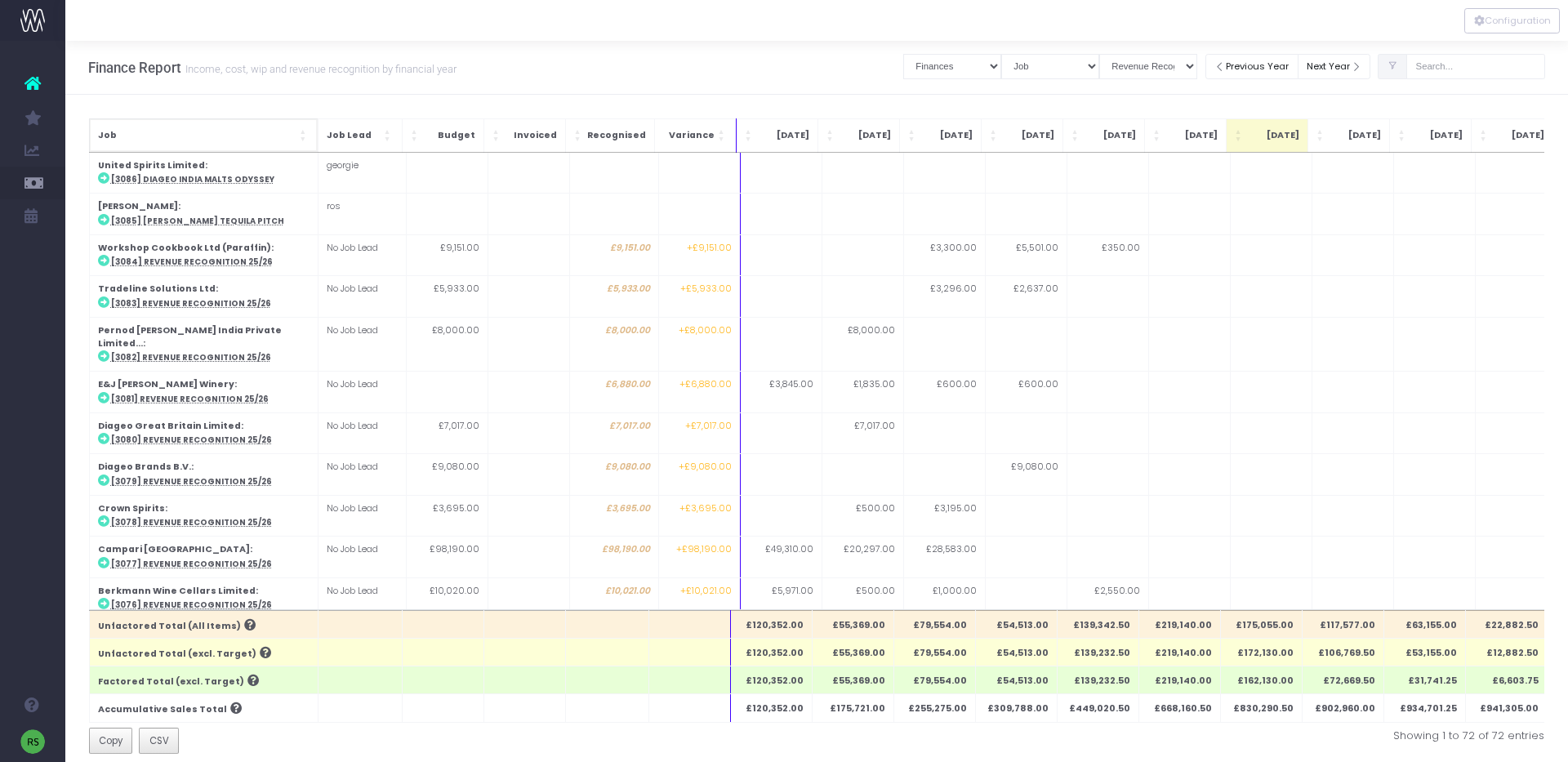
click at [259, 131] on span "Job" at bounding box center [197, 136] width 199 height 13
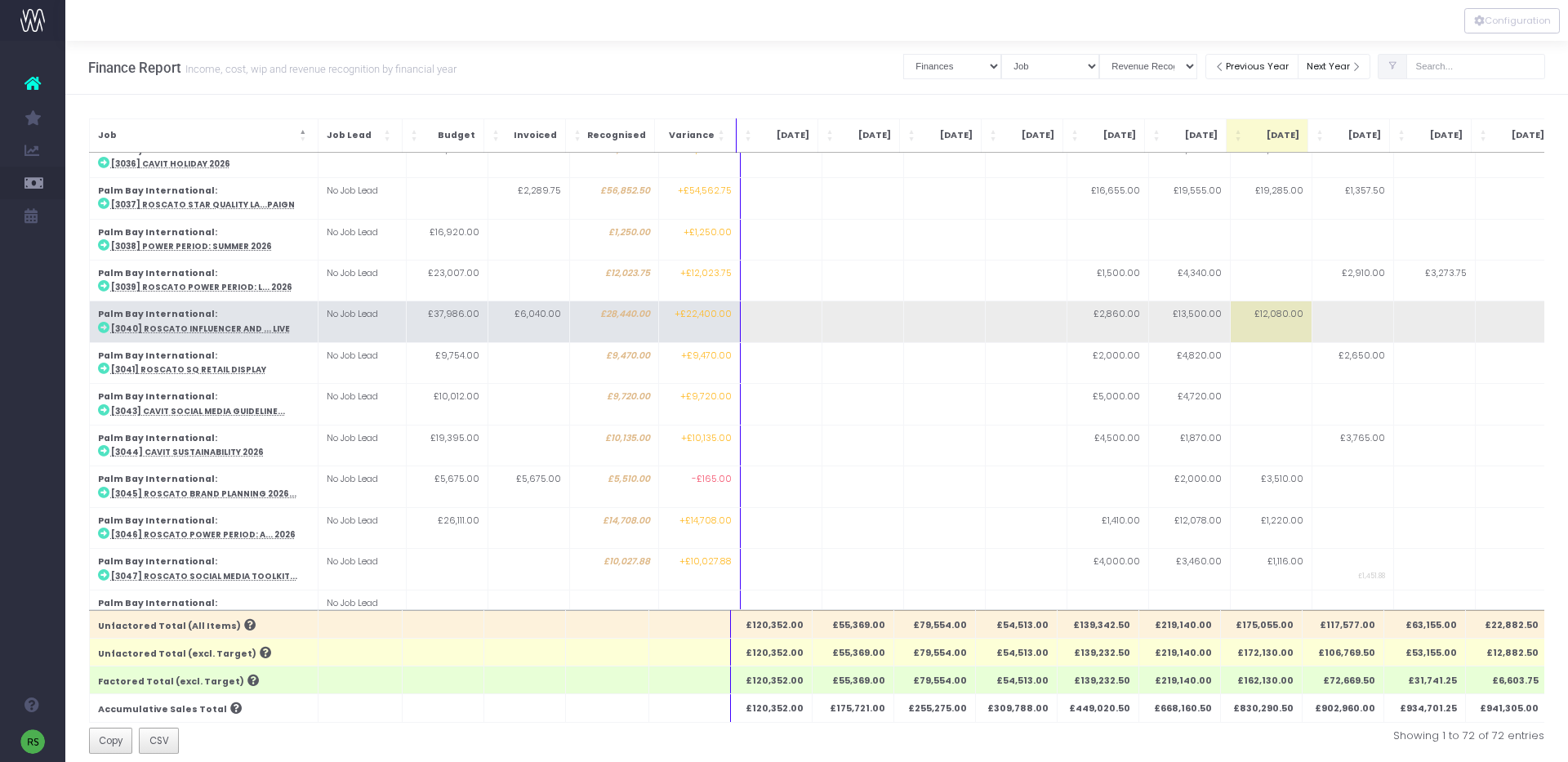
scroll to position [1691, 0]
click at [262, 320] on abbr "[3040] Roscato Influencer and ... Live" at bounding box center [200, 325] width 179 height 11
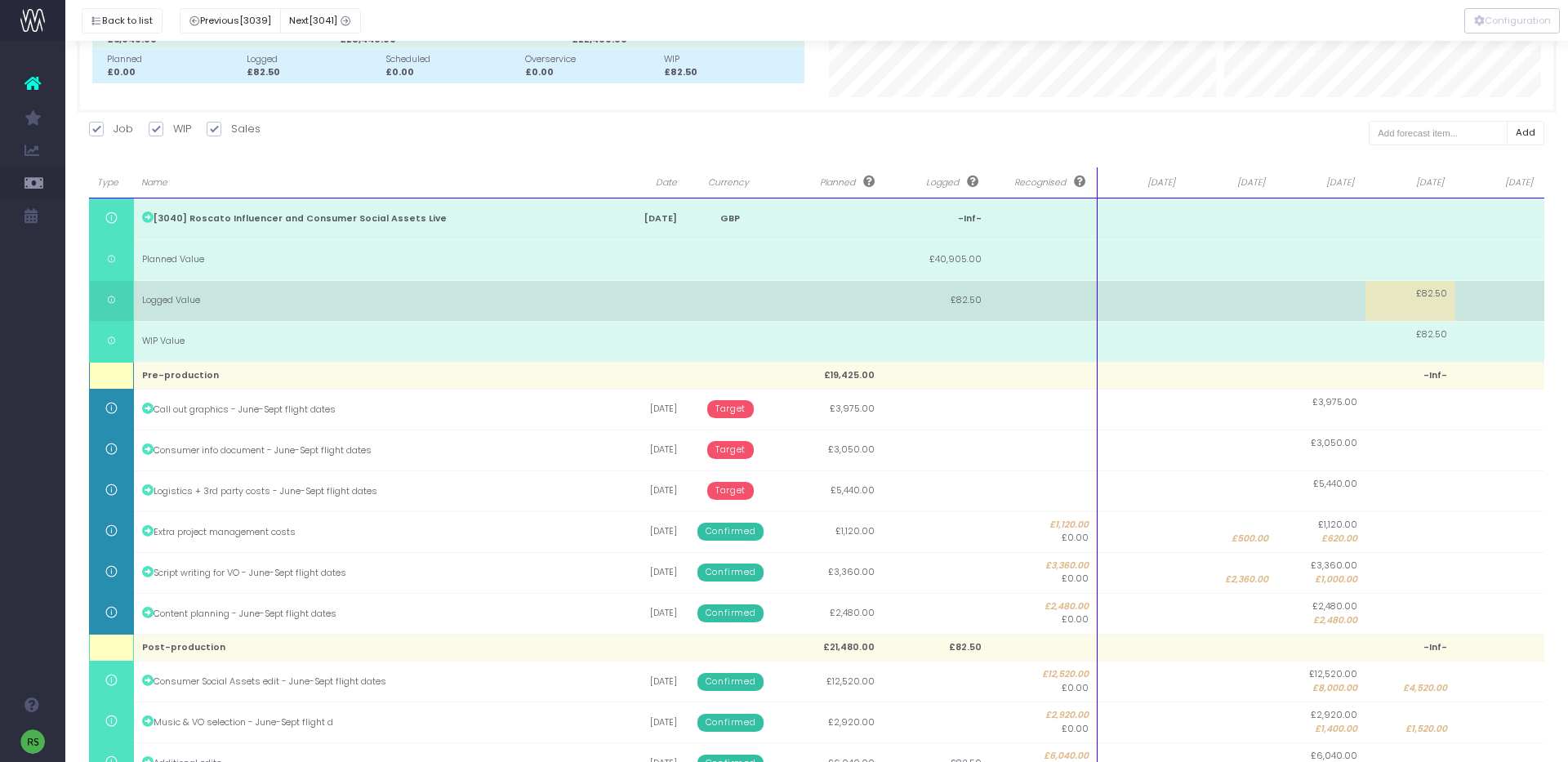
scroll to position [347, 0]
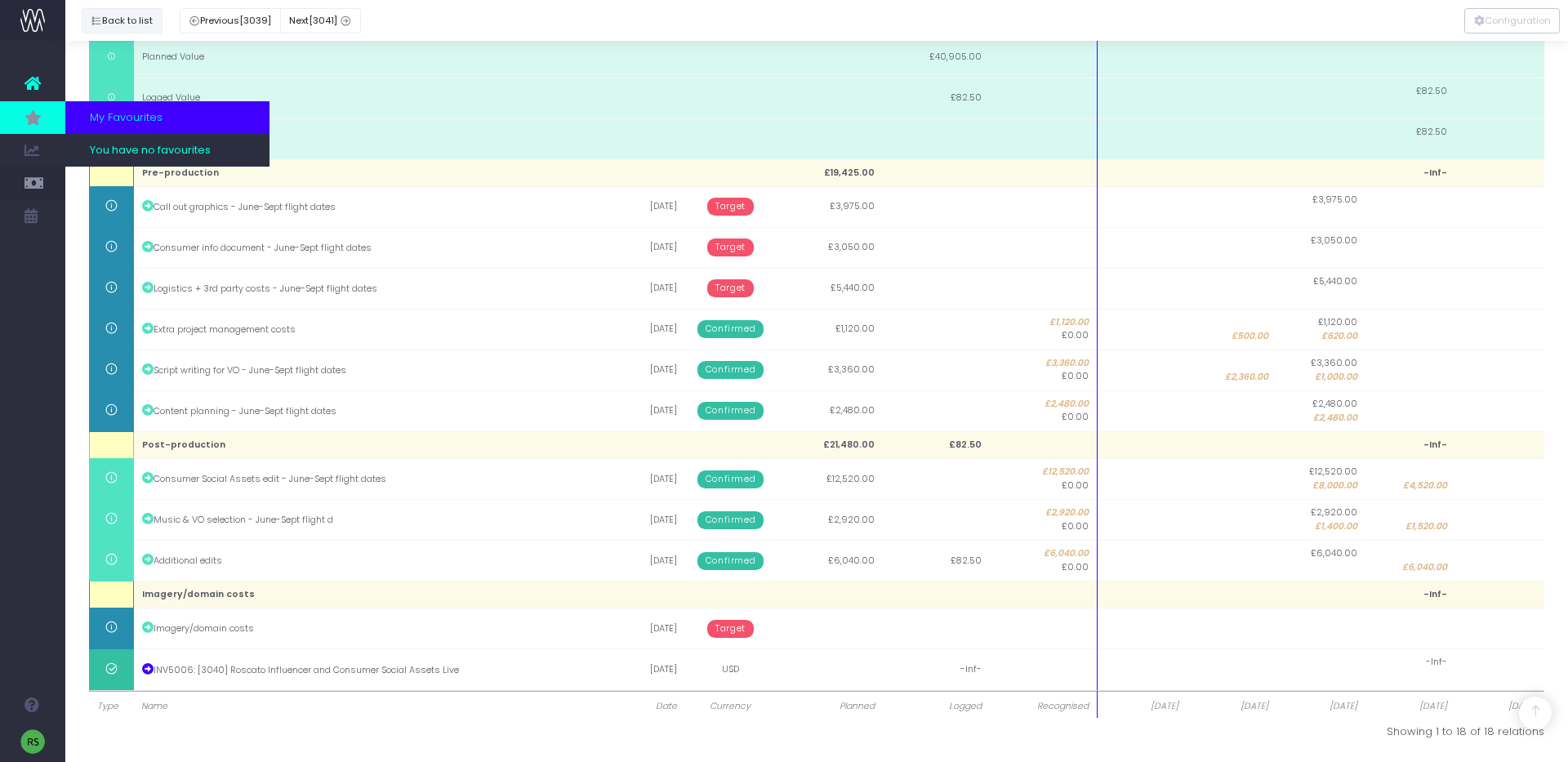
click at [111, 14] on button "Back to list" at bounding box center [121, 21] width 81 height 25
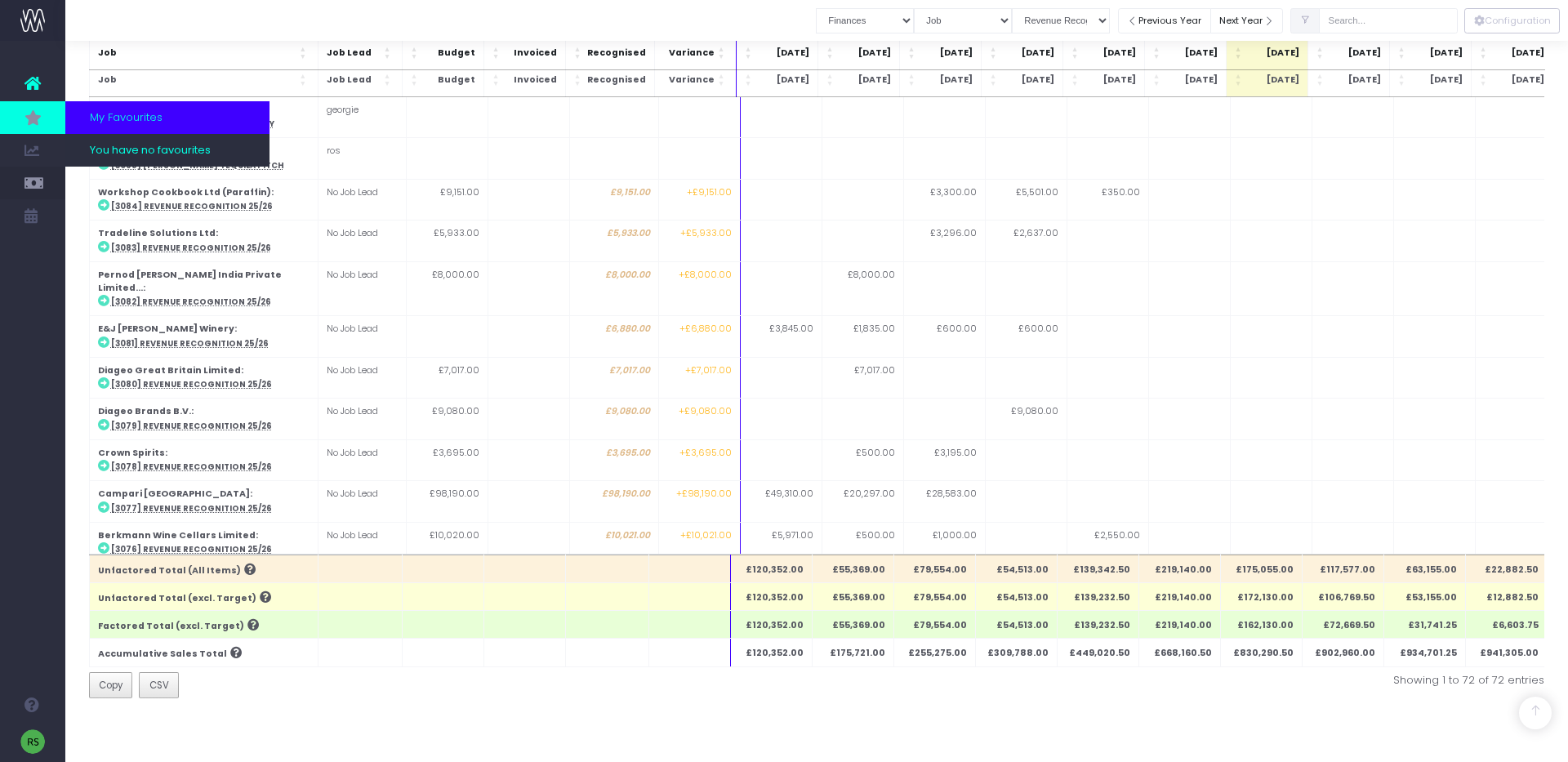
scroll to position [1691, 0]
